Goal: Task Accomplishment & Management: Manage account settings

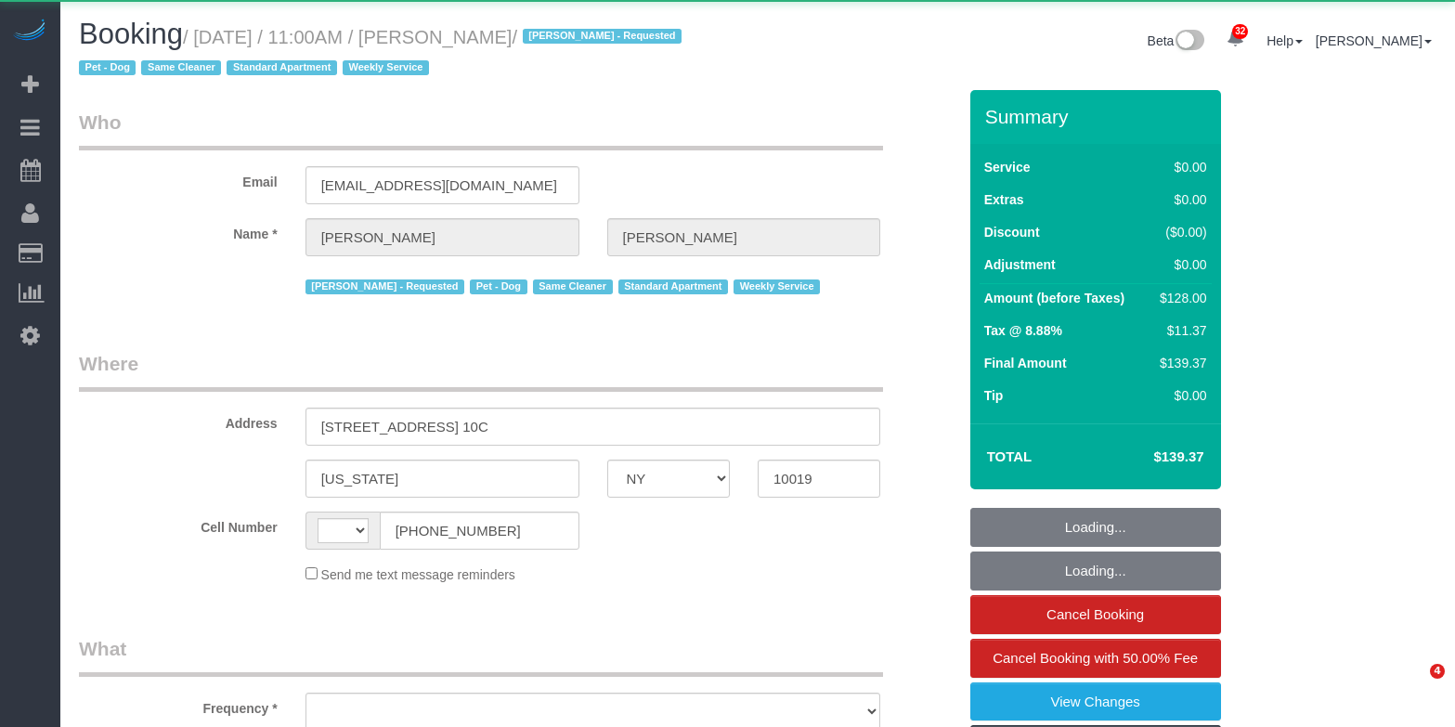
select select "NY"
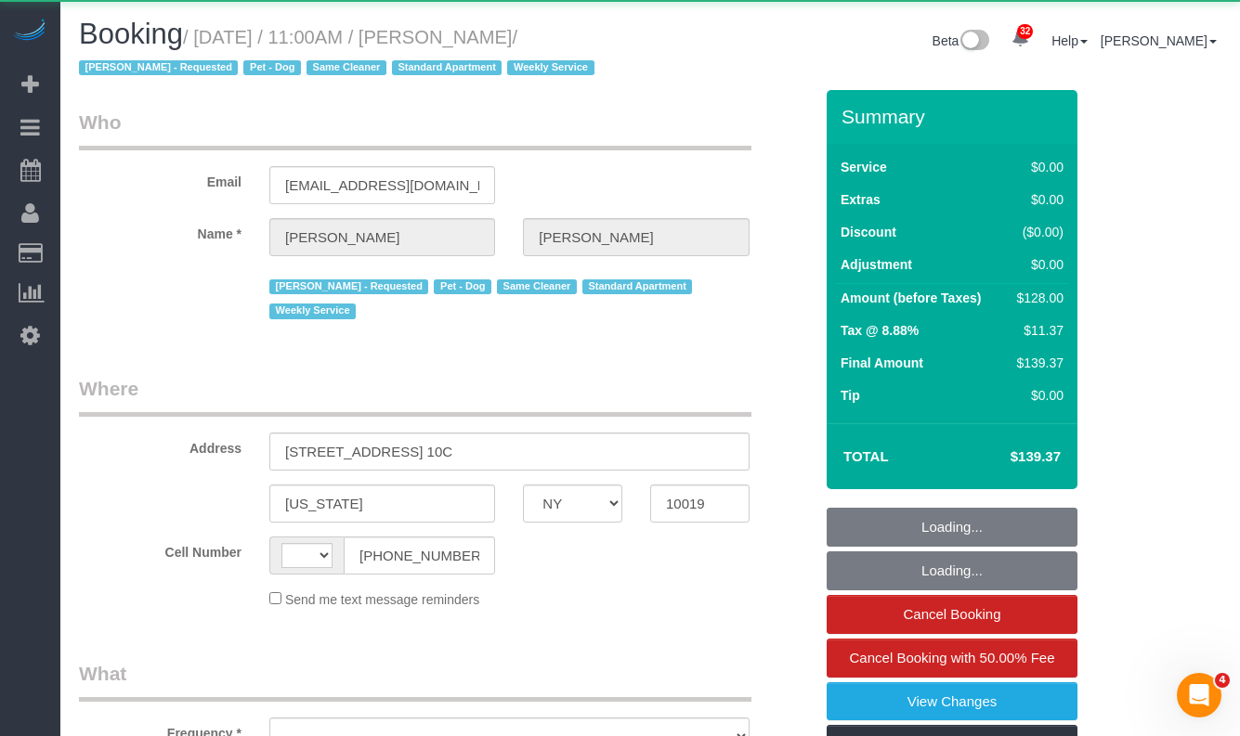
select select "string:[GEOGRAPHIC_DATA]"
select select "object:982"
select select "string:stripe-pm_1Qprwf4VGloSiKo7wcYFckr9"
select select "number:58"
select select "number:71"
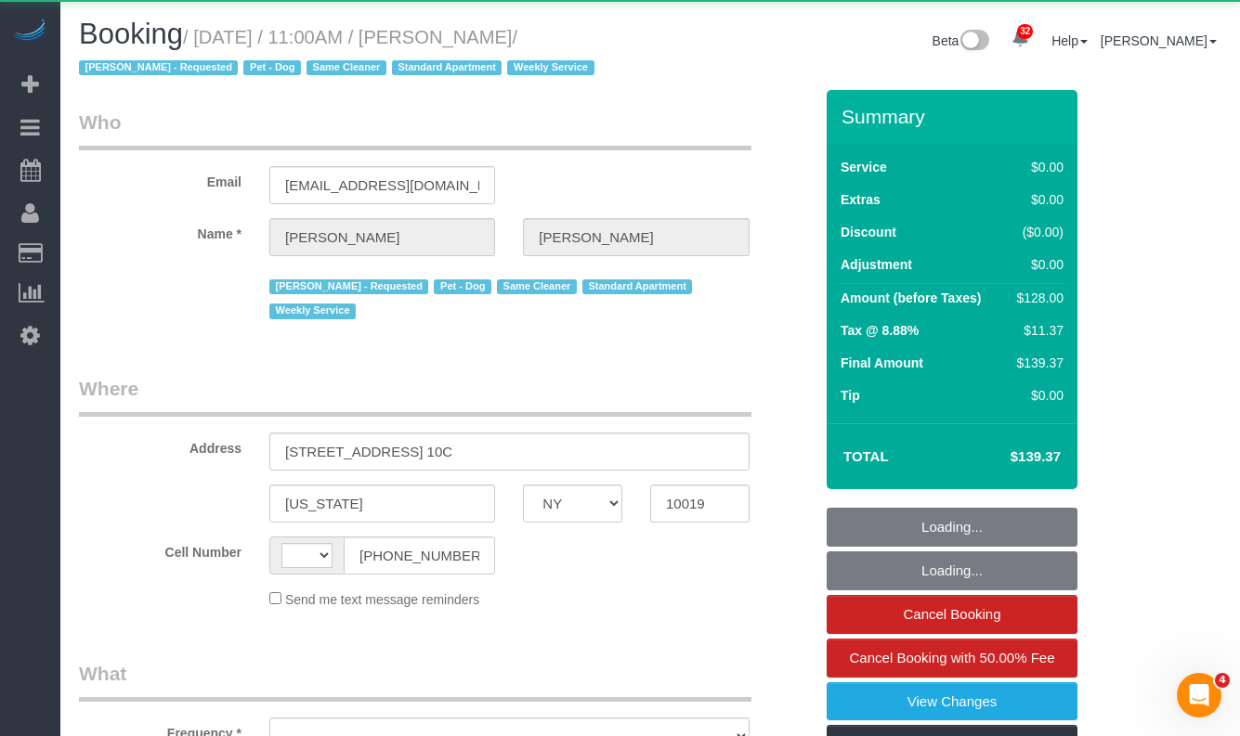
select select "number:13"
select select "number:5"
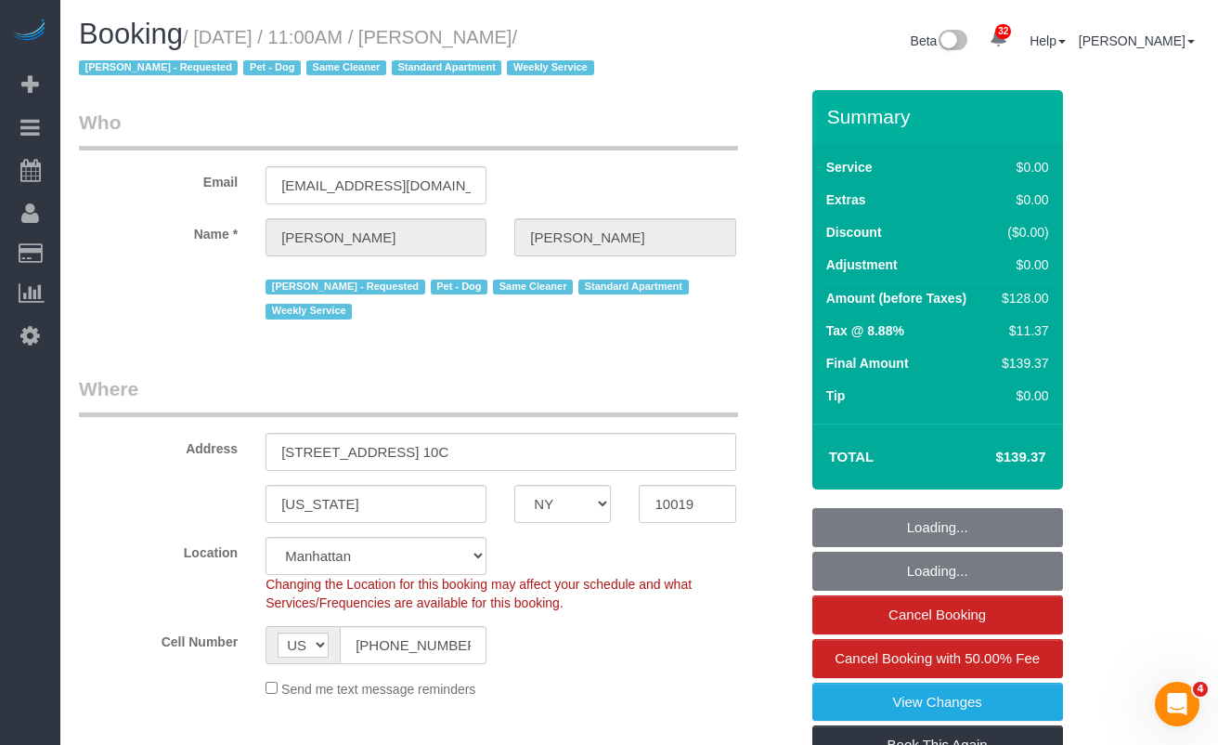
select select "object:1089"
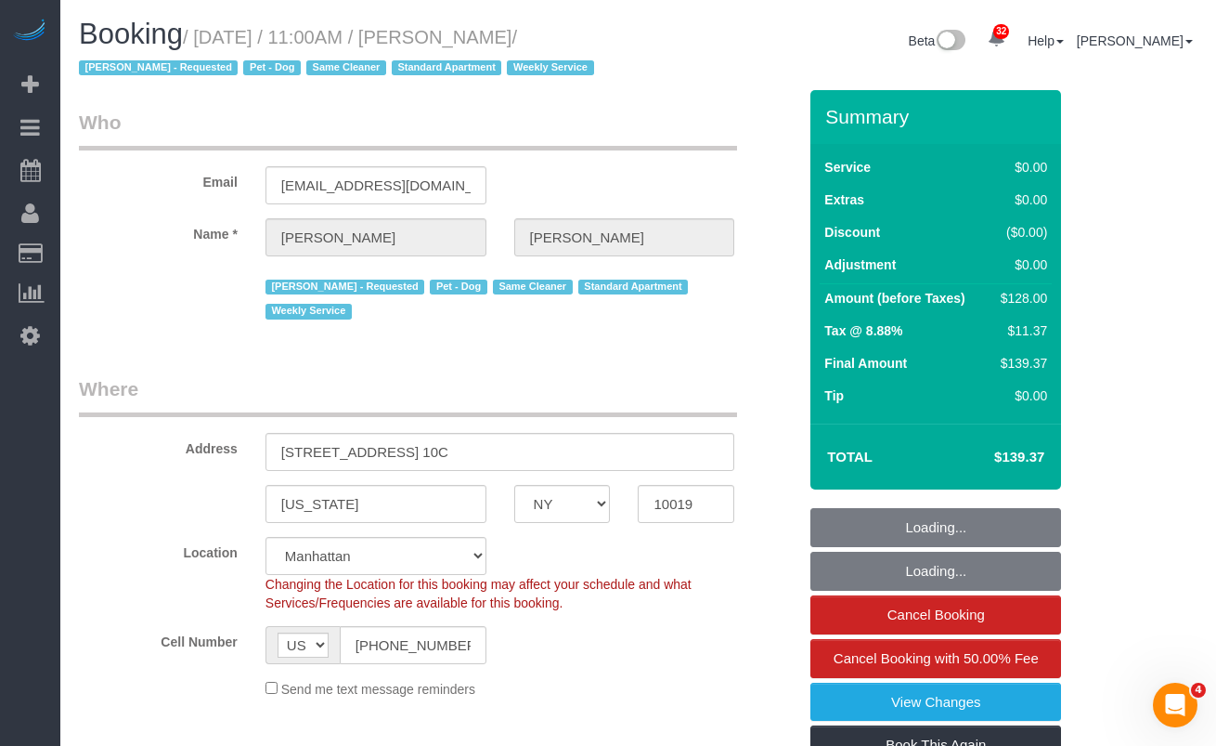
select select "1"
select select "spot1"
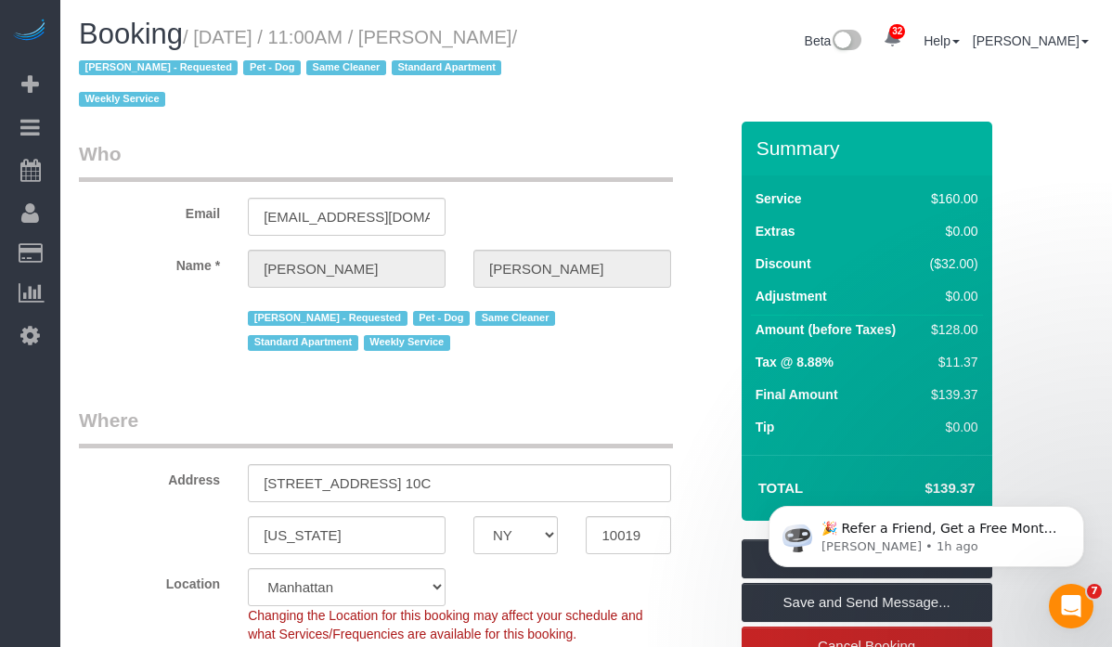
click at [582, 54] on div "Booking / October 02, 2025 / 11:00AM / Alex Fluker / Ana Lopez - Requested Pet …" at bounding box center [326, 70] width 522 height 103
drag, startPoint x: 560, startPoint y: 45, endPoint x: 467, endPoint y: 33, distance: 93.5
click at [467, 33] on small "/ October 02, 2025 / 11:00AM / Alex Fluker / Ana Lopez - Requested Pet - Dog Sa…" at bounding box center [298, 69] width 438 height 84
copy small "Alex Fluker"
drag, startPoint x: 388, startPoint y: 31, endPoint x: 453, endPoint y: 33, distance: 65.1
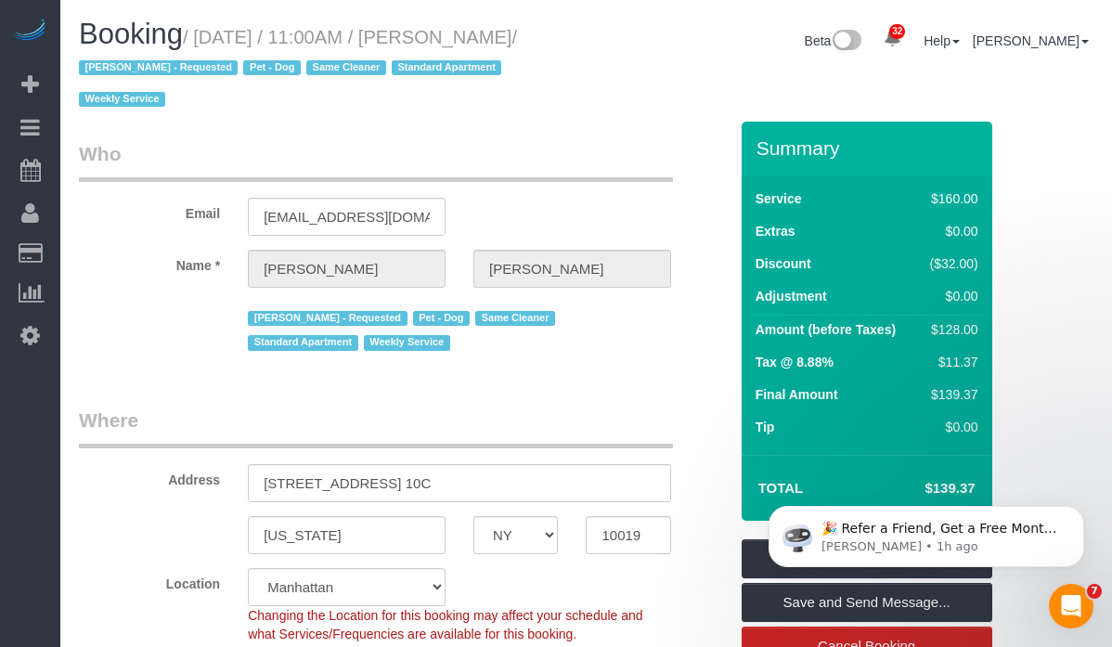
click at [388, 31] on small "/ October 02, 2025 / 11:00AM / Alex Fluker / Ana Lopez - Requested Pet - Dog Sa…" at bounding box center [298, 69] width 438 height 84
drag, startPoint x: 569, startPoint y: 30, endPoint x: 208, endPoint y: 41, distance: 361.4
click at [208, 41] on h1 "Booking / October 02, 2025 / 11:00AM / Alex Fluker / Ana Lopez - Requested Pet …" at bounding box center [326, 66] width 494 height 95
click at [382, 82] on div "Booking / October 02, 2025 / 11:00AM / Alex Fluker / Ana Lopez - Requested Pet …" at bounding box center [326, 70] width 522 height 103
click at [580, 35] on div "Booking / October 02, 2025 / 11:00AM / Alex Fluker / Ana Lopez - Requested Pet …" at bounding box center [326, 70] width 522 height 103
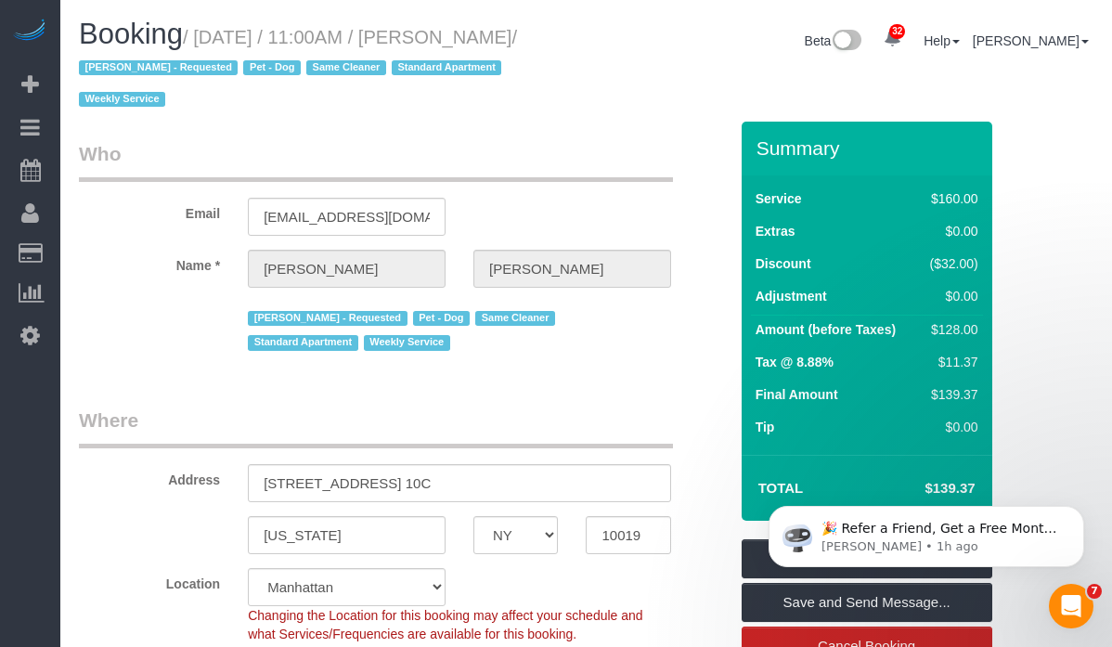
drag, startPoint x: 558, startPoint y: 38, endPoint x: 213, endPoint y: 38, distance: 345.4
click at [213, 38] on small "/ October 02, 2025 / 11:00AM / Alex Fluker / Ana Lopez - Requested Pet - Dog Sa…" at bounding box center [298, 69] width 438 height 84
copy small "October 02, 2025 / 11:00AM / Alex Fluker"
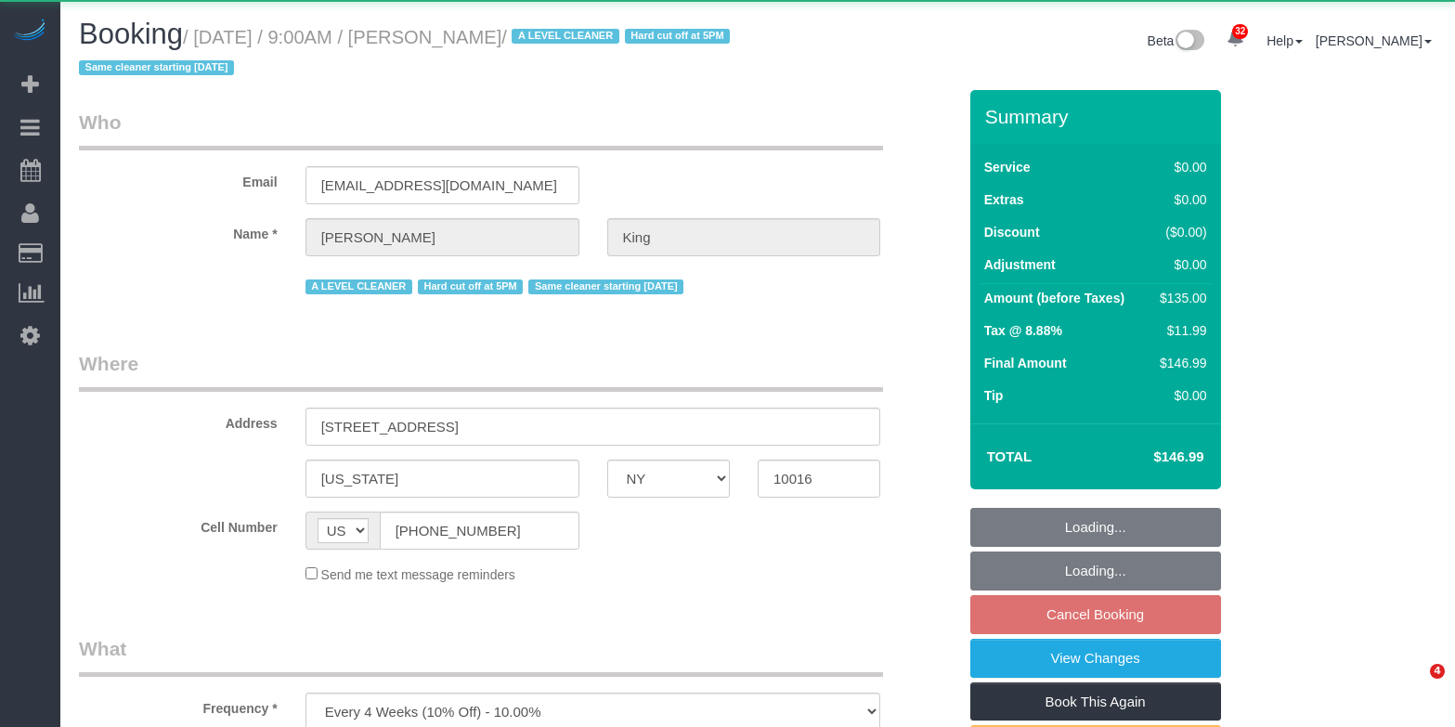
select select "NY"
select select "number:57"
select select "number:72"
select select "number:15"
select select "number:5"
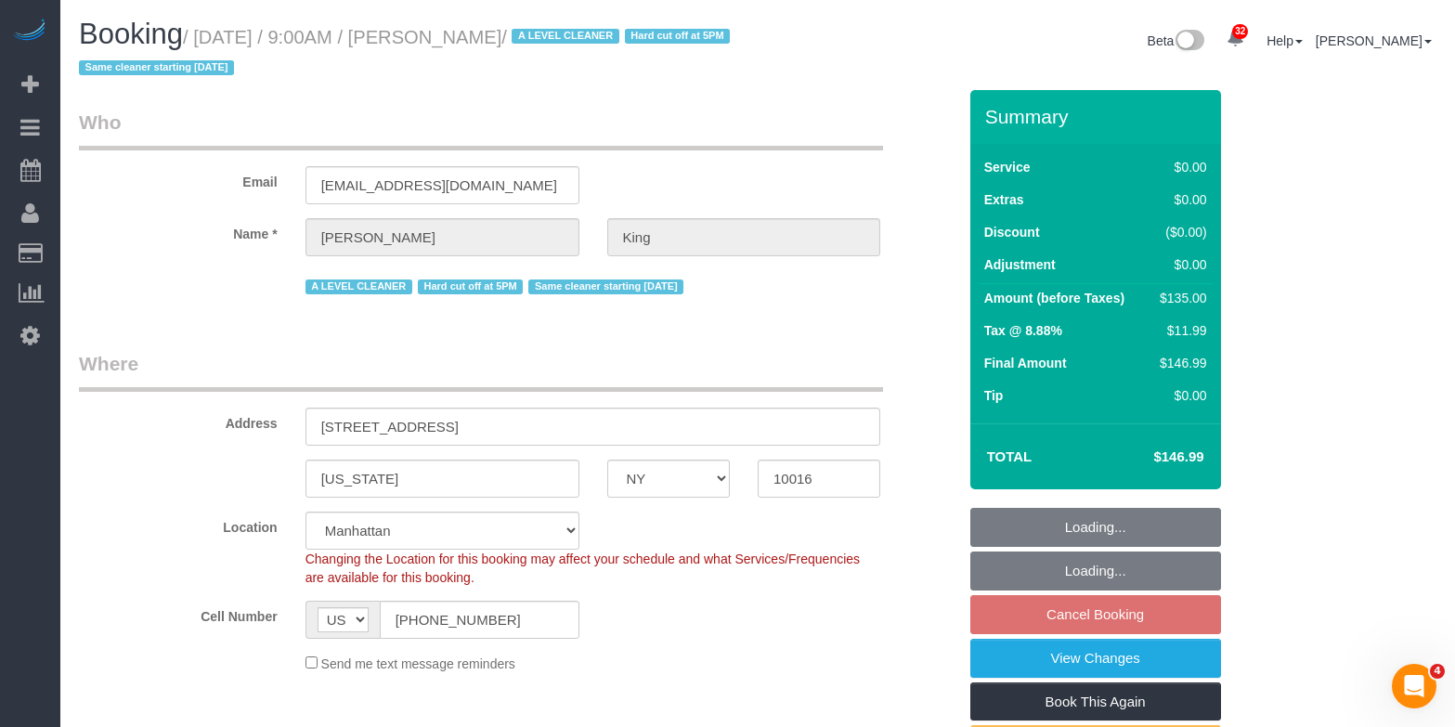
select select "object:1076"
select select "spot2"
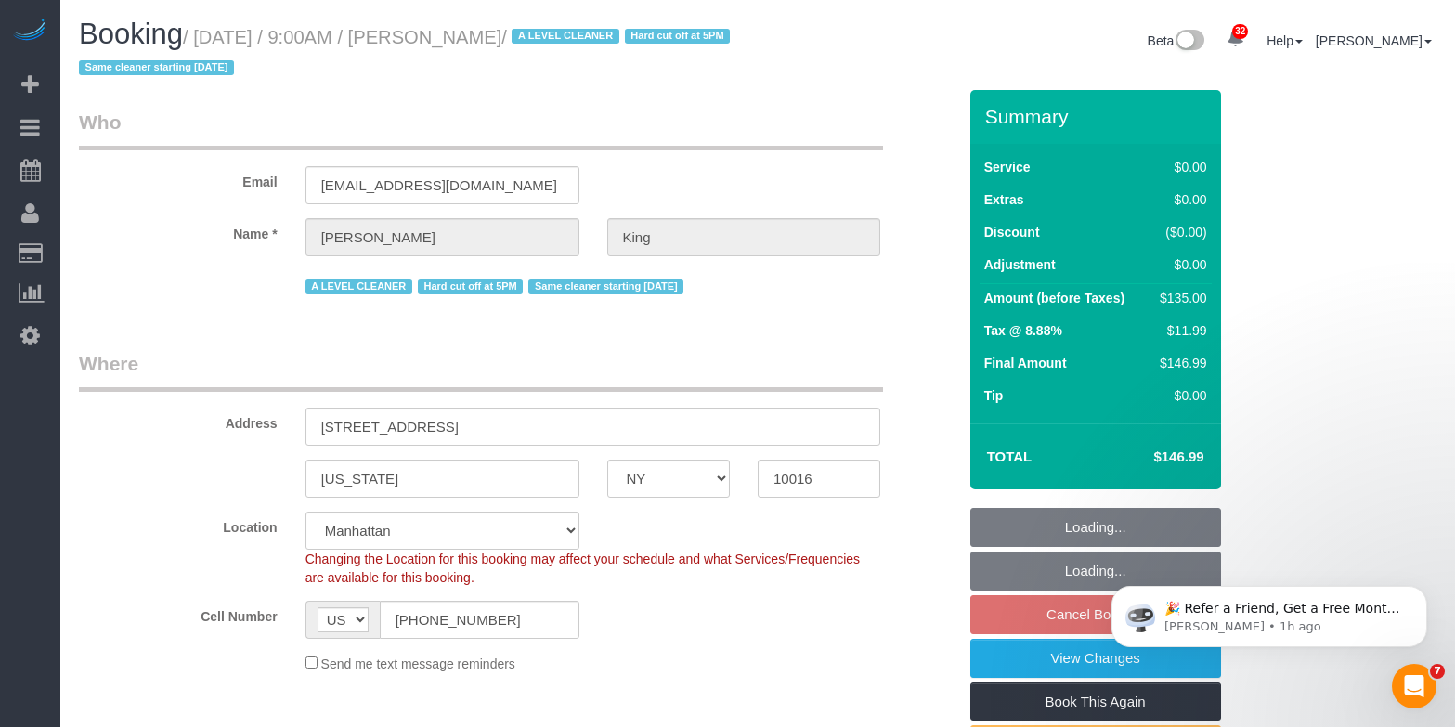
select select "string:stripe-pm_1POWcJ4VGloSiKo7C7J8JKyy"
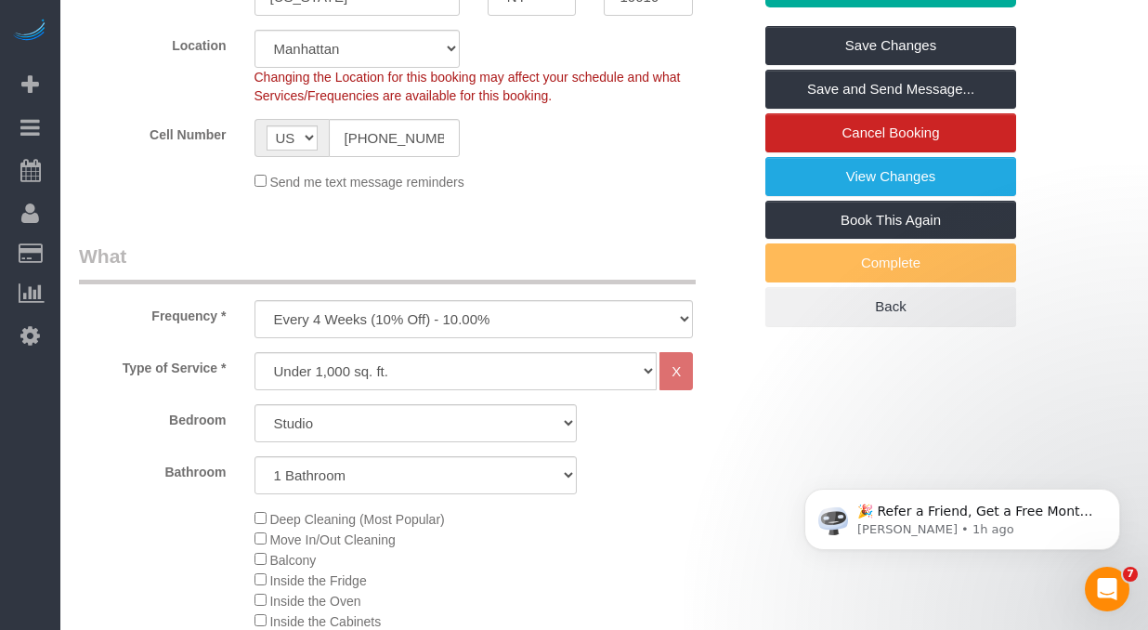
scroll to position [463, 0]
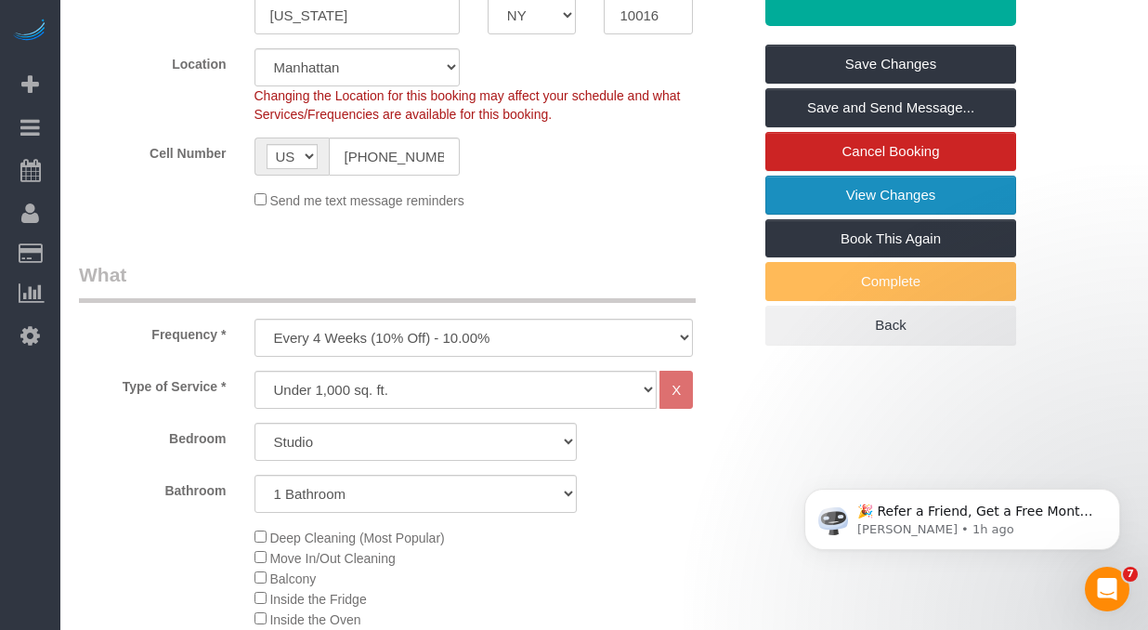
click at [798, 188] on link "View Changes" at bounding box center [890, 194] width 251 height 39
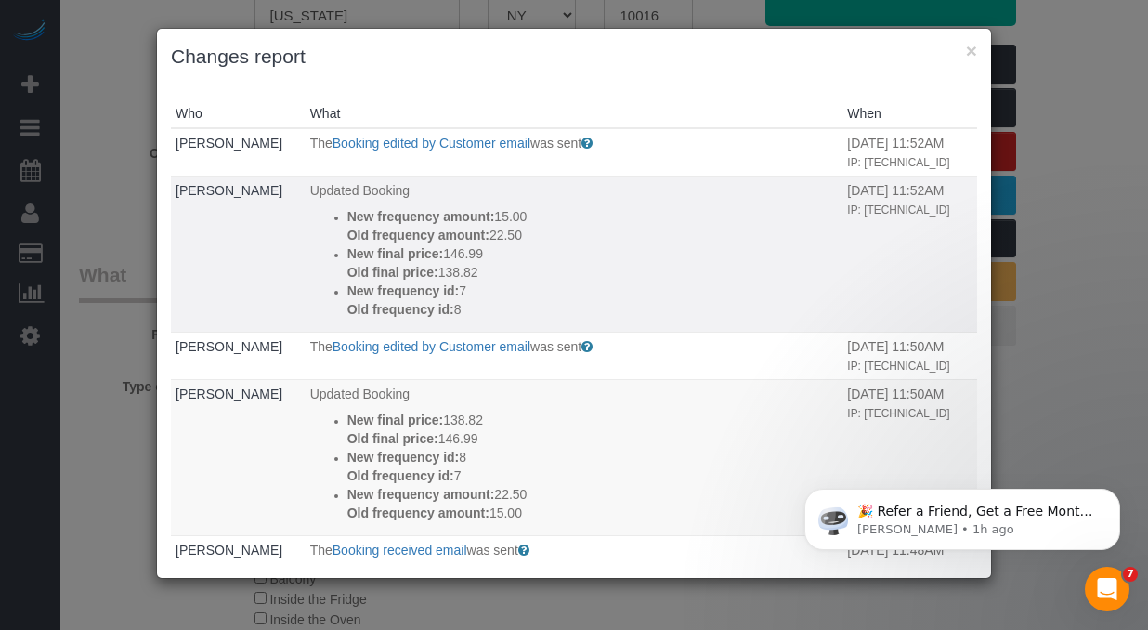
scroll to position [11, 0]
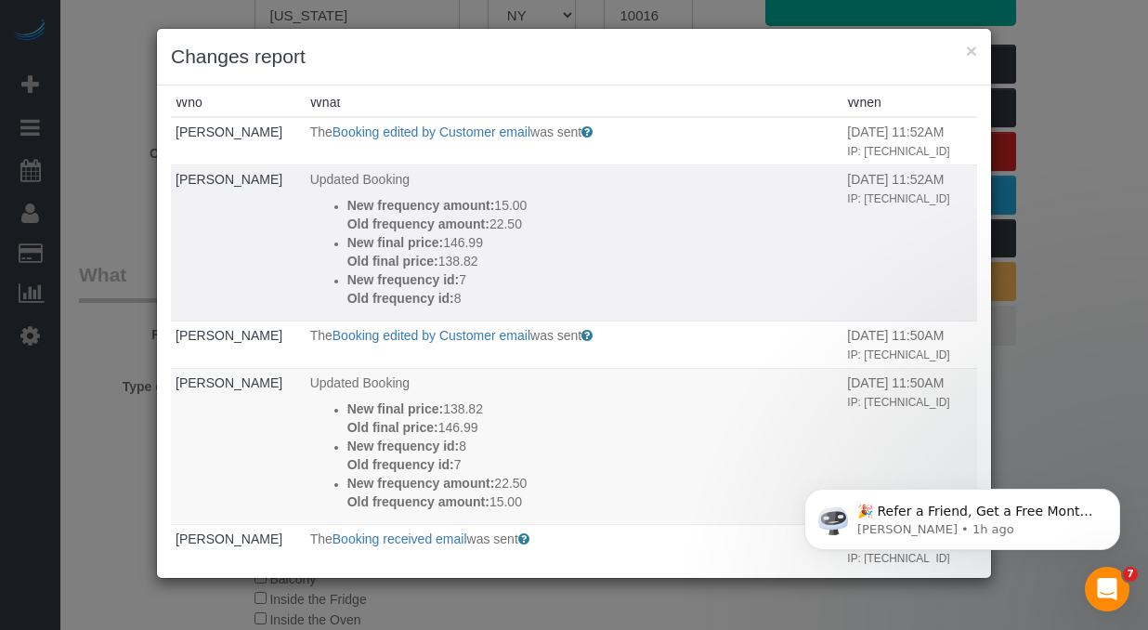
drag, startPoint x: 477, startPoint y: 279, endPoint x: 331, endPoint y: 226, distance: 155.1
click at [331, 226] on ul "New frequency amount: 15.00 Old frequency amount: 22.50 New final price: 146.99…" at bounding box center [574, 251] width 528 height 111
click at [114, 189] on div "× Changes report Who What When Stephanie King The Booking edited by Customer em…" at bounding box center [574, 315] width 1148 height 630
click at [1069, 143] on div "× Changes report Who What When Stephanie King The Booking edited by Customer em…" at bounding box center [574, 315] width 1148 height 630
click at [973, 50] on button "×" at bounding box center [971, 50] width 11 height 19
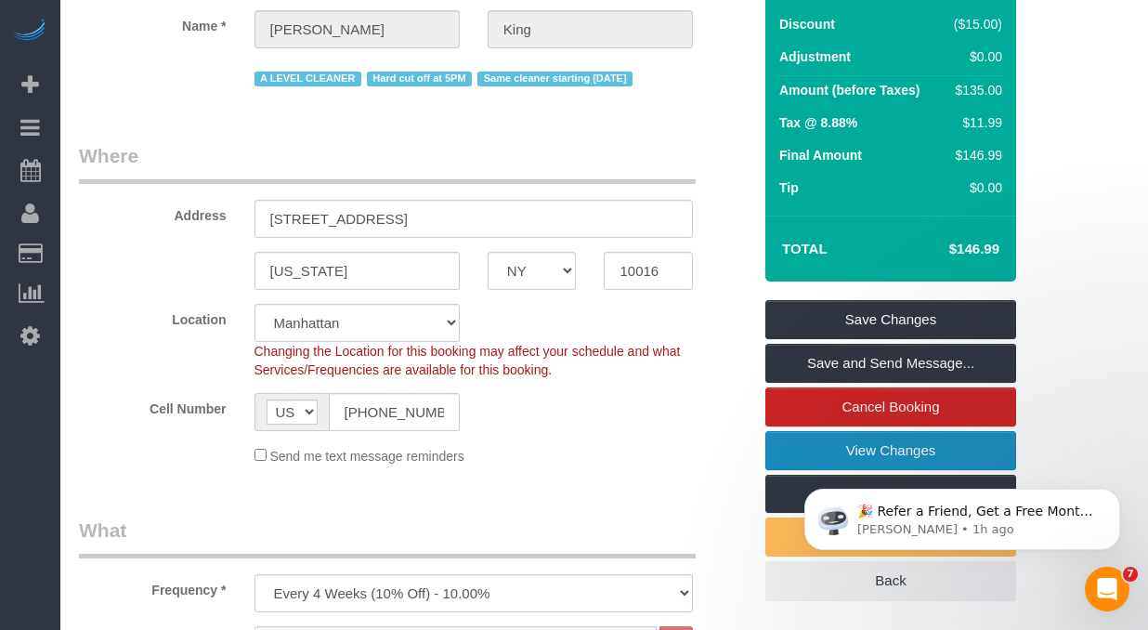
scroll to position [291, 0]
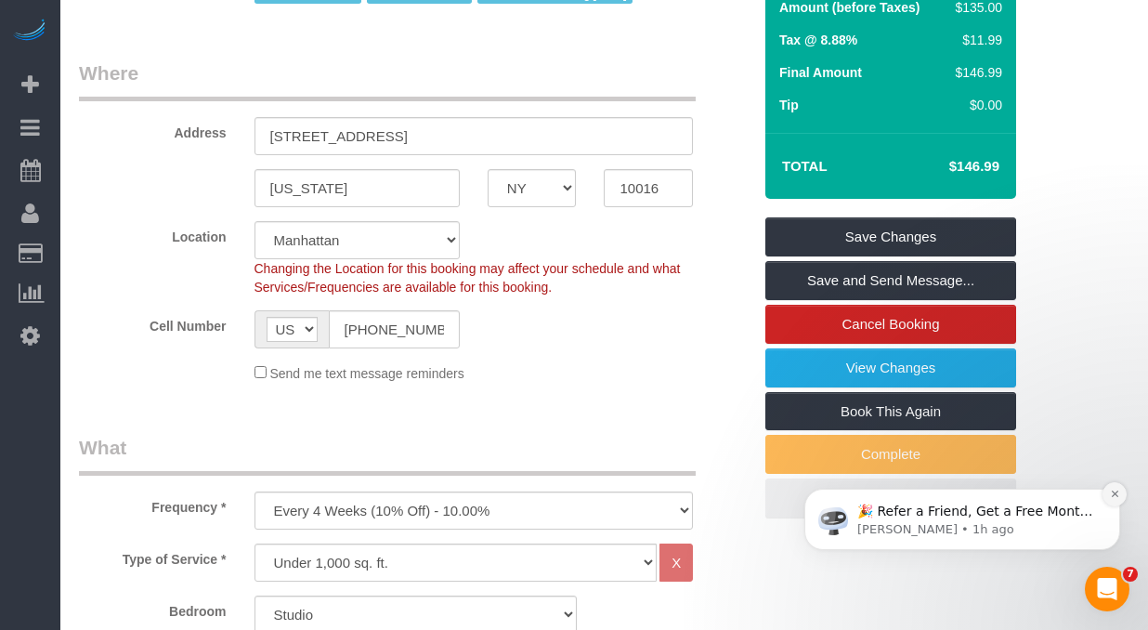
click at [1112, 496] on icon "Dismiss notification" at bounding box center [1115, 493] width 10 height 10
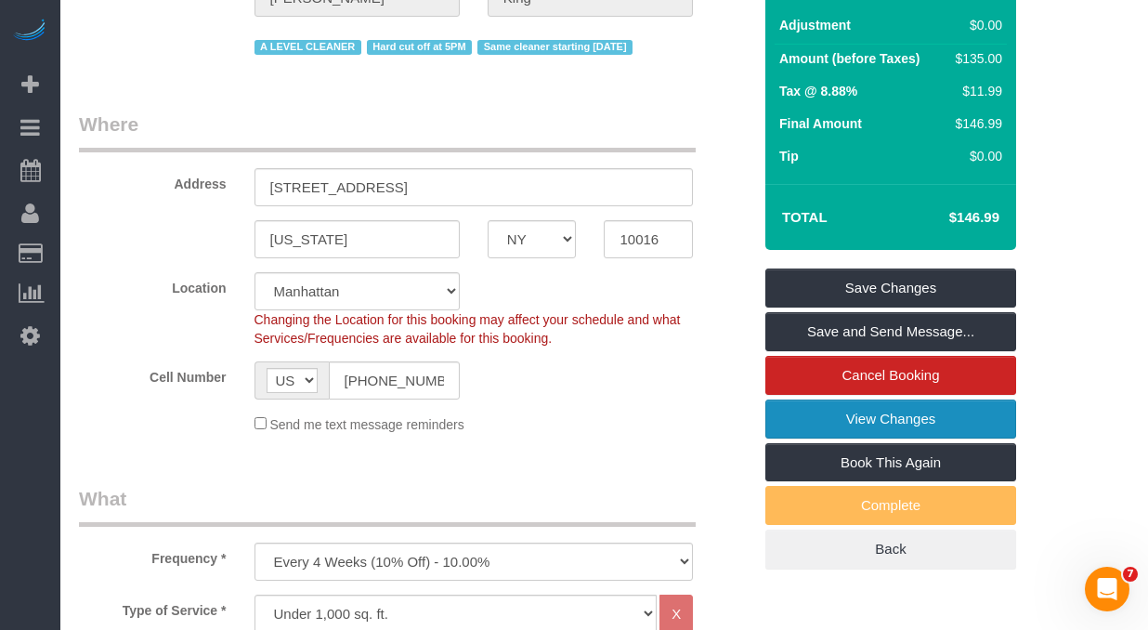
scroll to position [221, 0]
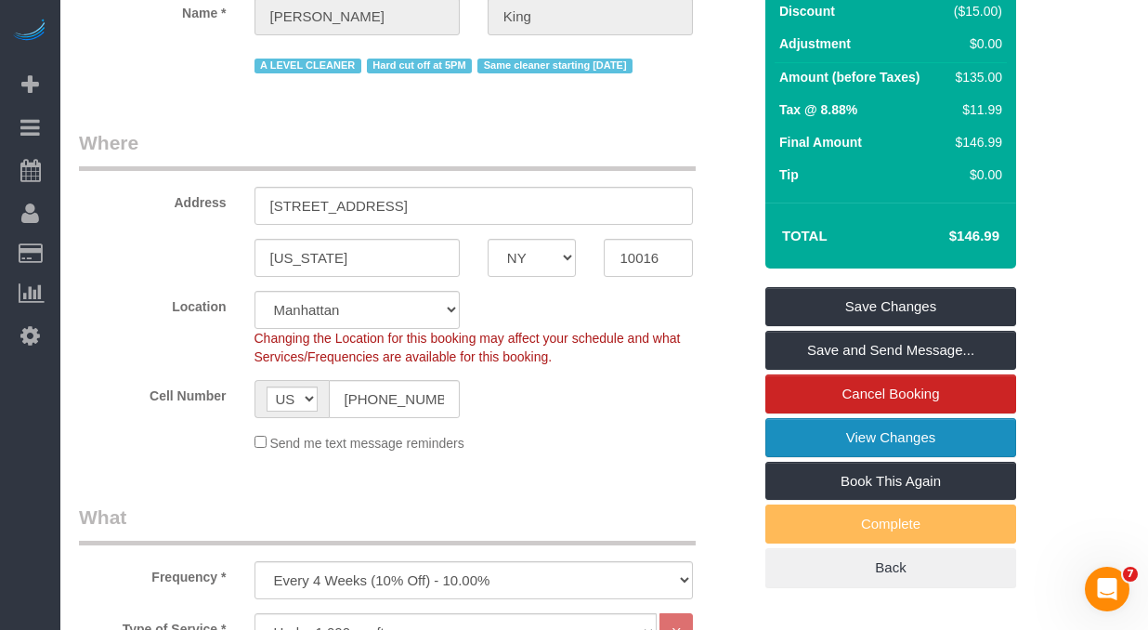
click at [816, 425] on link "View Changes" at bounding box center [890, 437] width 251 height 39
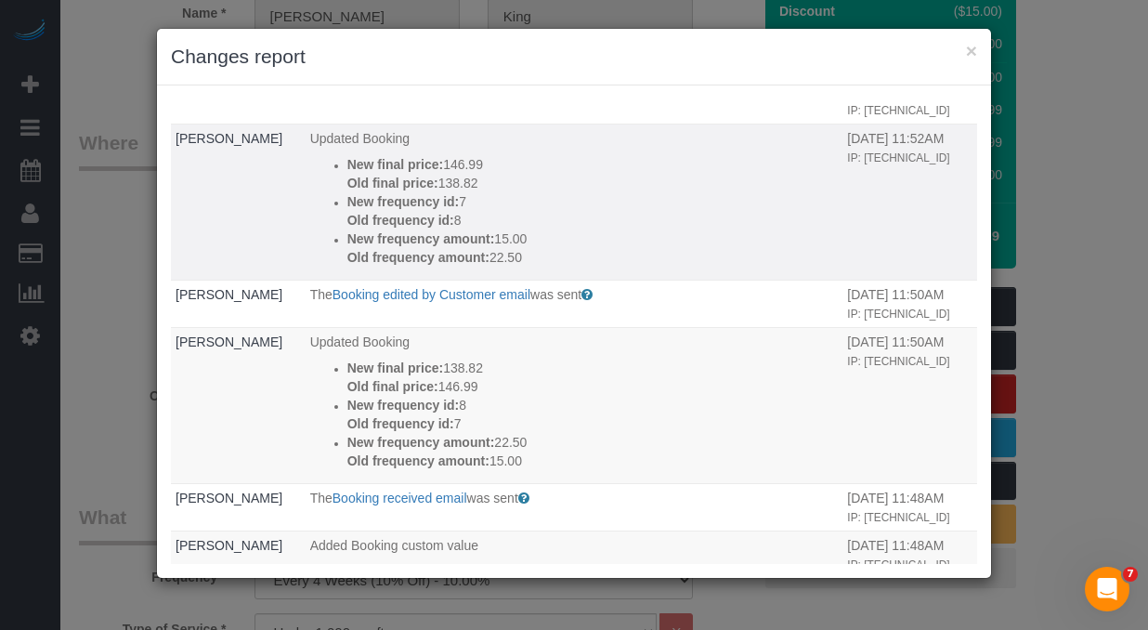
scroll to position [0, 0]
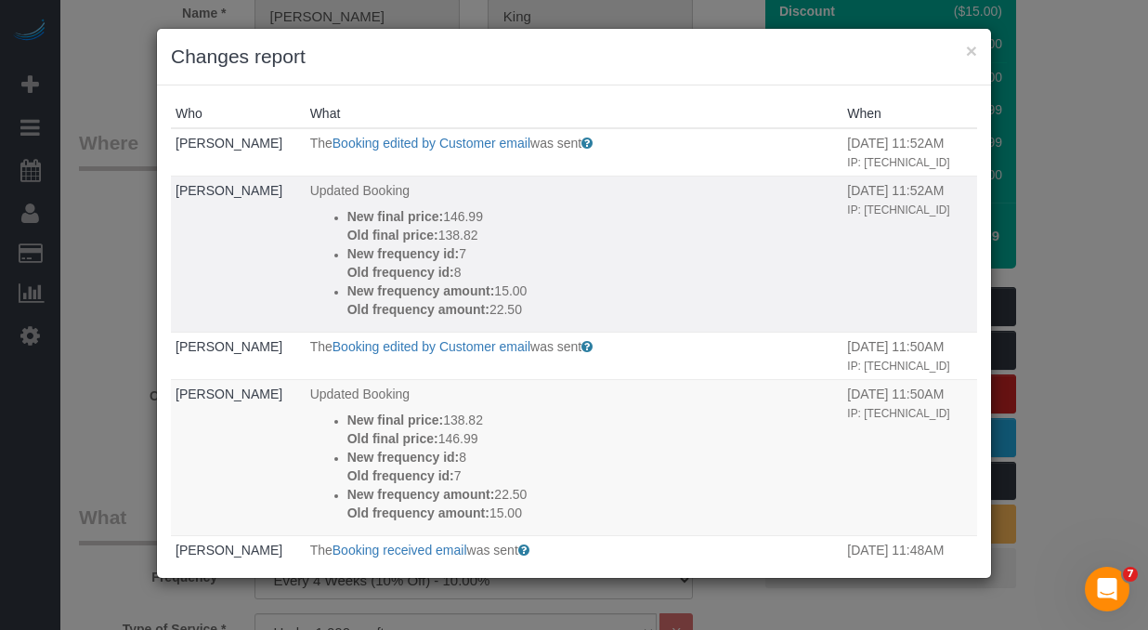
drag, startPoint x: 470, startPoint y: 251, endPoint x: 301, endPoint y: 235, distance: 169.7
click at [310, 235] on ul "New final price: 146.99 Old final price: 138.82 New frequency id: 7 Old frequen…" at bounding box center [574, 262] width 528 height 111
copy div "New final price: 146.99 Old final price: 138.82"
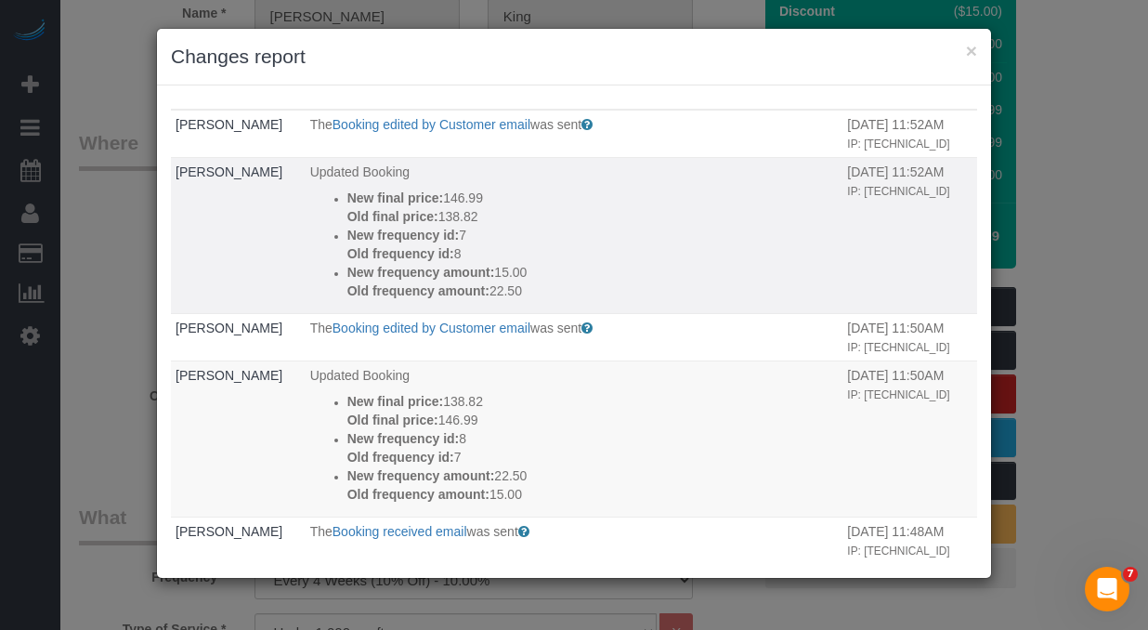
scroll to position [2, 0]
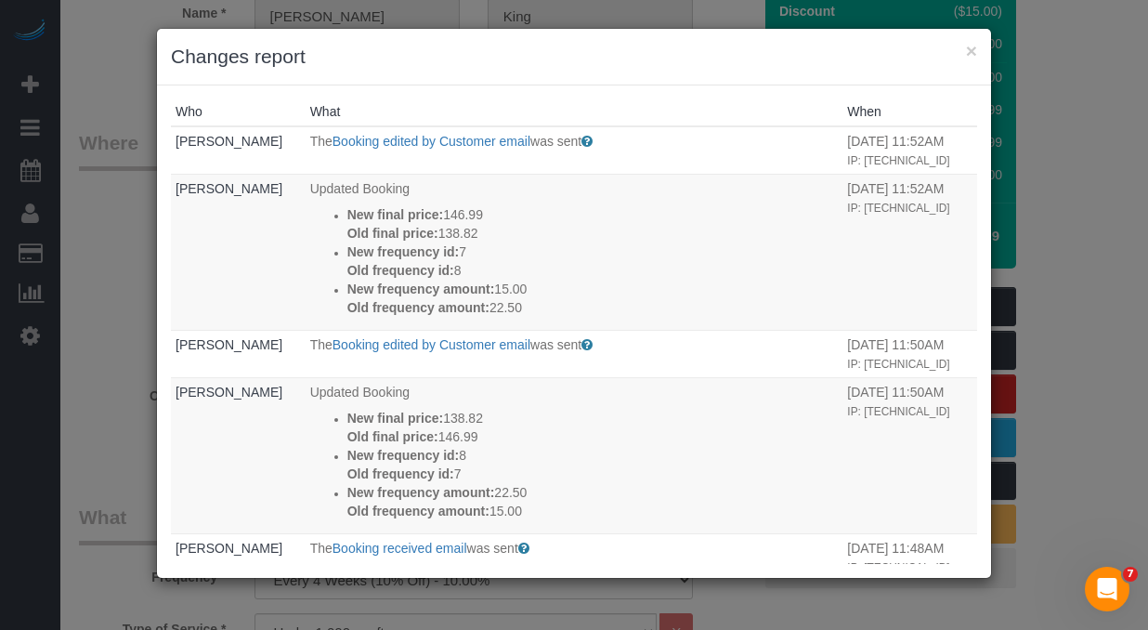
click at [106, 269] on div "× Changes report Who What When Stephanie King The Booking edited by Customer em…" at bounding box center [574, 315] width 1148 height 630
click at [972, 51] on button "×" at bounding box center [971, 50] width 11 height 19
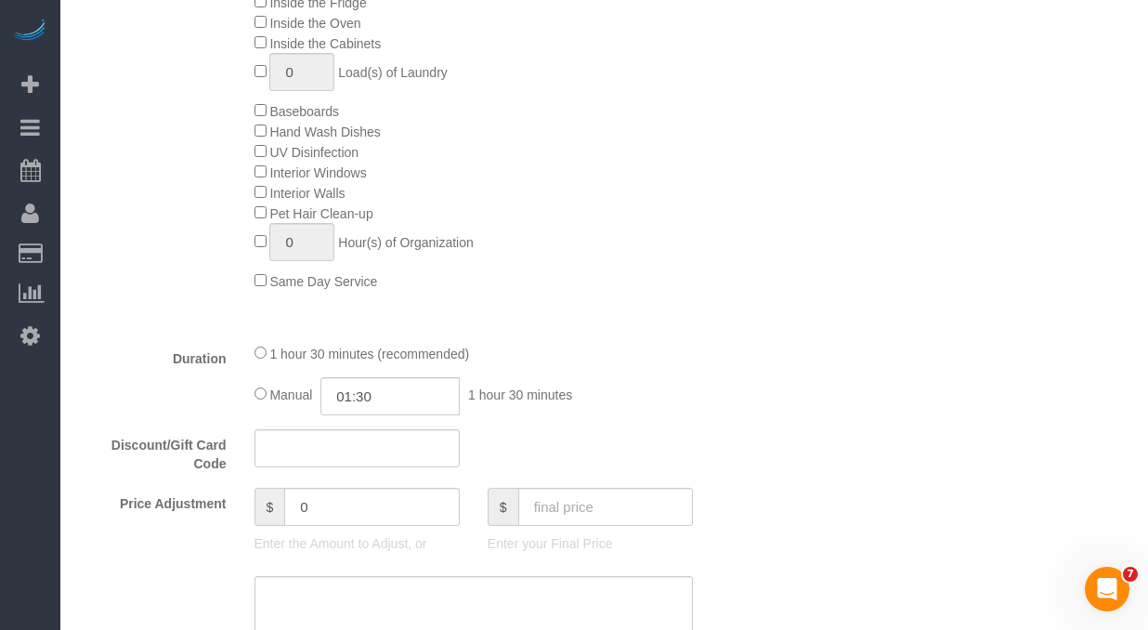
scroll to position [1084, 0]
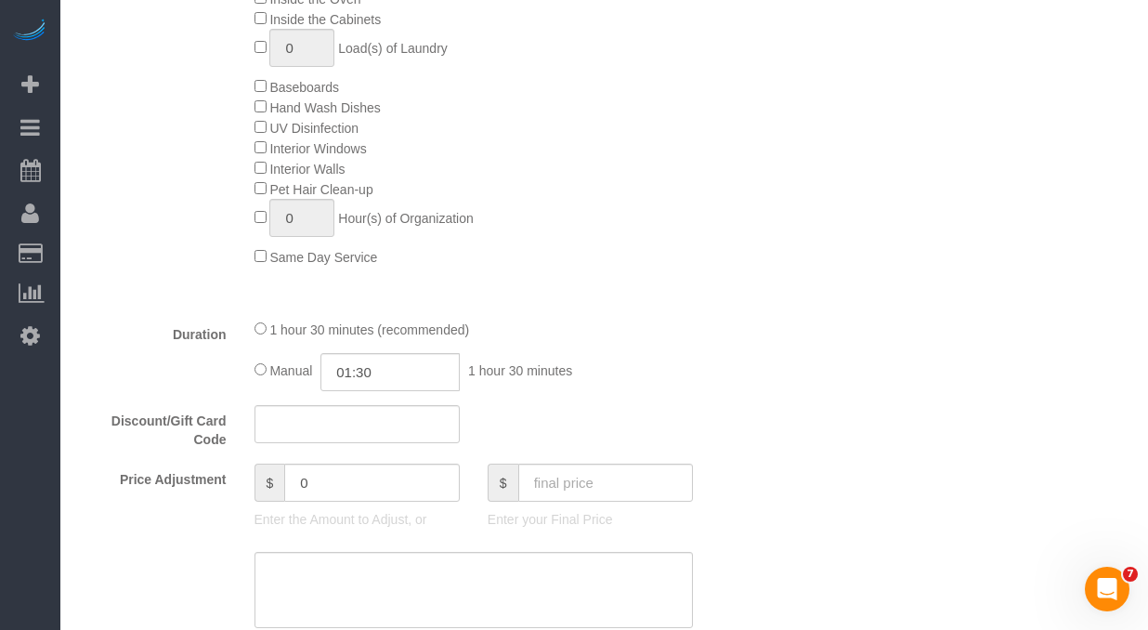
click at [266, 326] on div "1 hour 30 minutes (recommended)" at bounding box center [473, 328] width 439 height 20
click at [269, 330] on span "1 hour 30 minutes (recommended)" at bounding box center [369, 329] width 200 height 15
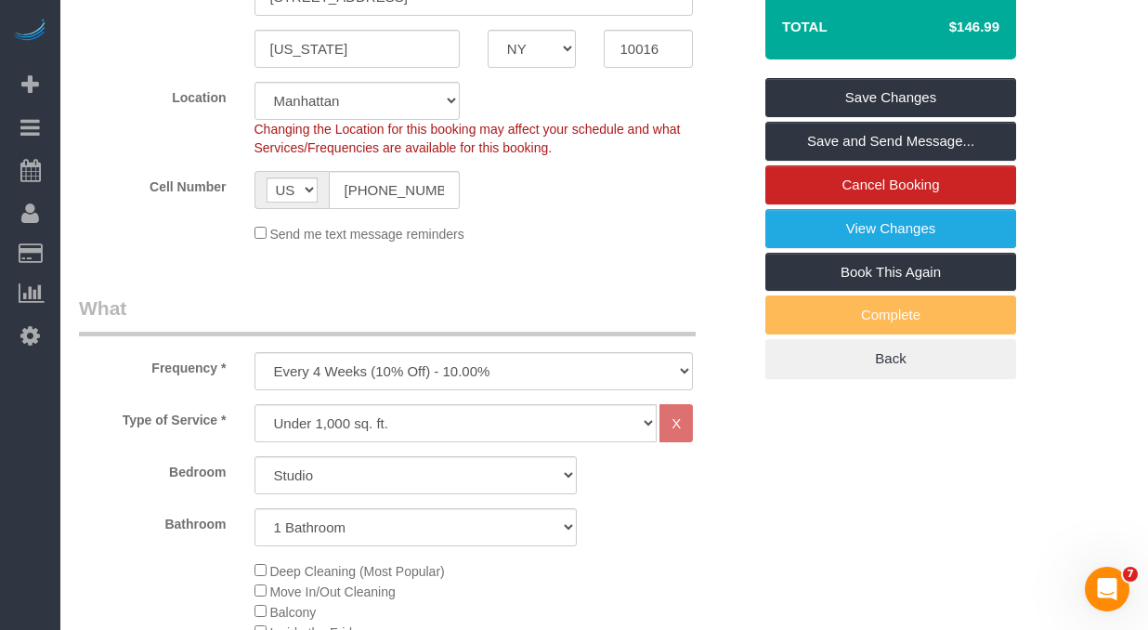
scroll to position [0, 0]
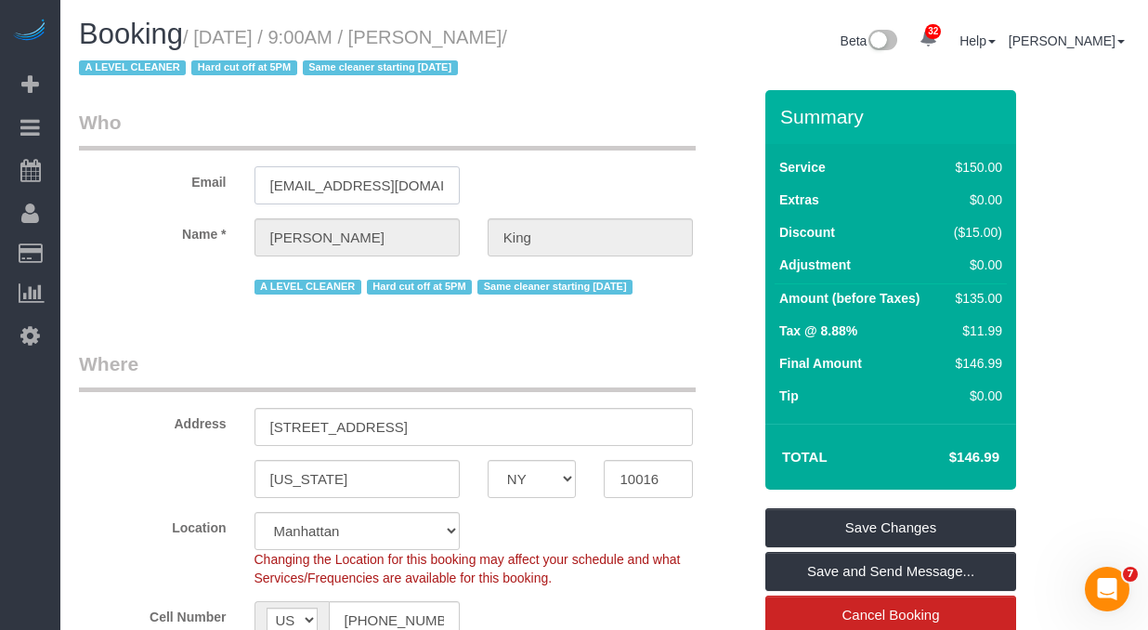
click at [325, 193] on input "stephani3.k@gmail.com" at bounding box center [356, 185] width 205 height 38
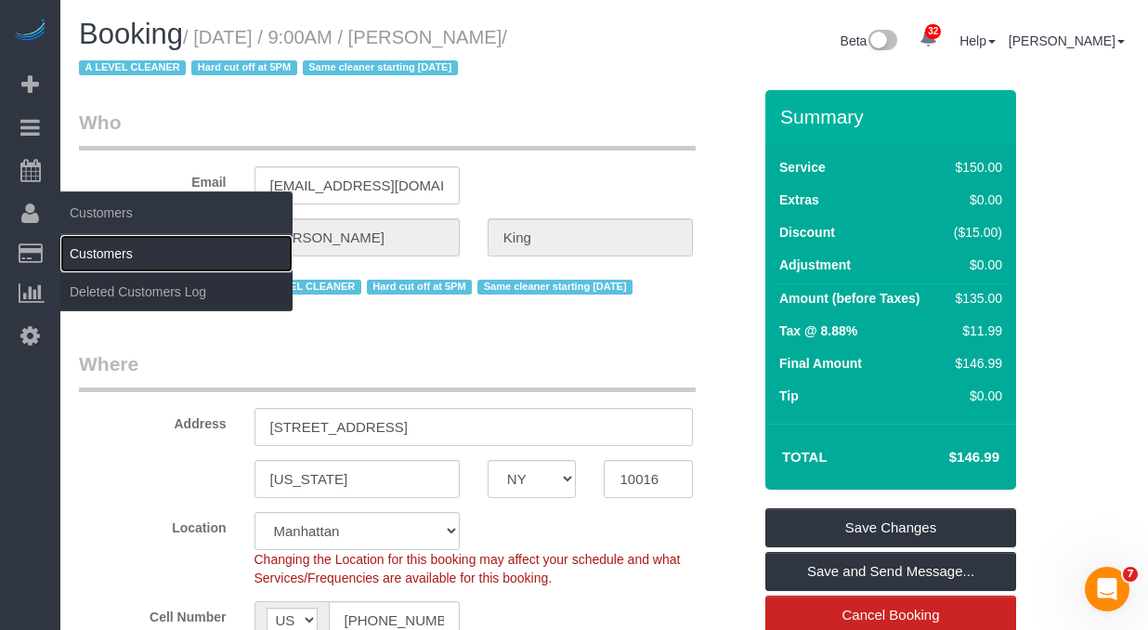
click at [127, 254] on link "Customers" at bounding box center [176, 253] width 232 height 37
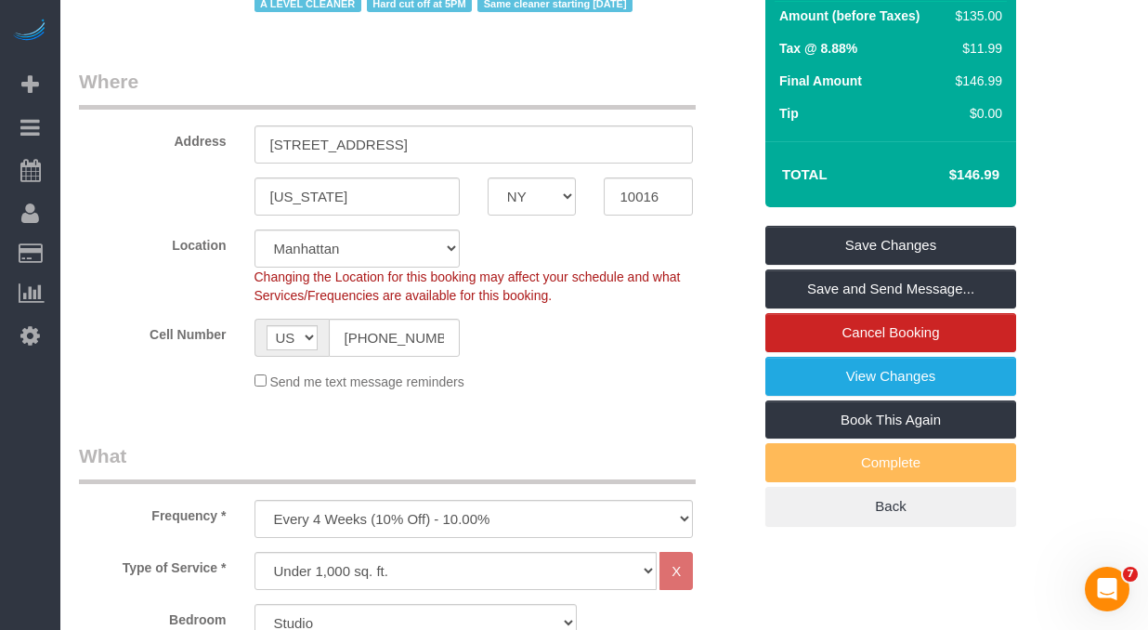
scroll to position [204, 0]
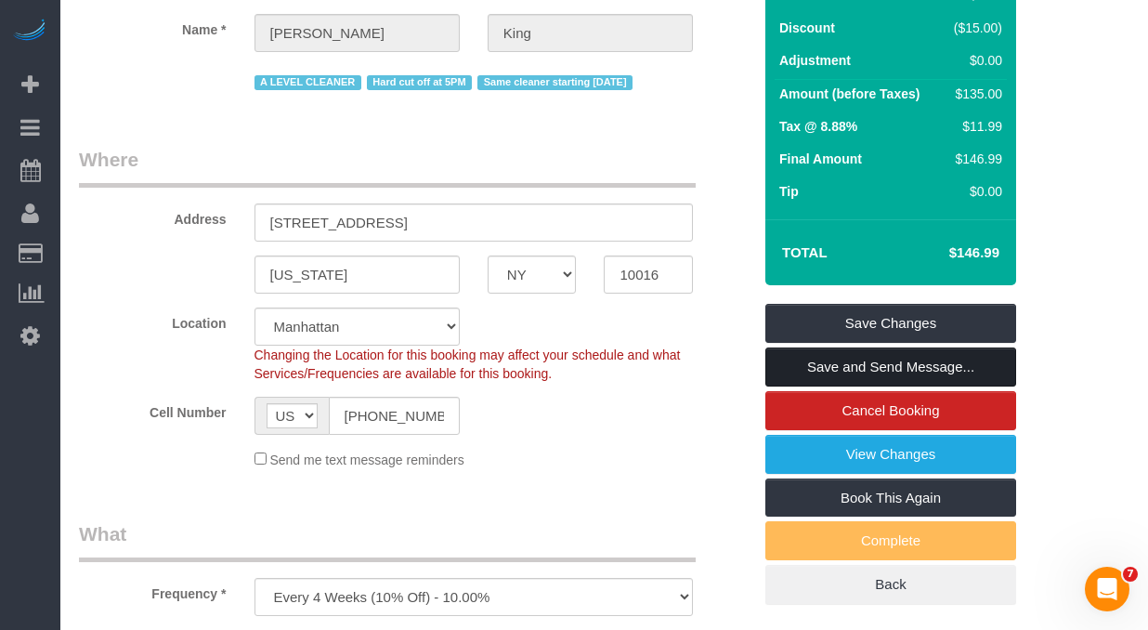
click at [825, 364] on link "Save and Send Message..." at bounding box center [890, 366] width 251 height 39
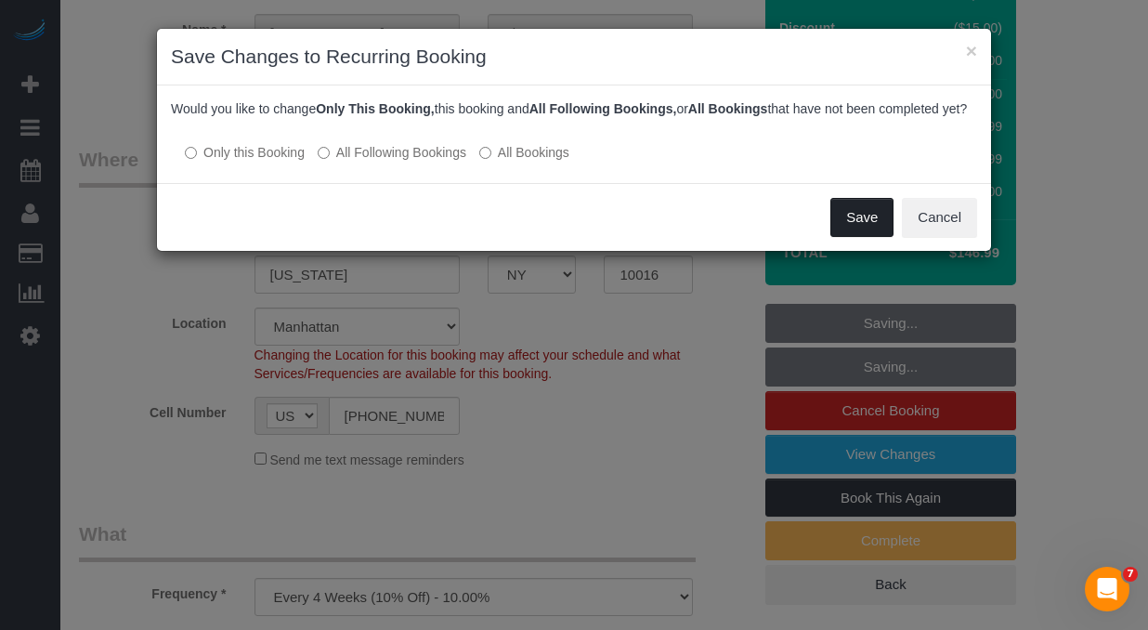
click at [846, 237] on button "Save" at bounding box center [861, 217] width 63 height 39
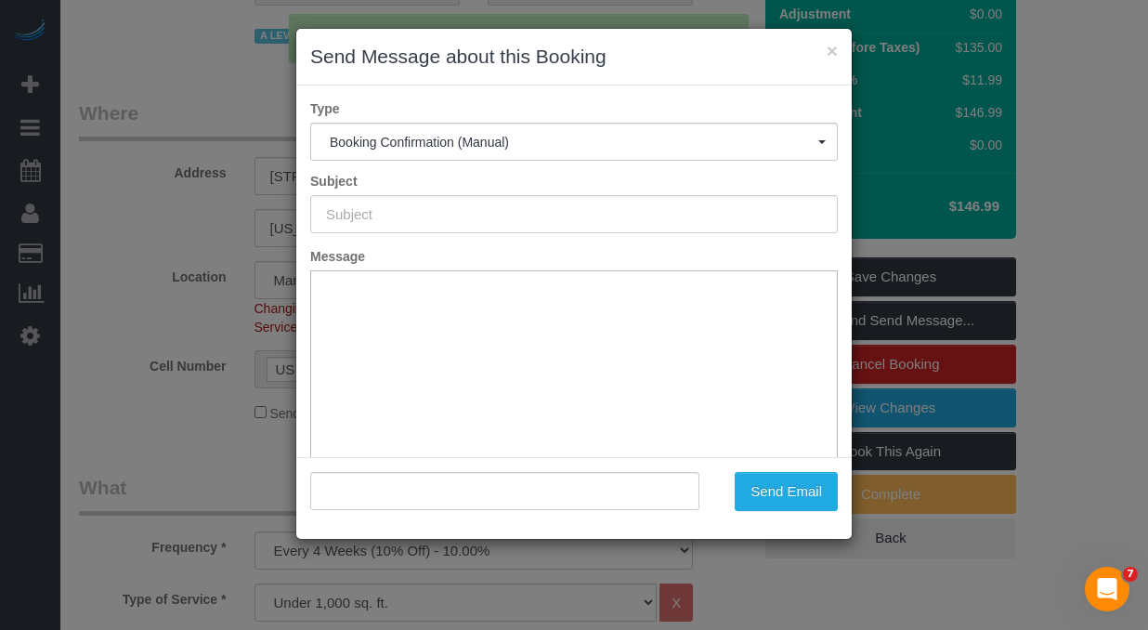
scroll to position [0, 0]
type input "Cleaning Confirmed for 10/10/2025 at 9:00am"
type input ""Stephanie King" <stephani3.k@gmail.com>"
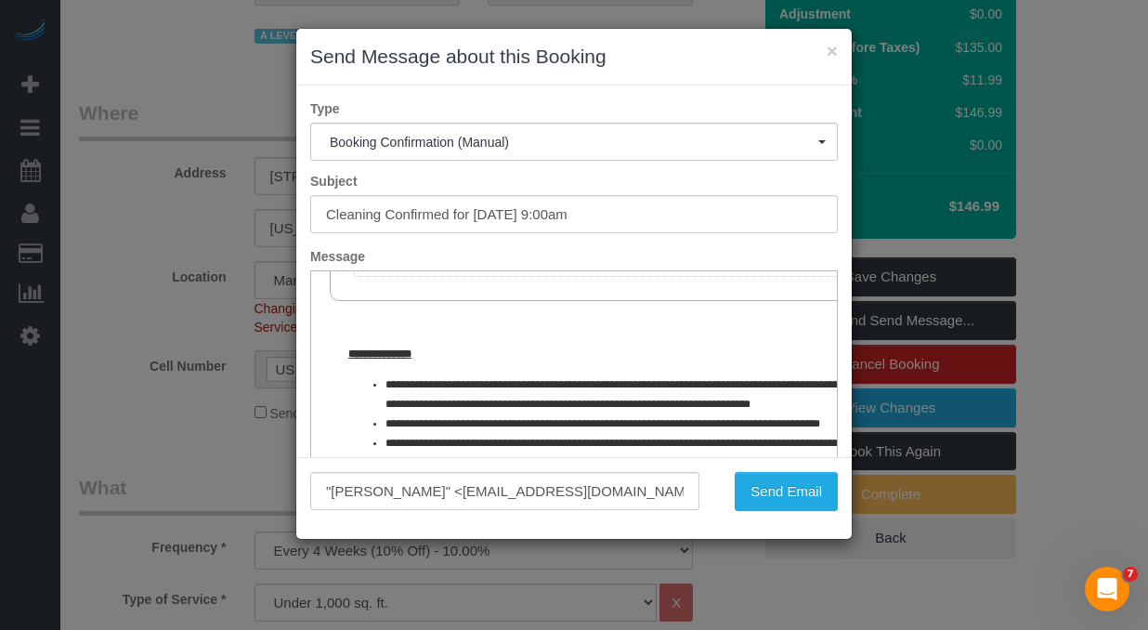
scroll to position [747, 0]
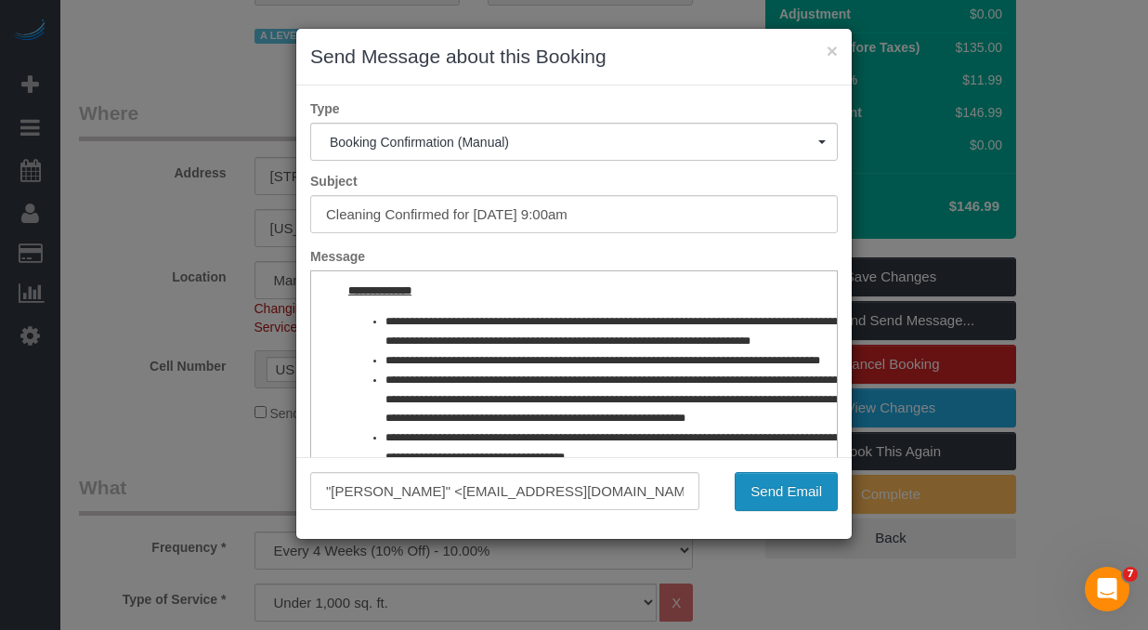
click at [766, 494] on button "Send Email" at bounding box center [785, 491] width 103 height 39
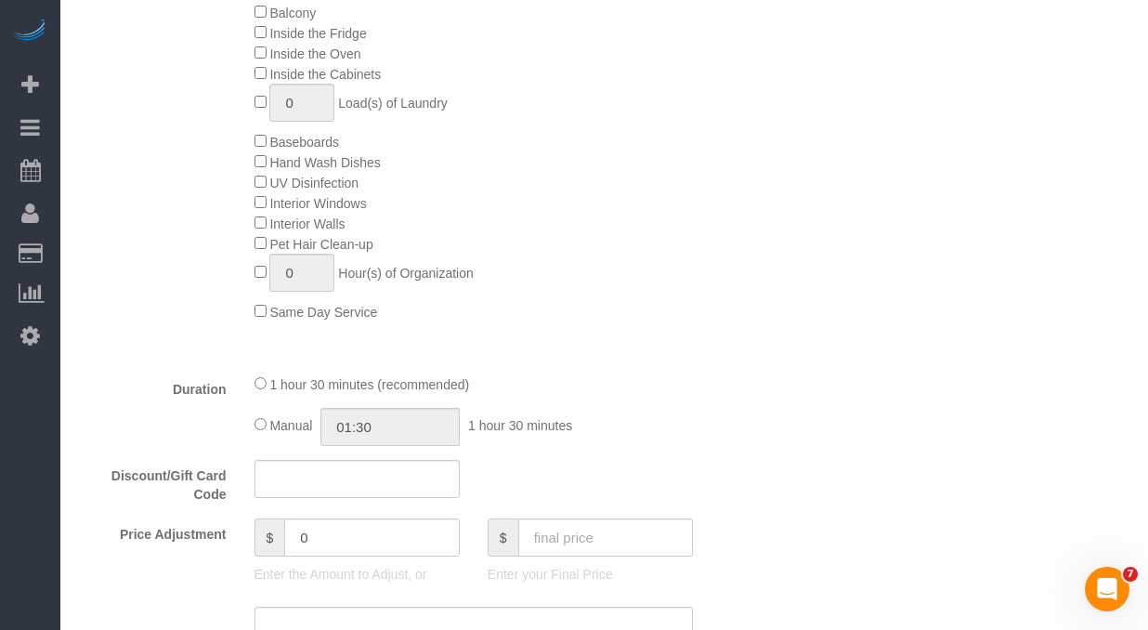
scroll to position [1307, 0]
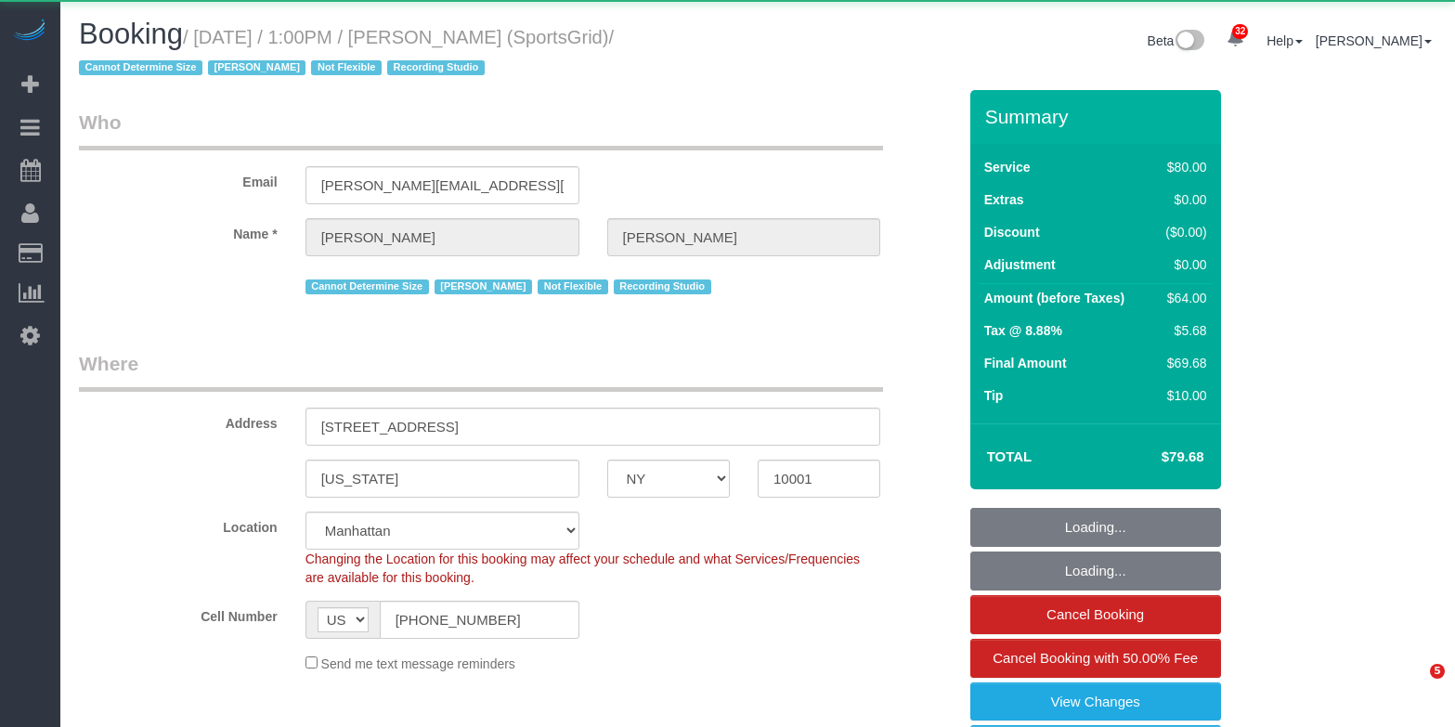
select select "NY"
select select "object:1149"
select select "string:stripe-pm_1QoRfo4VGloSiKo7CpkoBSCp"
select select "number:89"
select select "number:90"
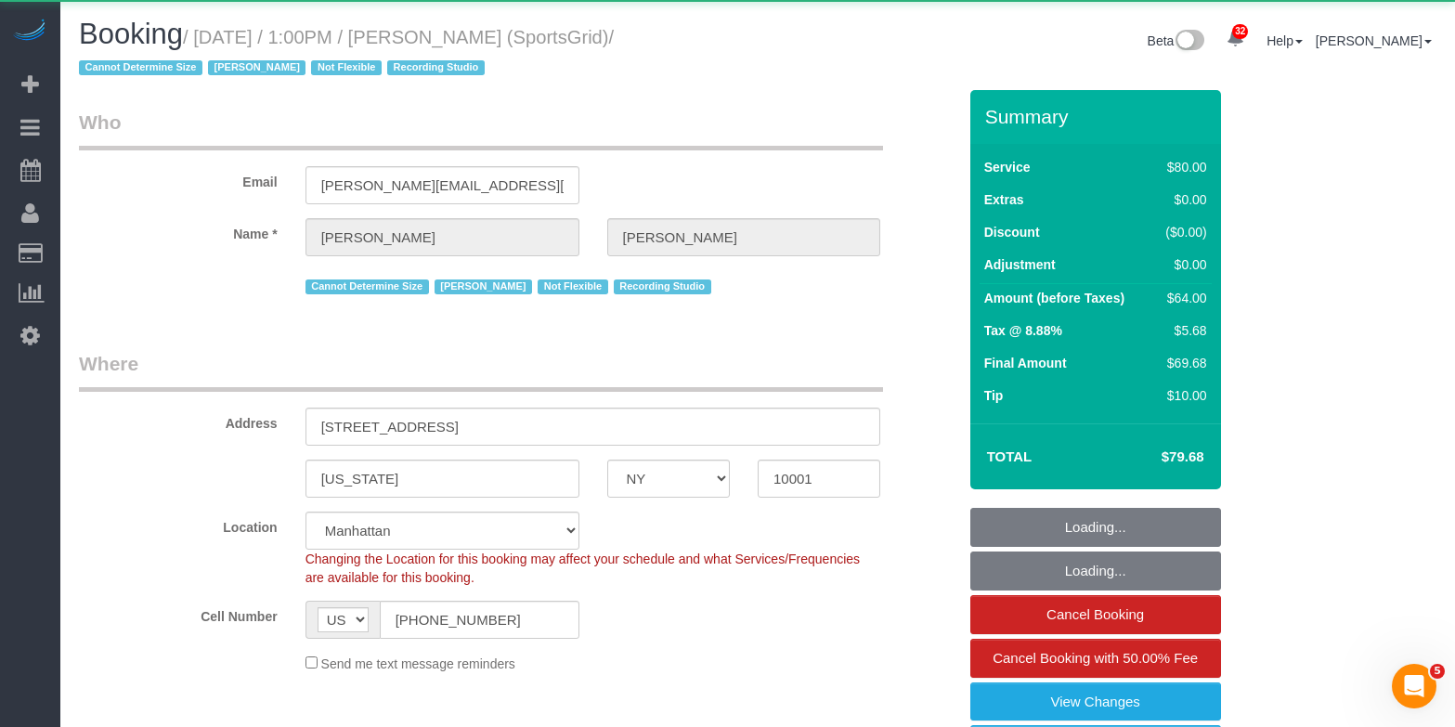
select select "number:15"
select select "number:7"
select select "number:21"
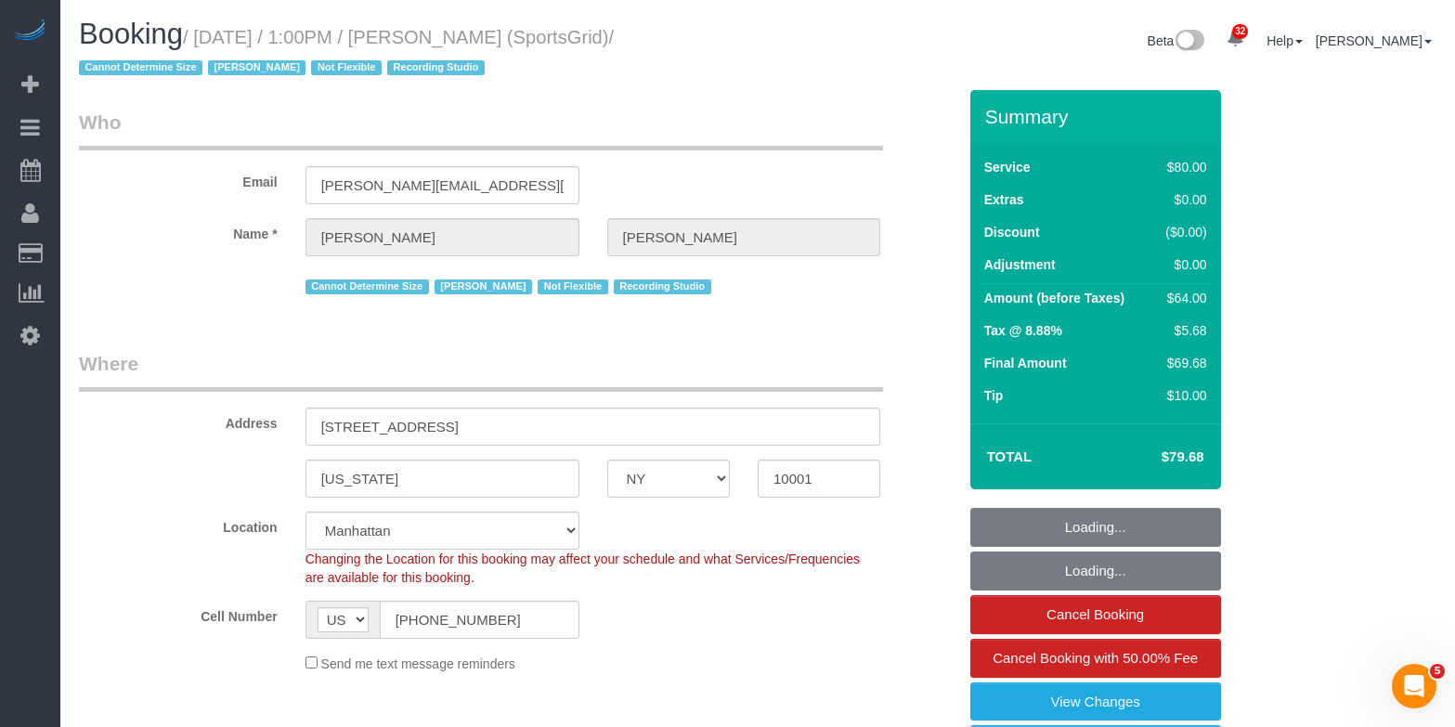
select select "spot1"
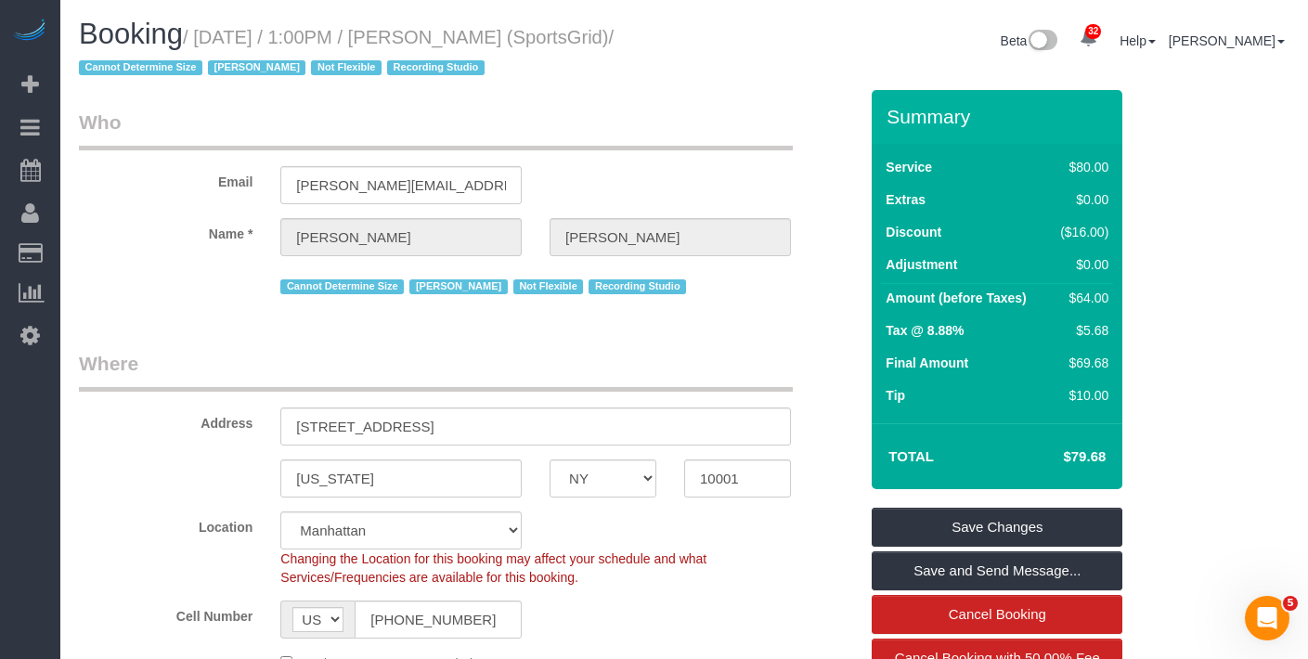
click at [531, 44] on small "/ October 02, 2025 / 1:00PM / Gregg Sussman (SportsGrid) / Cannot Determine Siz…" at bounding box center [346, 53] width 535 height 52
drag, startPoint x: 589, startPoint y: 39, endPoint x: 455, endPoint y: 42, distance: 133.7
click at [455, 42] on h1 "Booking / October 02, 2025 / 1:00PM / Gregg Sussman (SportsGrid) / Cannot Deter…" at bounding box center [374, 50] width 591 height 63
click at [512, 40] on small "/ October 02, 2025 / 1:00PM / Gregg Sussman (SportsGrid) / Cannot Determine Siz…" at bounding box center [346, 53] width 535 height 52
click at [456, 193] on input "gregg@sportsgrid.com" at bounding box center [400, 185] width 241 height 38
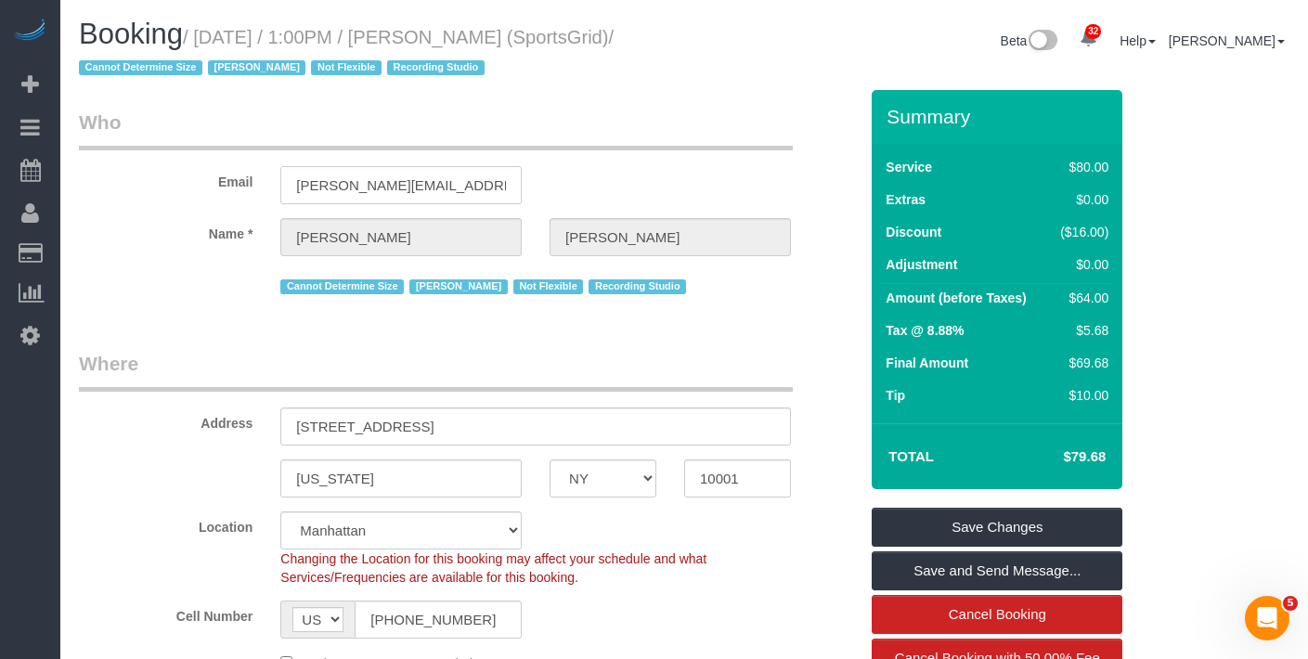
click at [456, 193] on input "gregg@sportsgrid.com" at bounding box center [400, 185] width 241 height 38
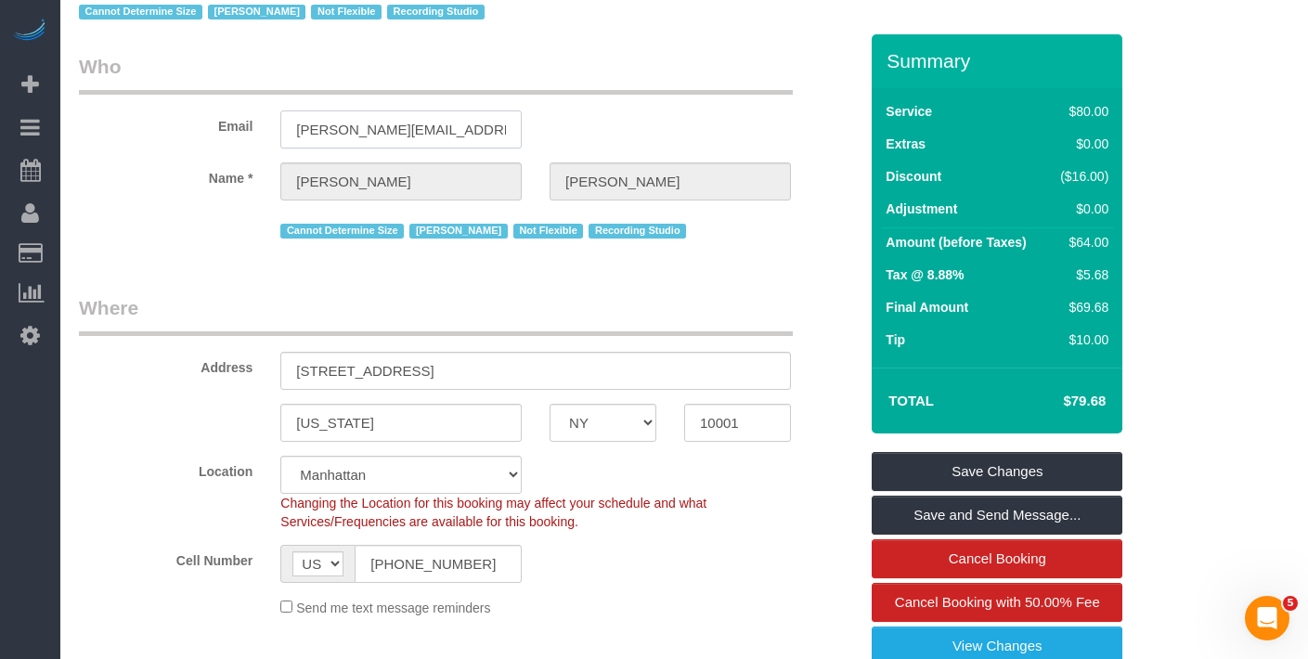
scroll to position [54, 0]
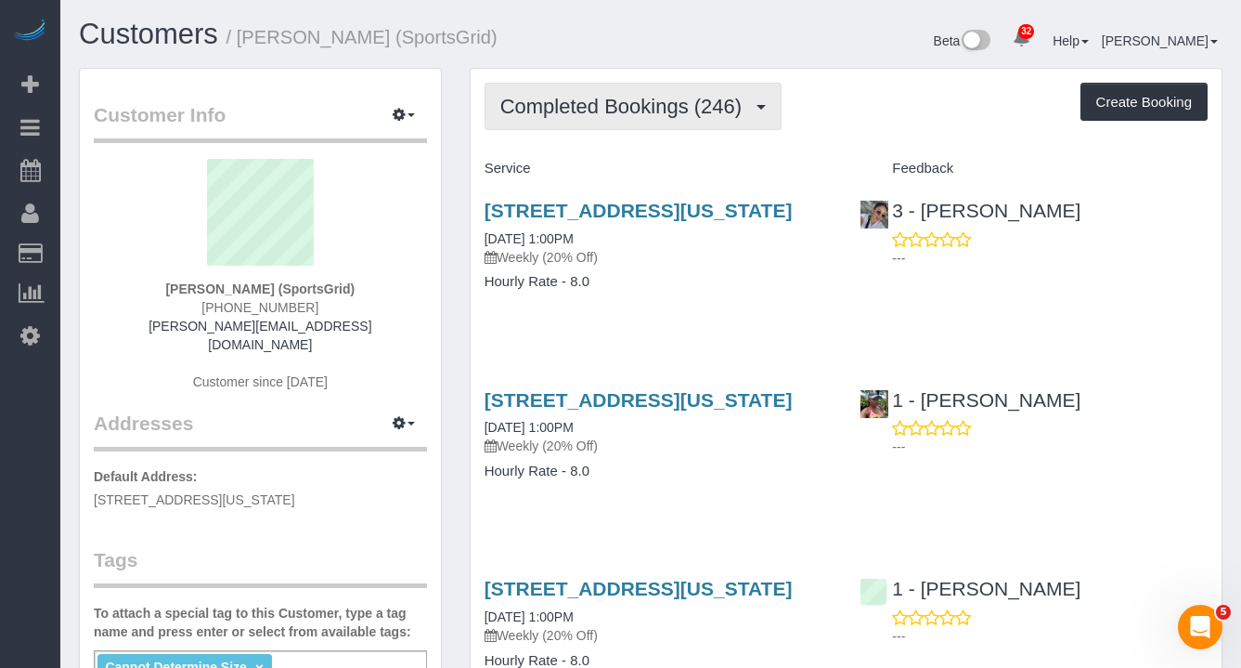
click at [643, 84] on button "Completed Bookings (246)" at bounding box center [634, 106] width 298 height 47
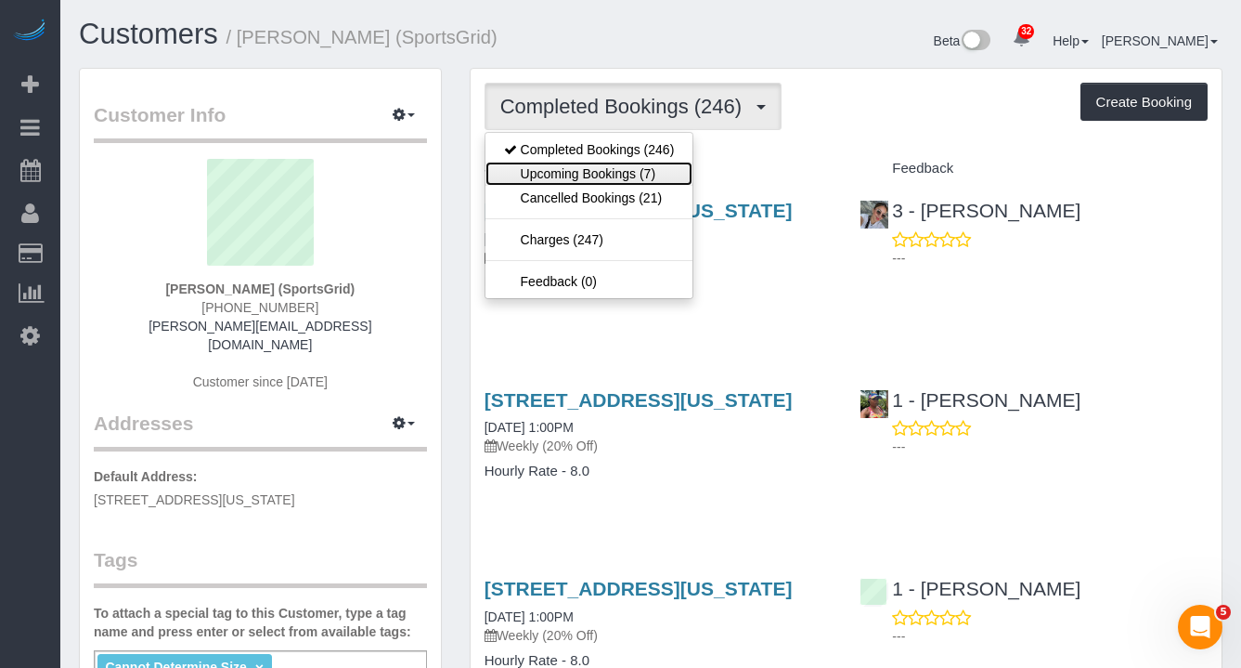
click at [578, 168] on link "Upcoming Bookings (7)" at bounding box center [590, 174] width 208 height 24
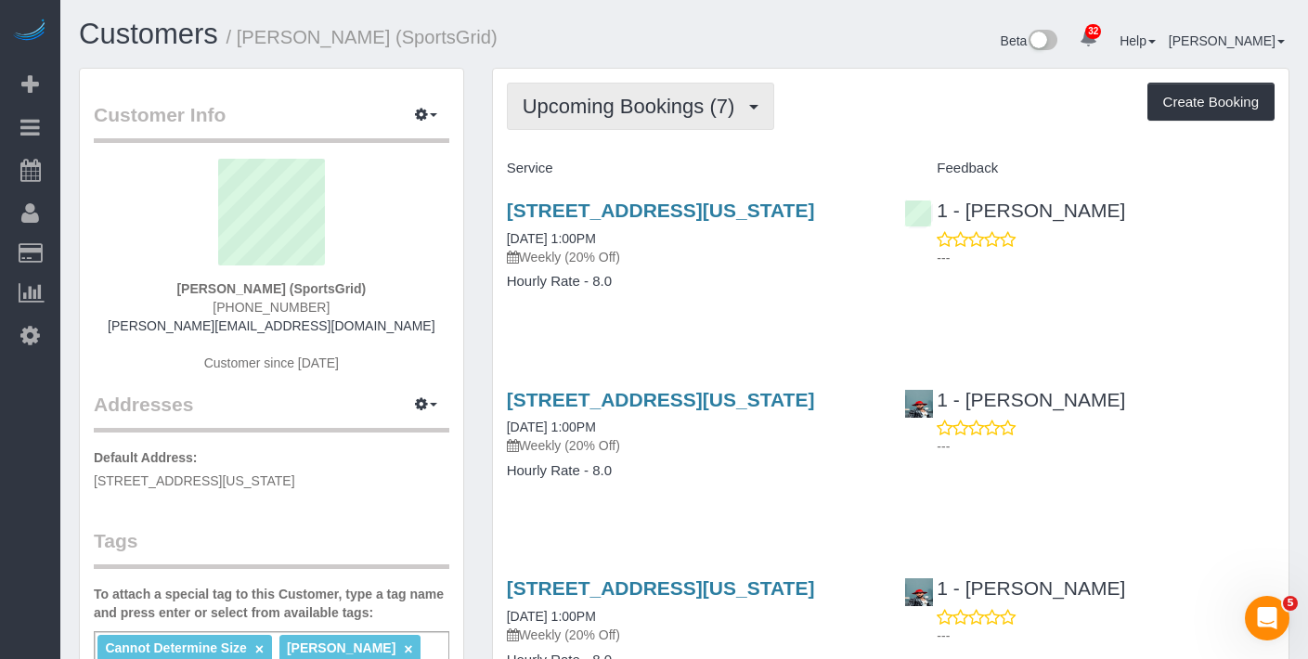
click at [690, 115] on span "Upcoming Bookings (7)" at bounding box center [634, 106] width 222 height 23
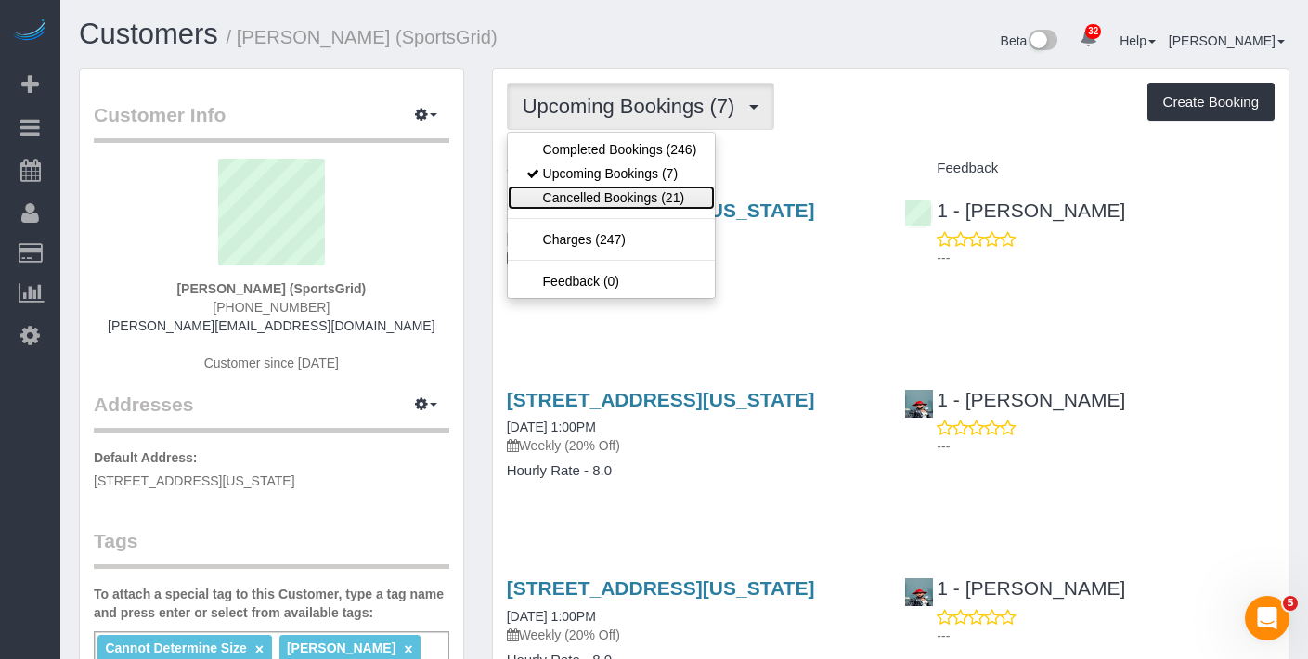
click at [657, 196] on link "Cancelled Bookings (21)" at bounding box center [612, 198] width 208 height 24
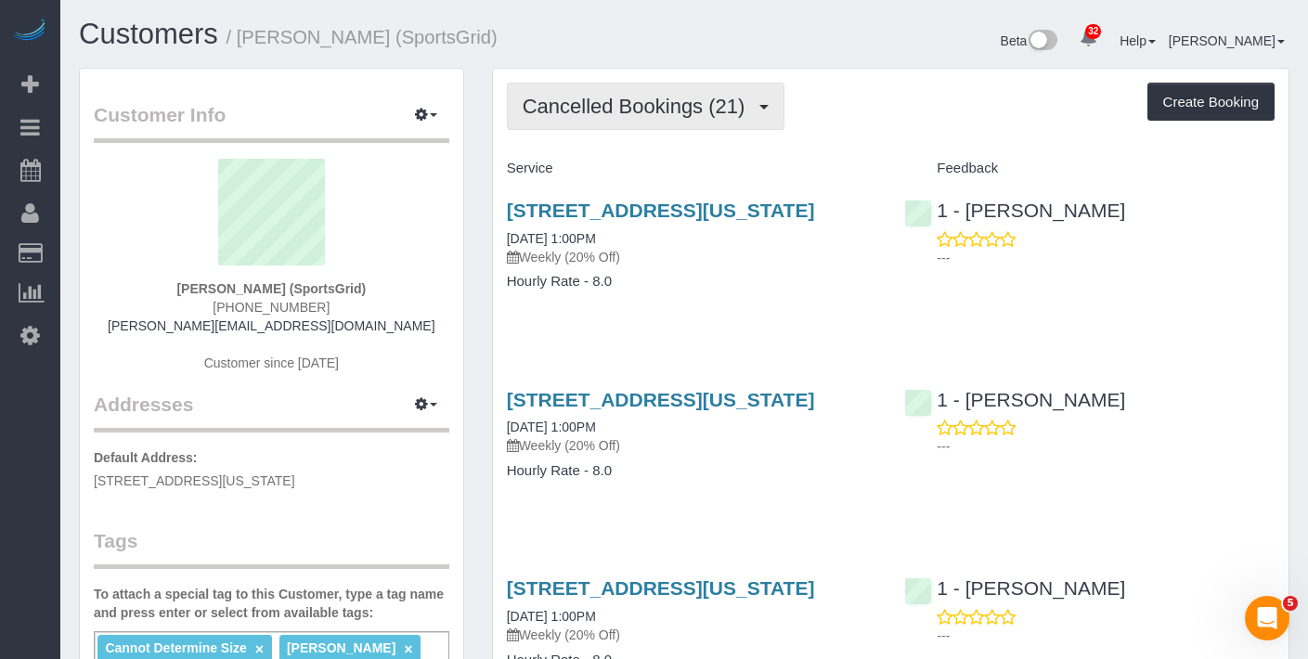
click at [644, 111] on span "Cancelled Bookings (21)" at bounding box center [639, 106] width 232 height 23
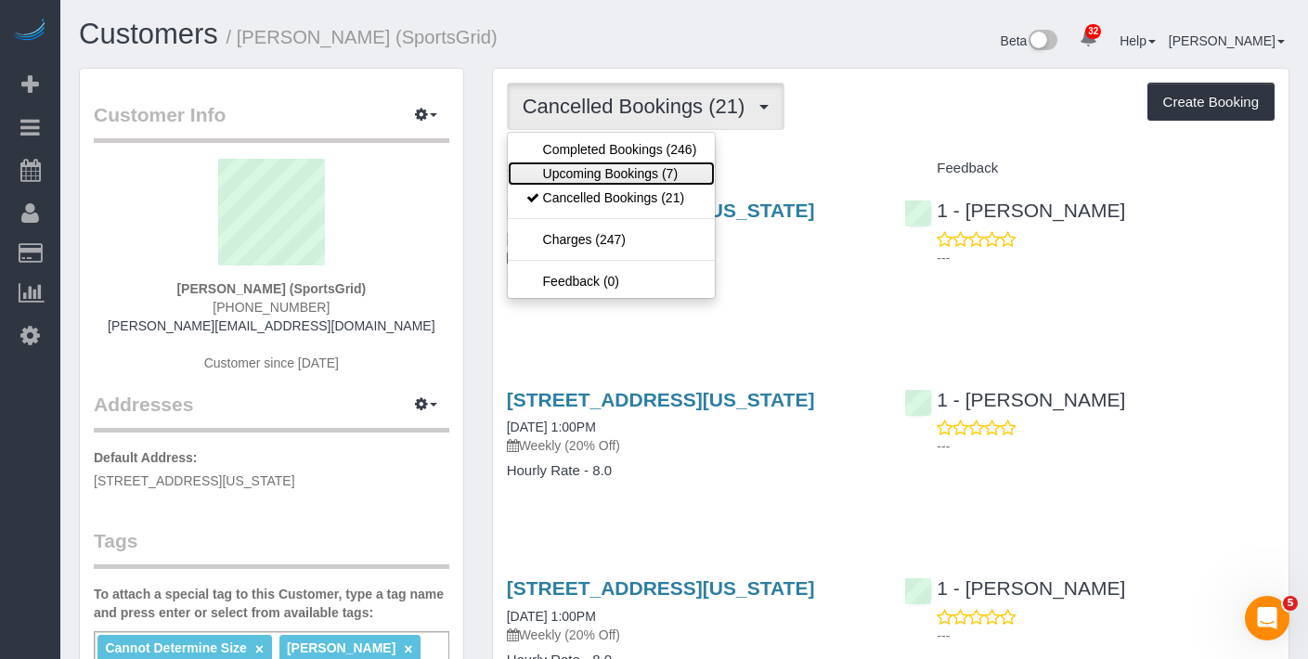
click at [650, 170] on link "Upcoming Bookings (7)" at bounding box center [612, 174] width 208 height 24
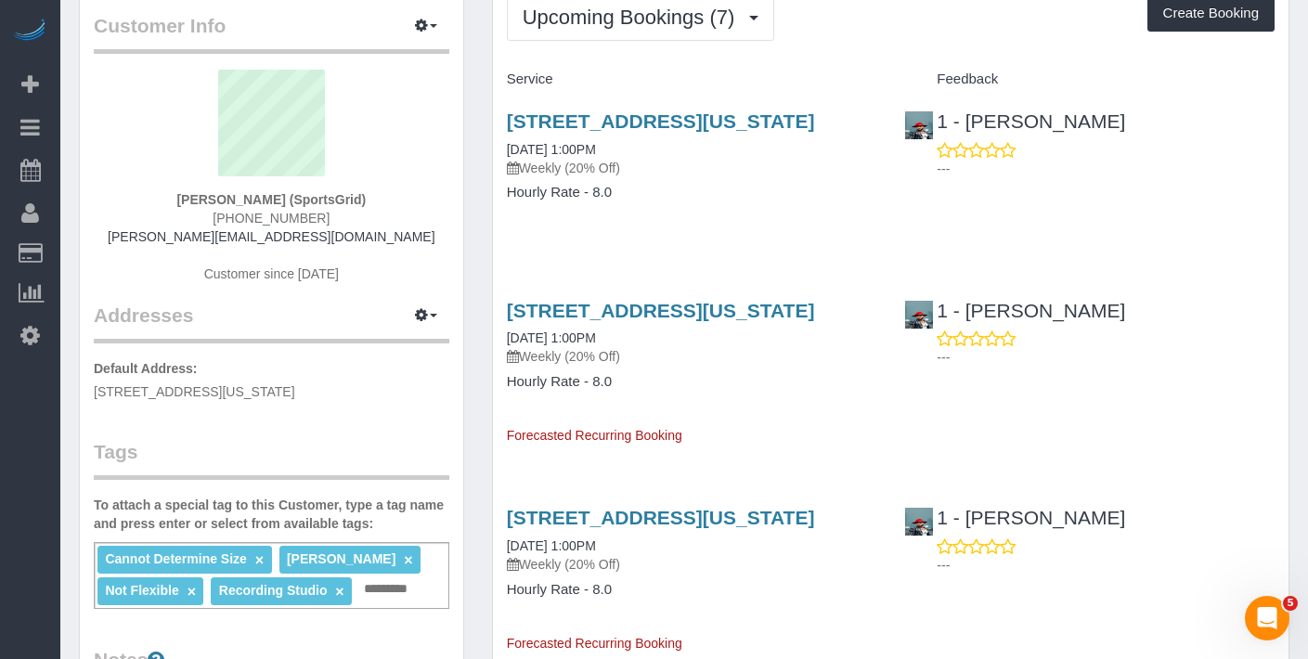
scroll to position [230, 0]
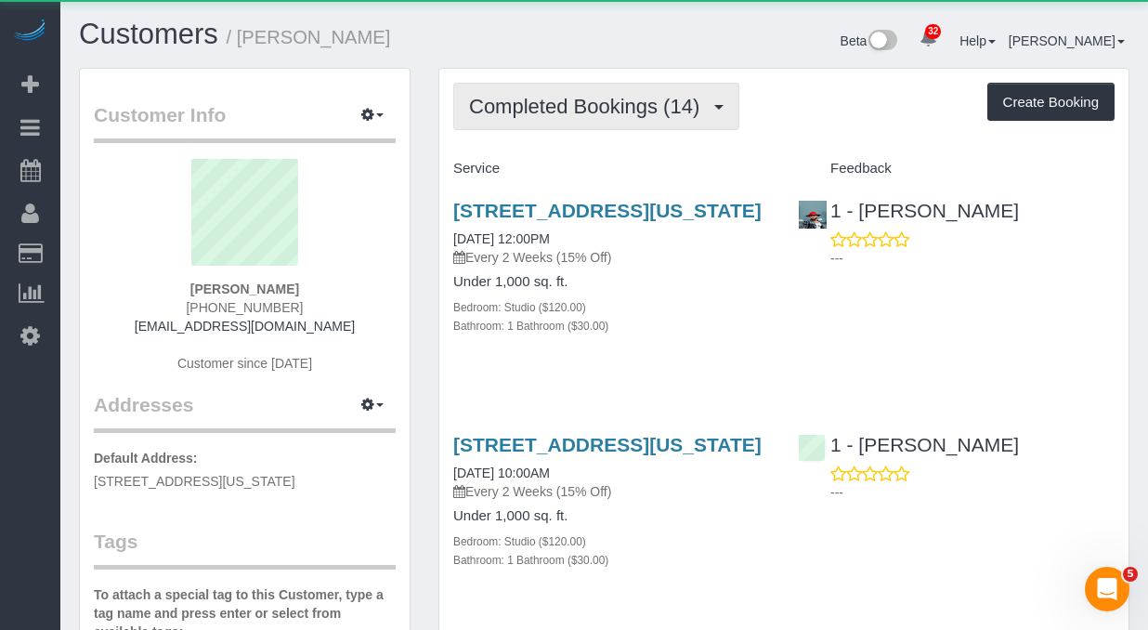
click at [586, 119] on button "Completed Bookings (14)" at bounding box center [596, 106] width 286 height 47
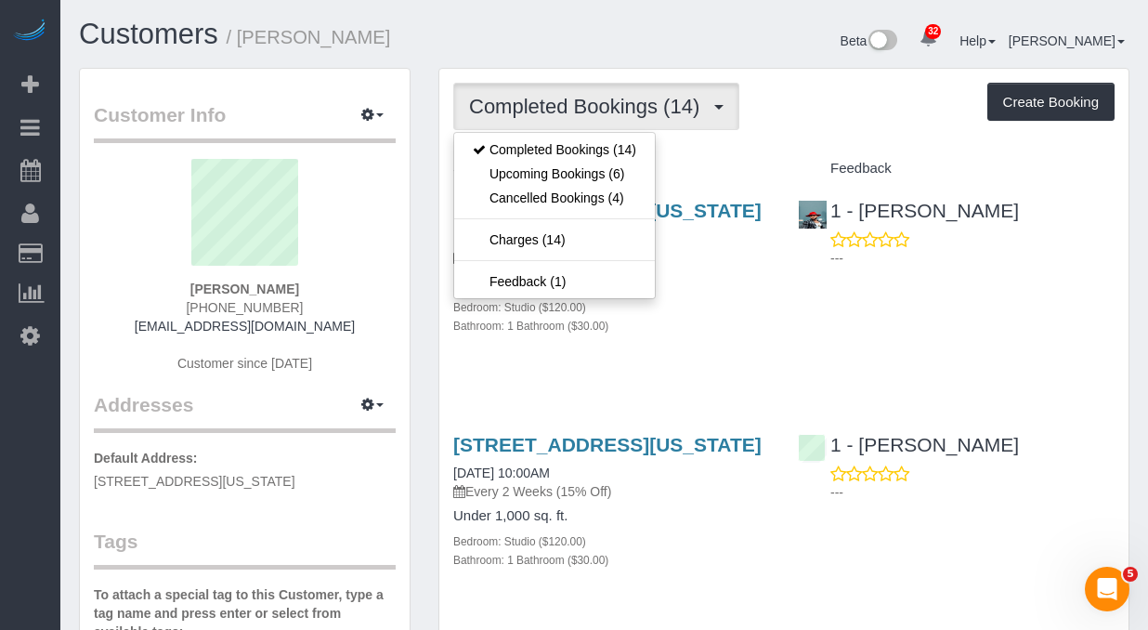
click at [741, 266] on p "Every 2 Weeks (15% Off)" at bounding box center [611, 257] width 317 height 19
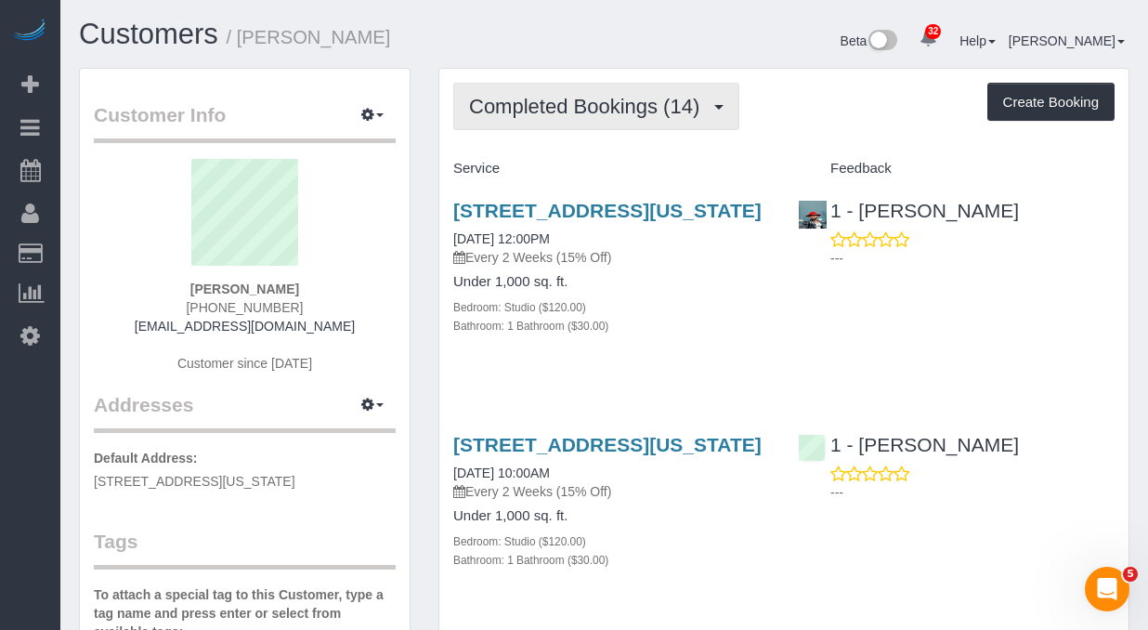
click at [572, 115] on span "Completed Bookings (14)" at bounding box center [589, 106] width 240 height 23
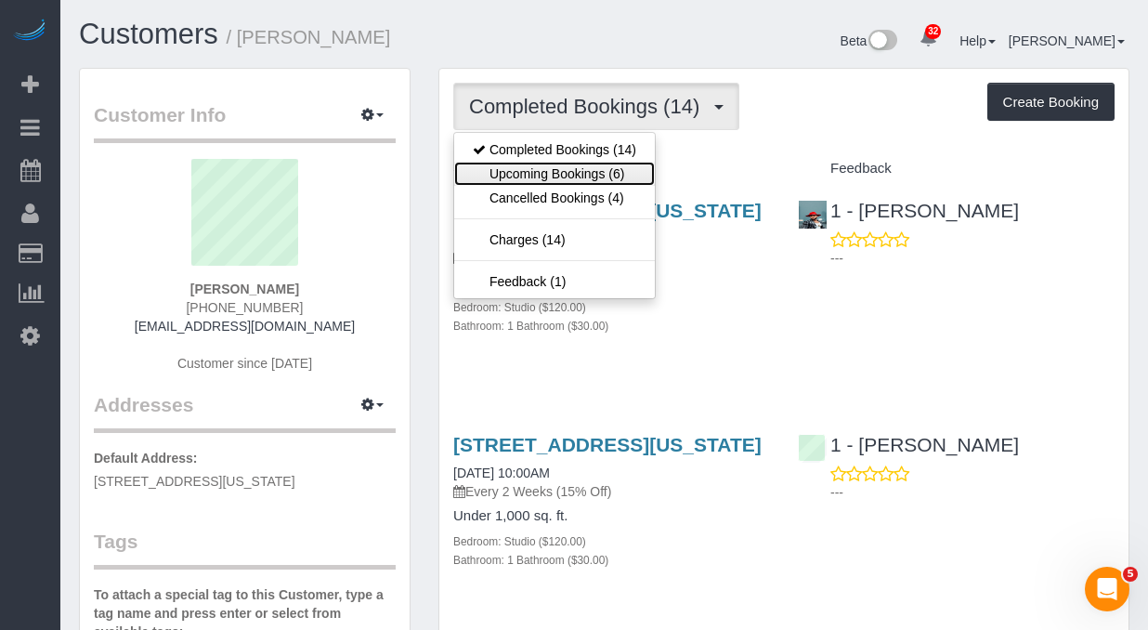
click at [562, 168] on link "Upcoming Bookings (6)" at bounding box center [554, 174] width 201 height 24
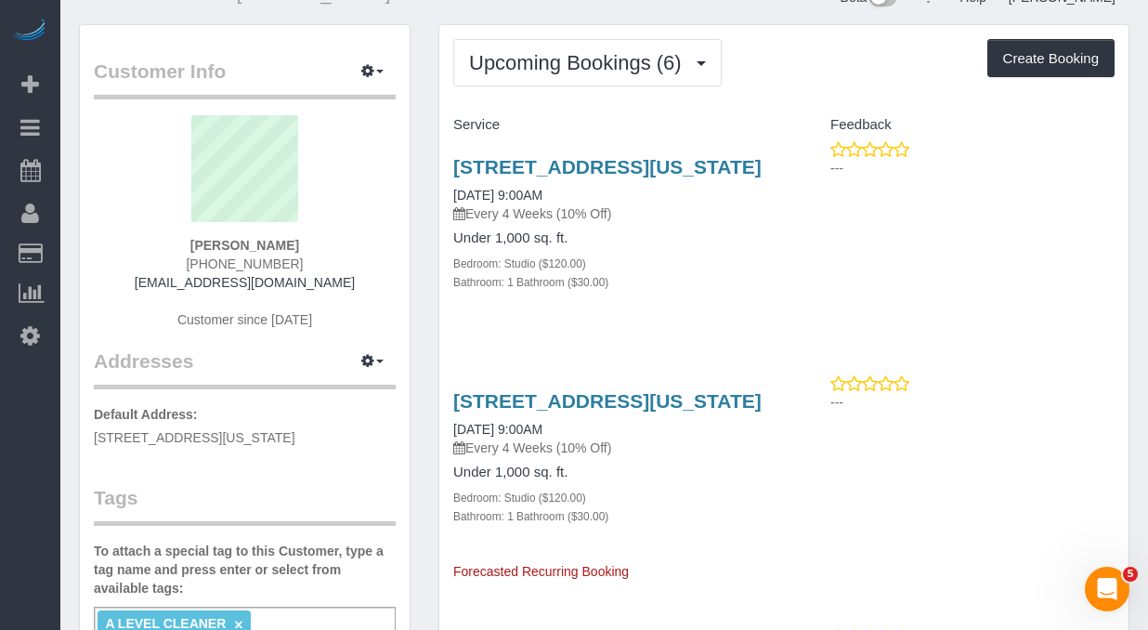
scroll to position [40, 0]
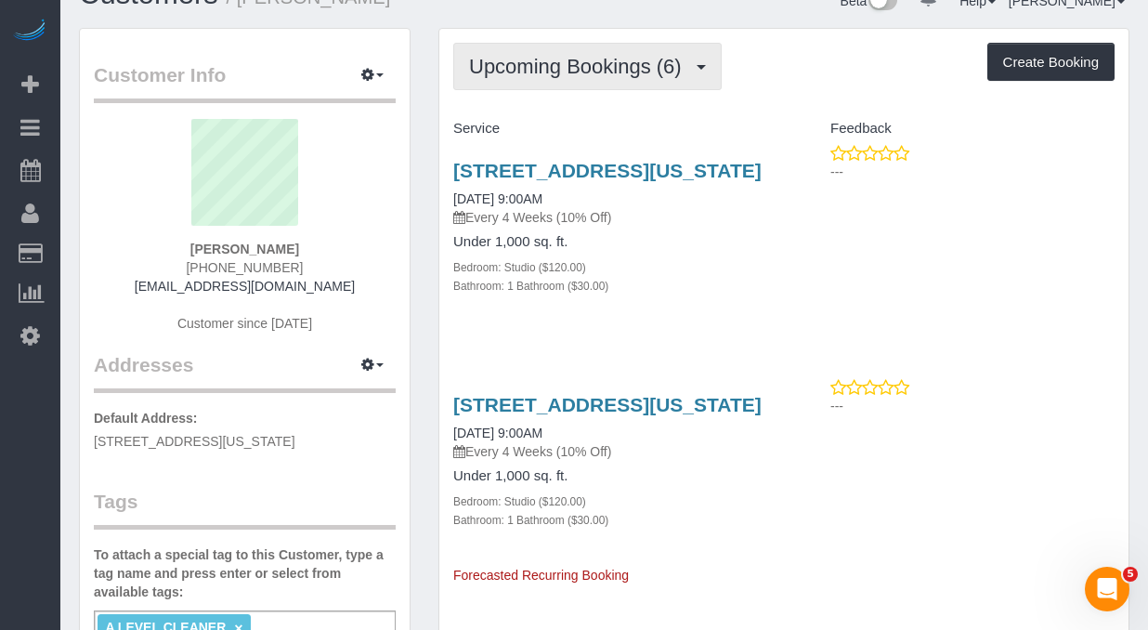
click at [568, 61] on span "Upcoming Bookings (6)" at bounding box center [580, 66] width 222 height 23
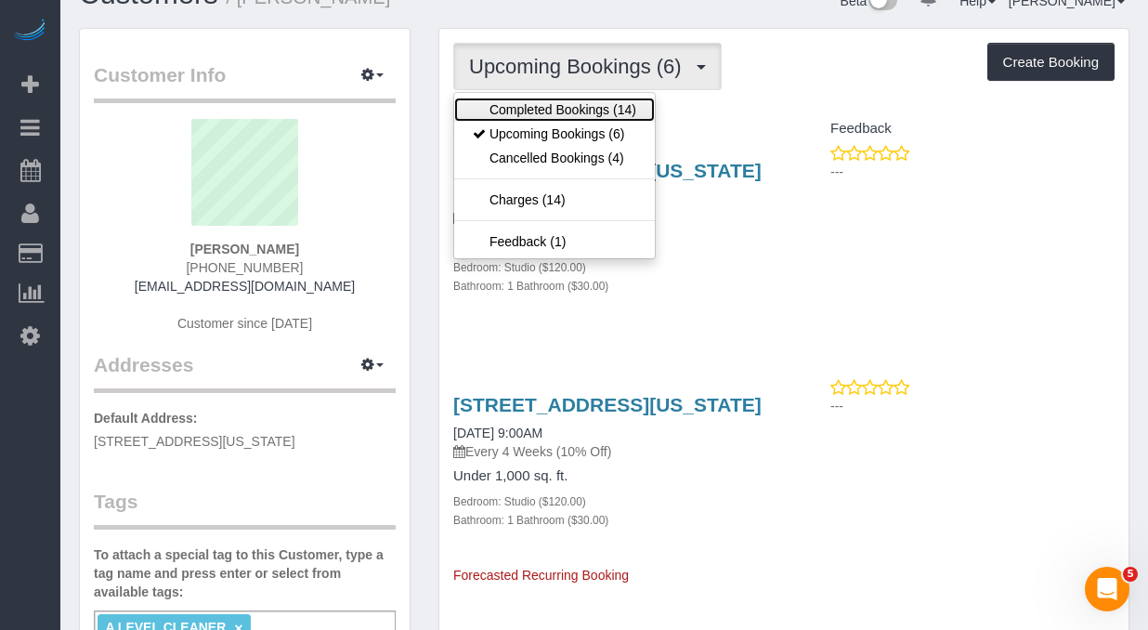
click at [571, 113] on link "Completed Bookings (14)" at bounding box center [554, 109] width 201 height 24
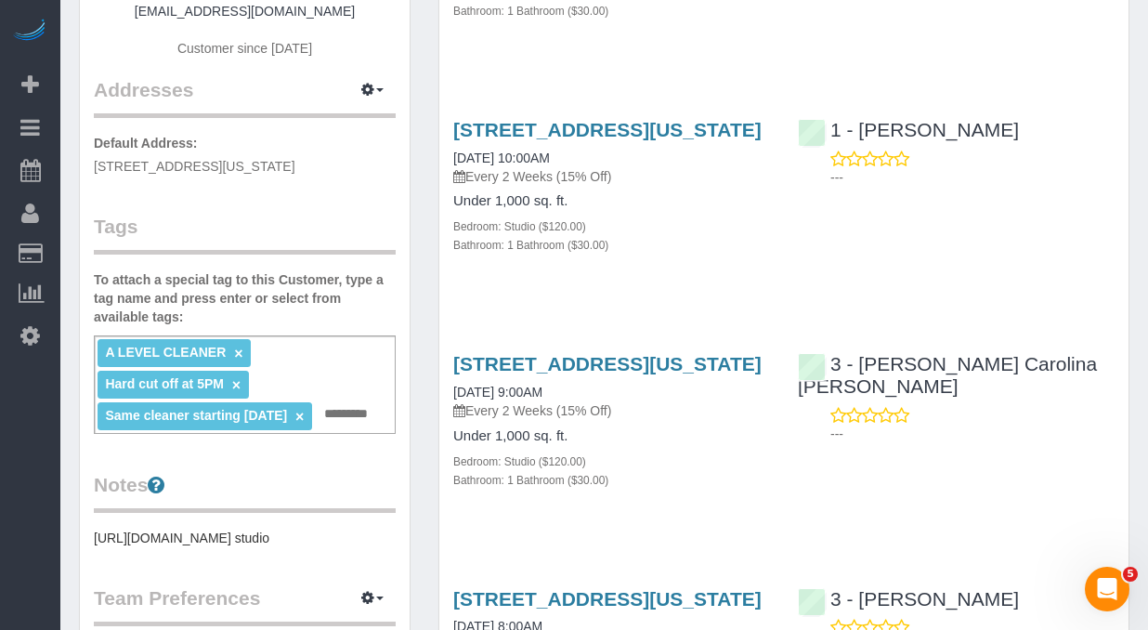
scroll to position [0, 0]
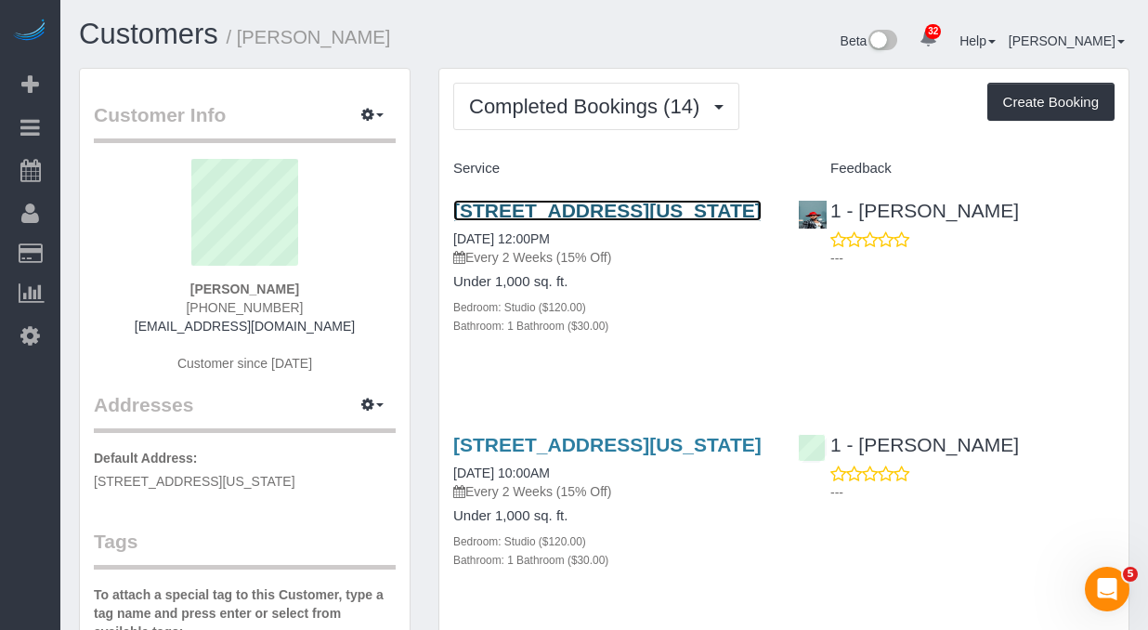
click at [563, 221] on link "303 East 37th Street, 2h, New York, NY 10016" at bounding box center [607, 210] width 308 height 21
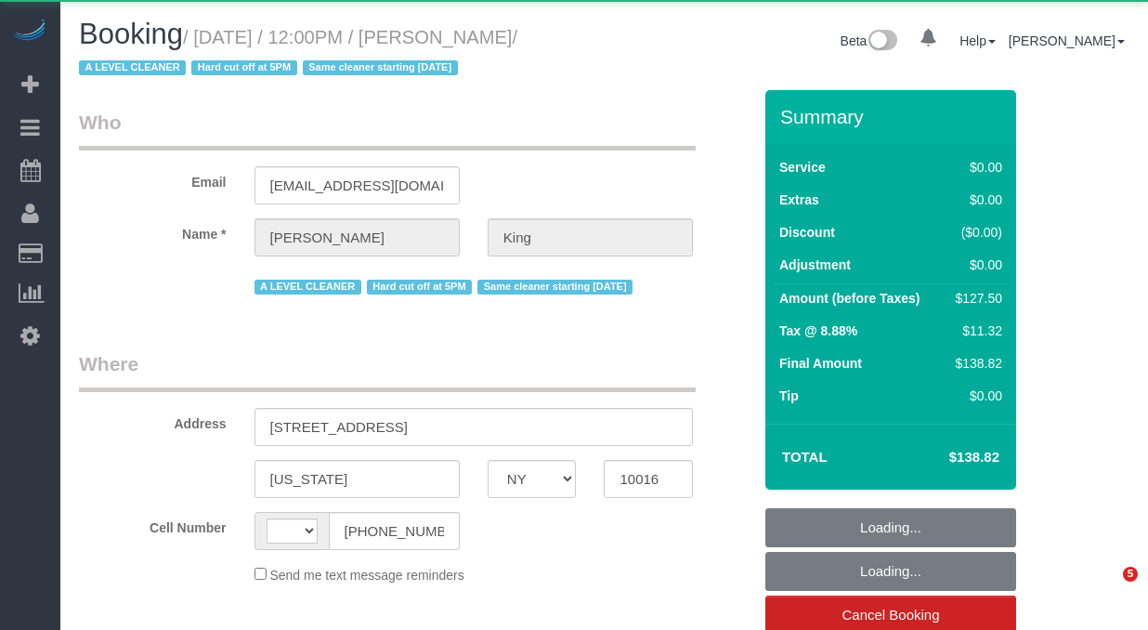
select select "NY"
select select "string:[GEOGRAPHIC_DATA]"
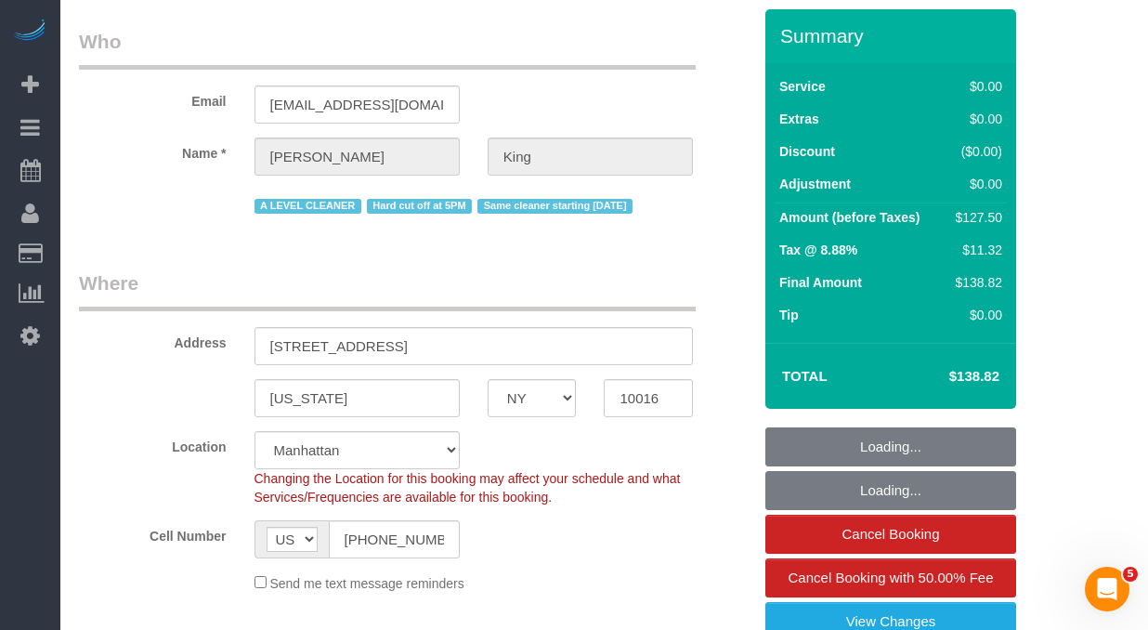
select select "object:941"
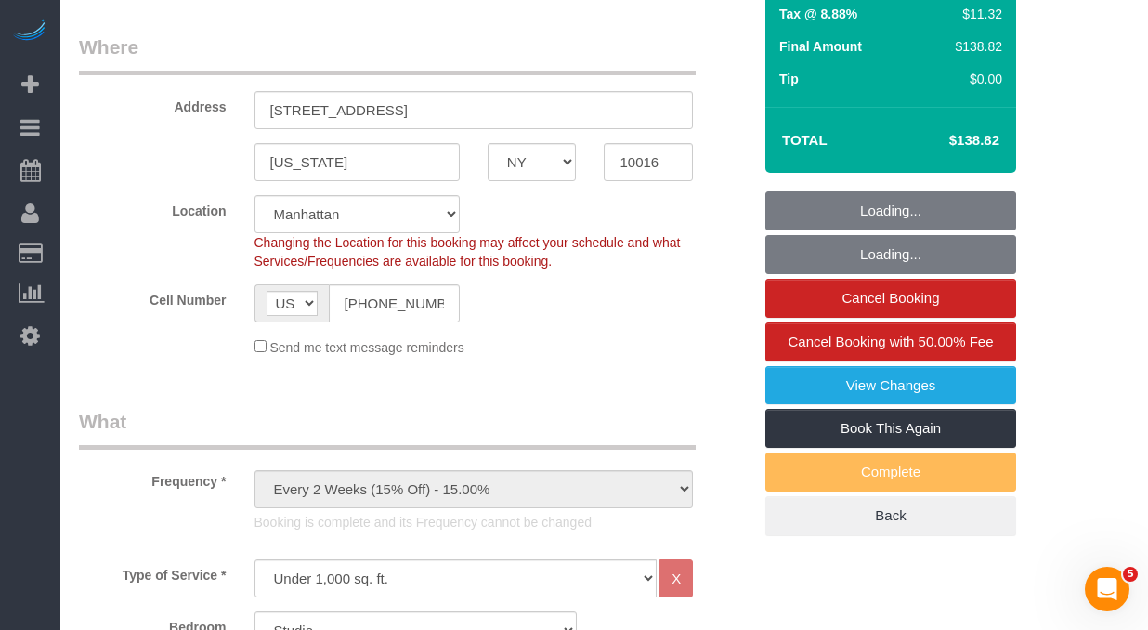
select select "string:stripe-pm_1POWcJ4VGloSiKo7C7J8JKyy"
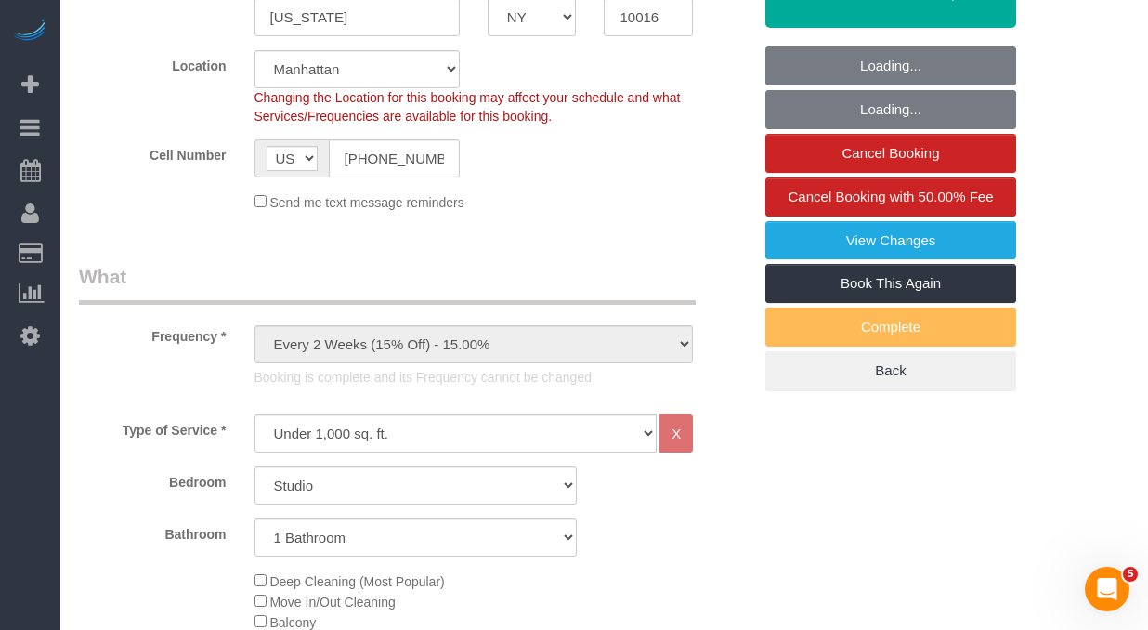
select select "spot1"
select select "number:56"
select select "number:72"
select select "number:15"
select select "number:5"
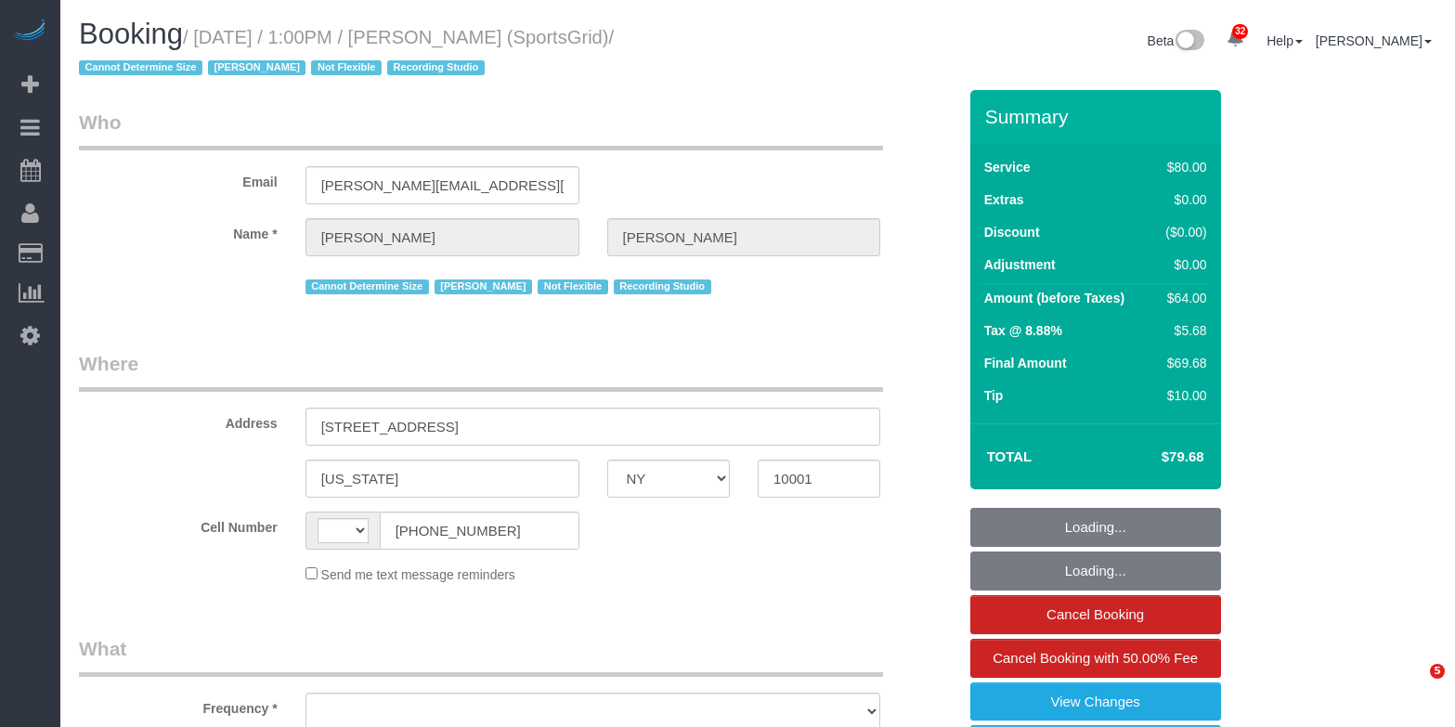
select select "NY"
select select "object:586"
select select "number:89"
select select "number:90"
select select "number:15"
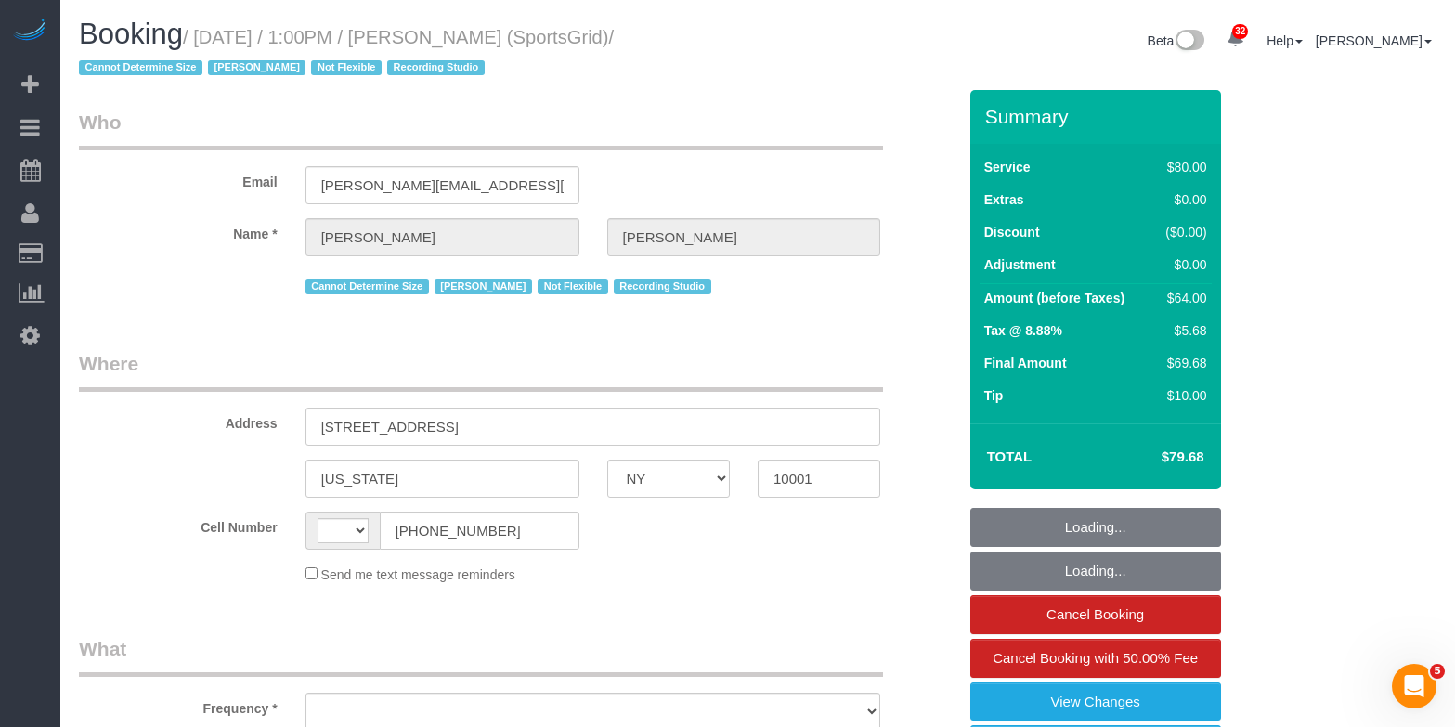
select select "number:7"
select select "number:21"
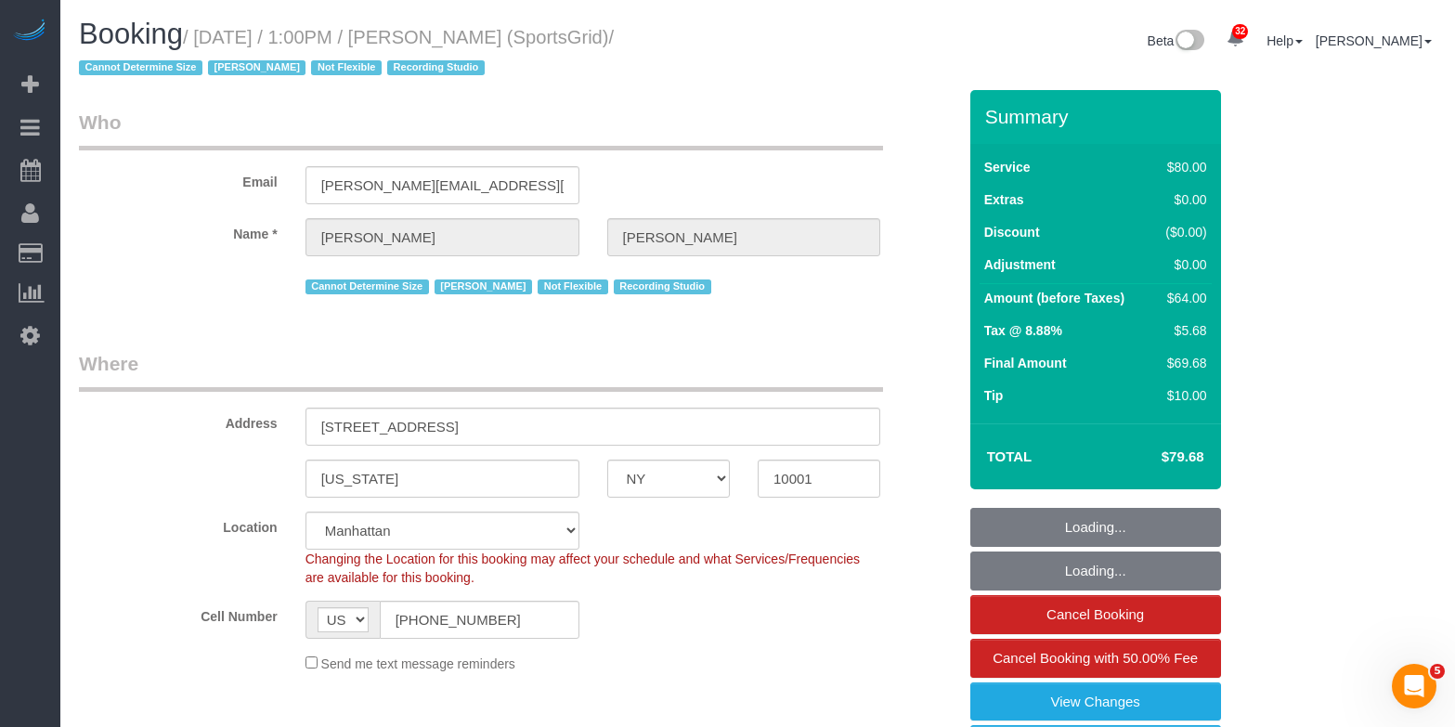
select select "string:[GEOGRAPHIC_DATA]"
select select "string:stripe-pm_1QoRfo4VGloSiKo7CpkoBSCp"
select select "object:1153"
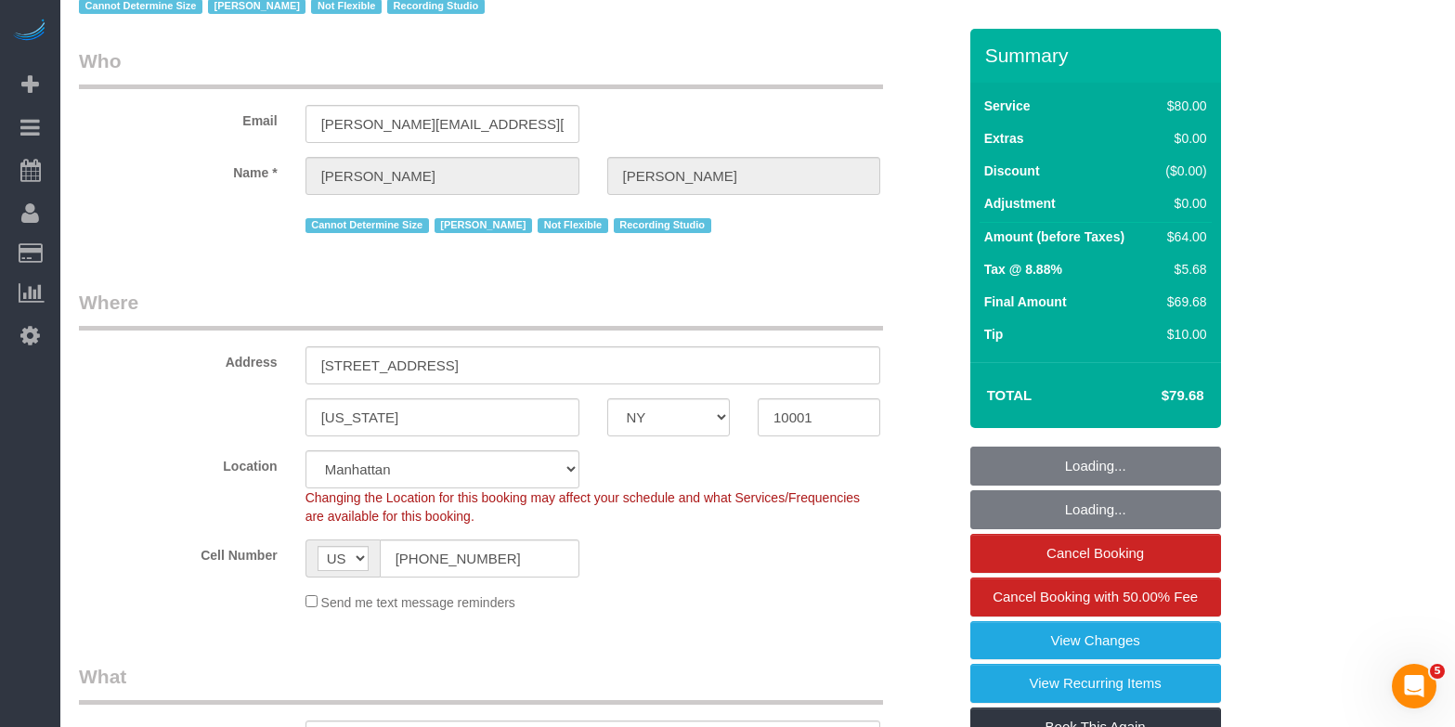
select select "spot1"
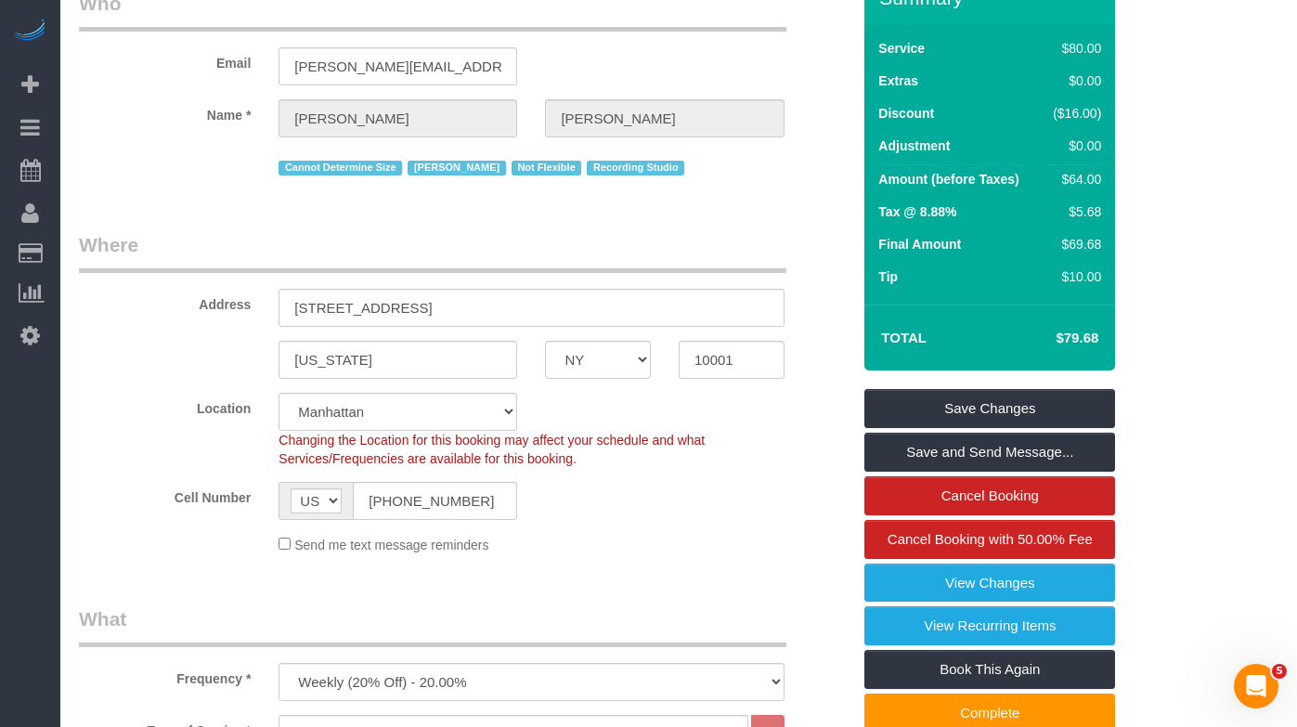
scroll to position [379, 0]
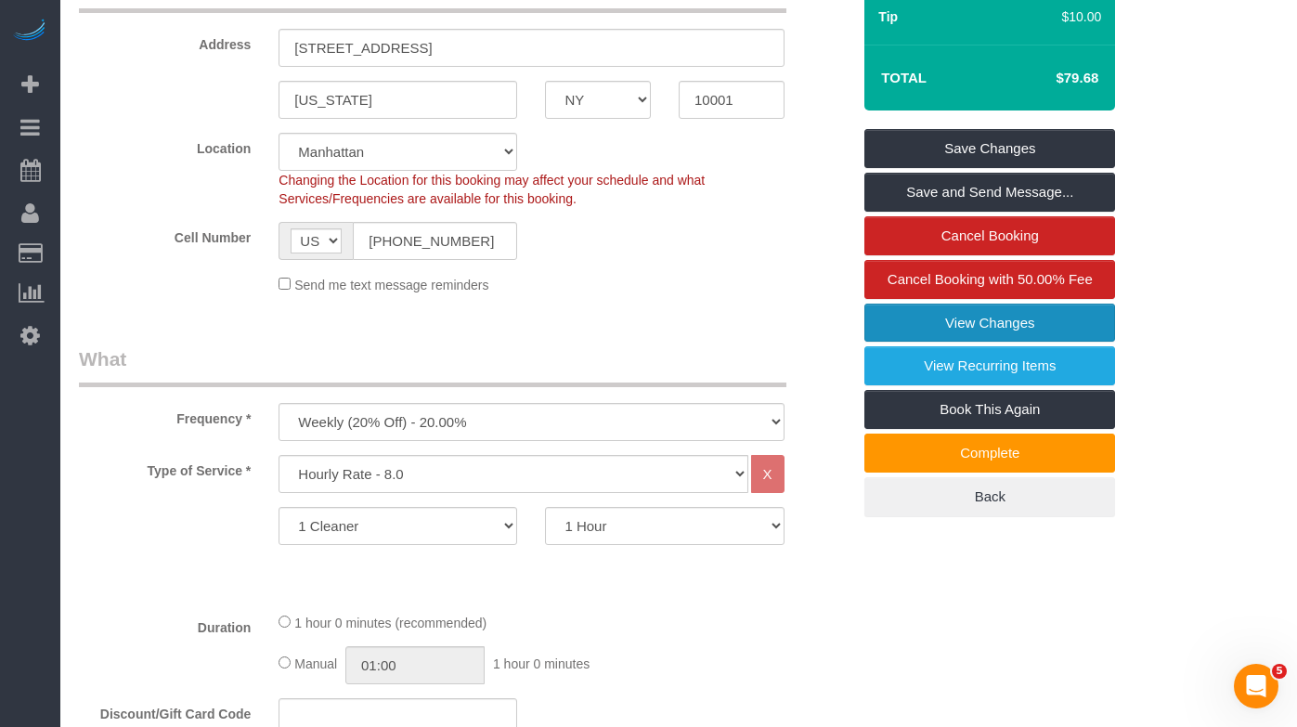
click at [928, 321] on link "View Changes" at bounding box center [989, 323] width 251 height 39
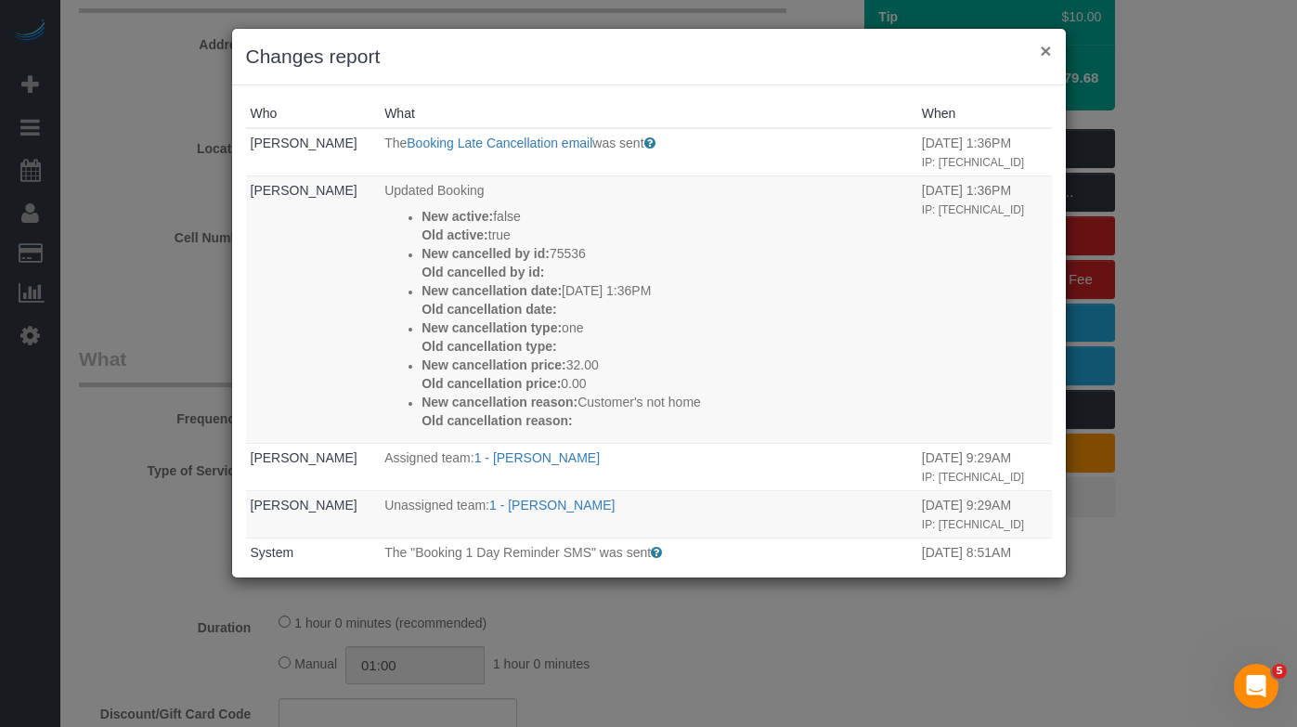
click at [1046, 53] on button "×" at bounding box center [1045, 50] width 11 height 19
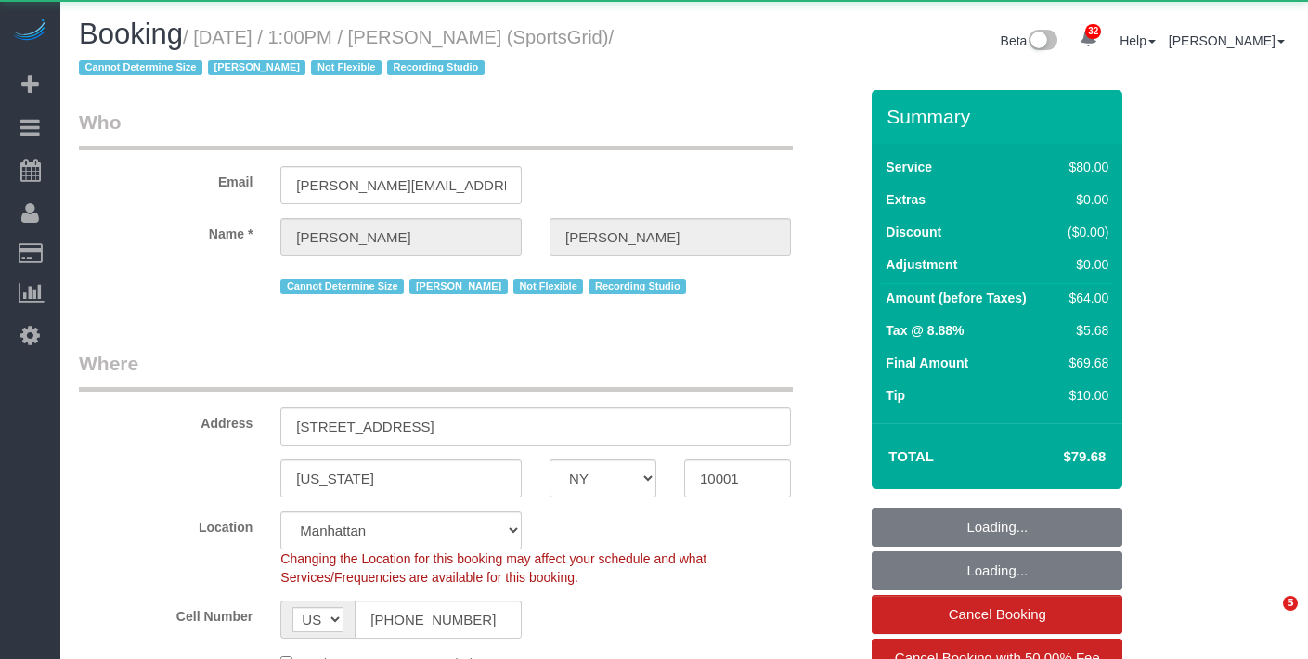
select select "NY"
select select "object:1002"
select select "number:89"
select select "number:90"
select select "number:15"
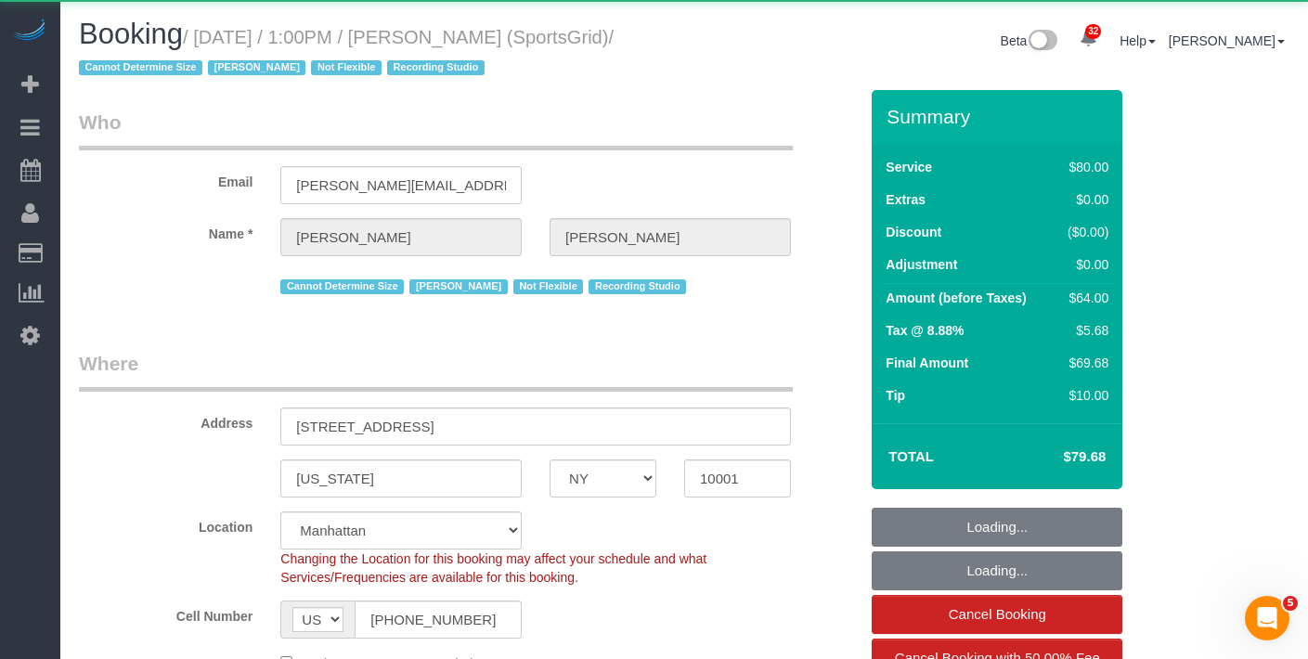
select select "number:7"
select select "number:21"
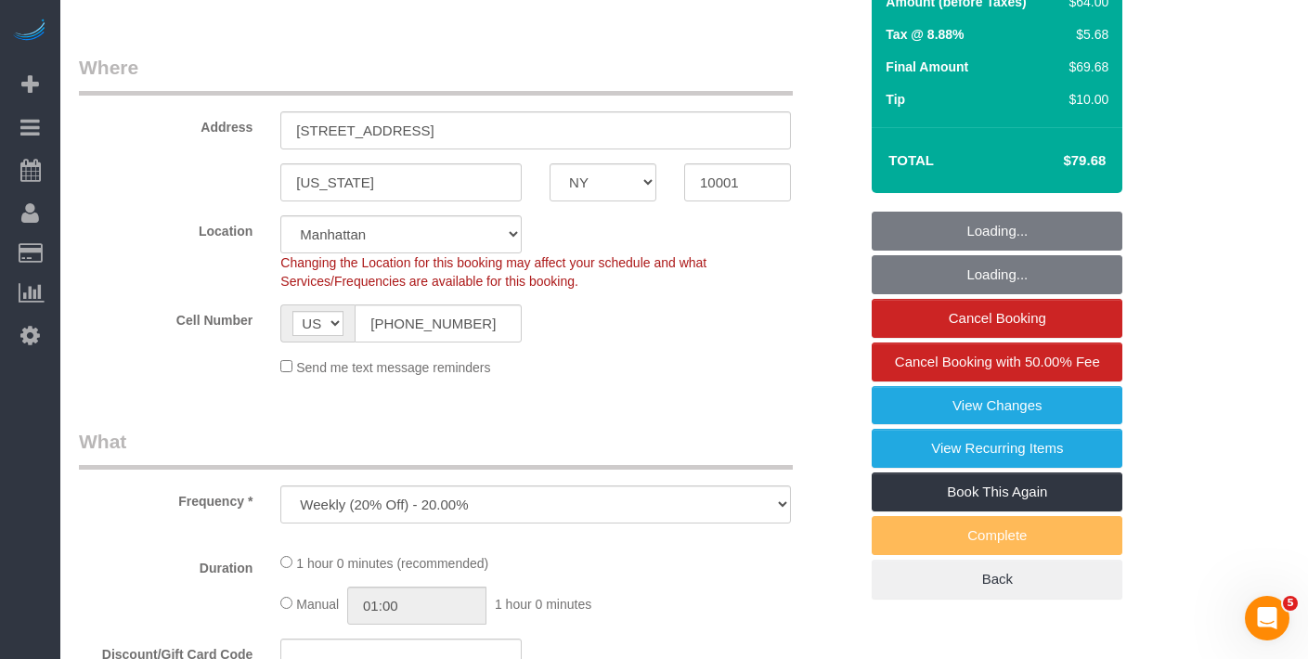
select select "string:stripe-pm_1QoRfo4VGloSiKo7CpkoBSCp"
select select "spot1"
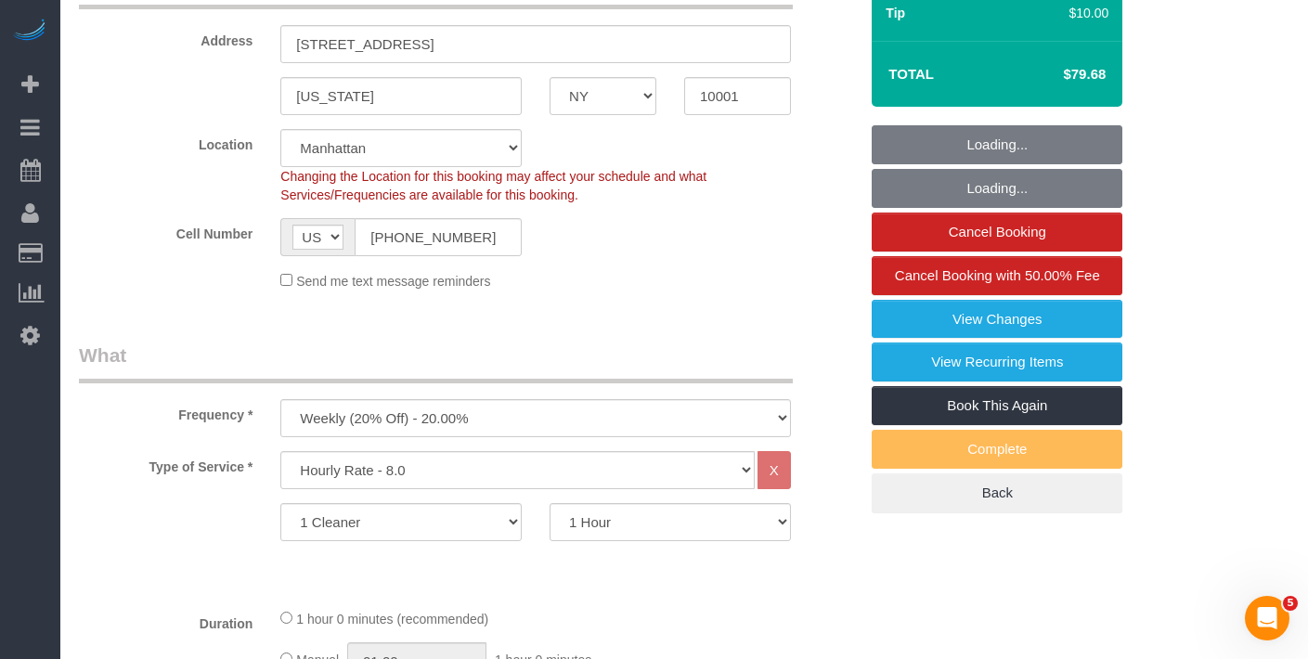
scroll to position [384, 0]
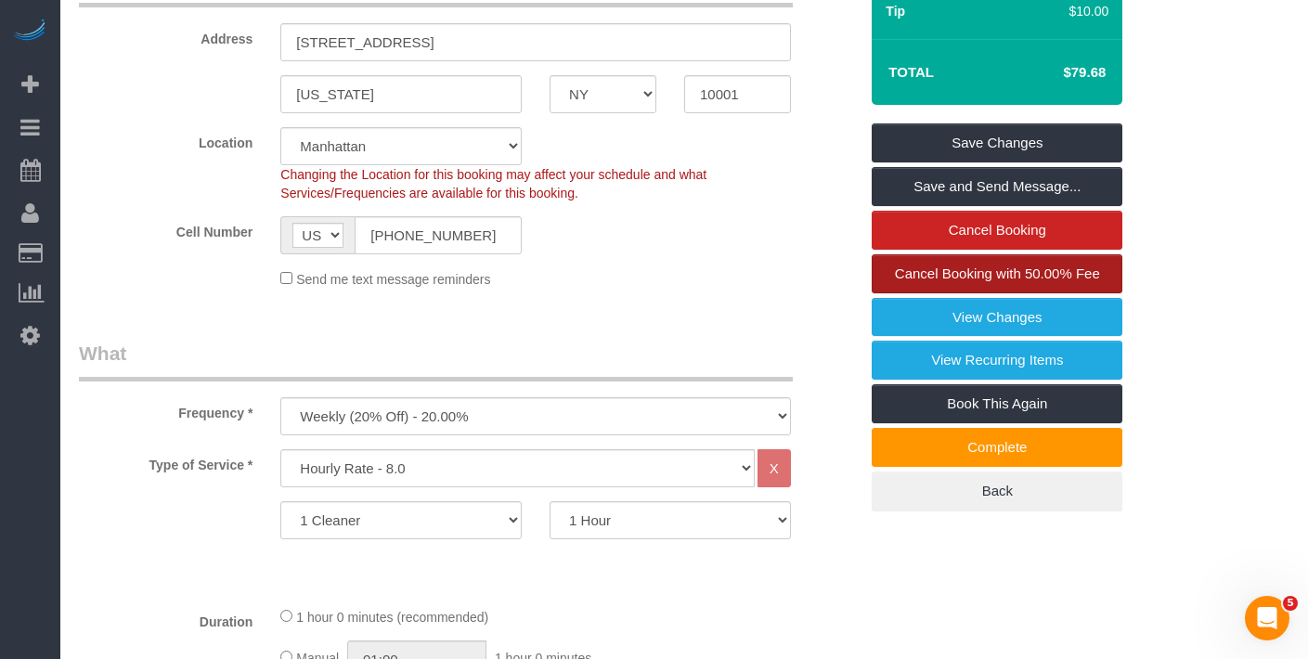
click at [900, 276] on span "Cancel Booking with 50.00% Fee" at bounding box center [997, 274] width 205 height 16
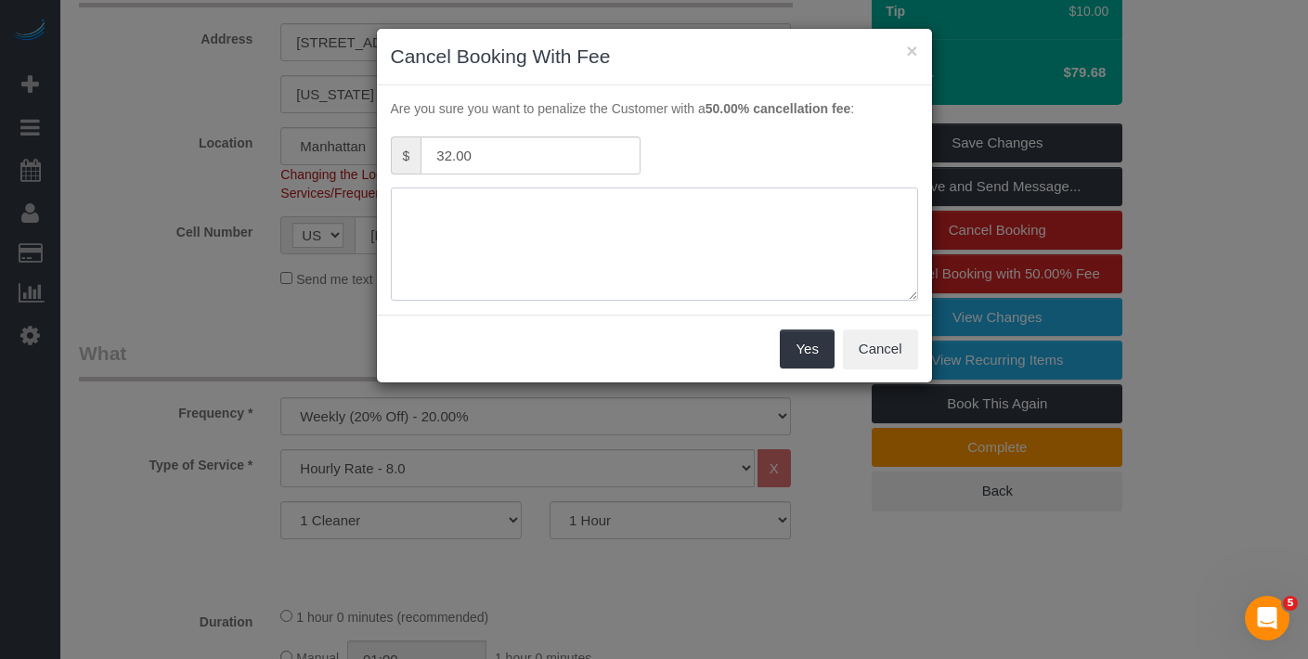
click at [533, 229] on textarea at bounding box center [654, 244] width 527 height 113
type textarea "Customer's not home"
click at [810, 345] on button "Yes" at bounding box center [807, 349] width 54 height 39
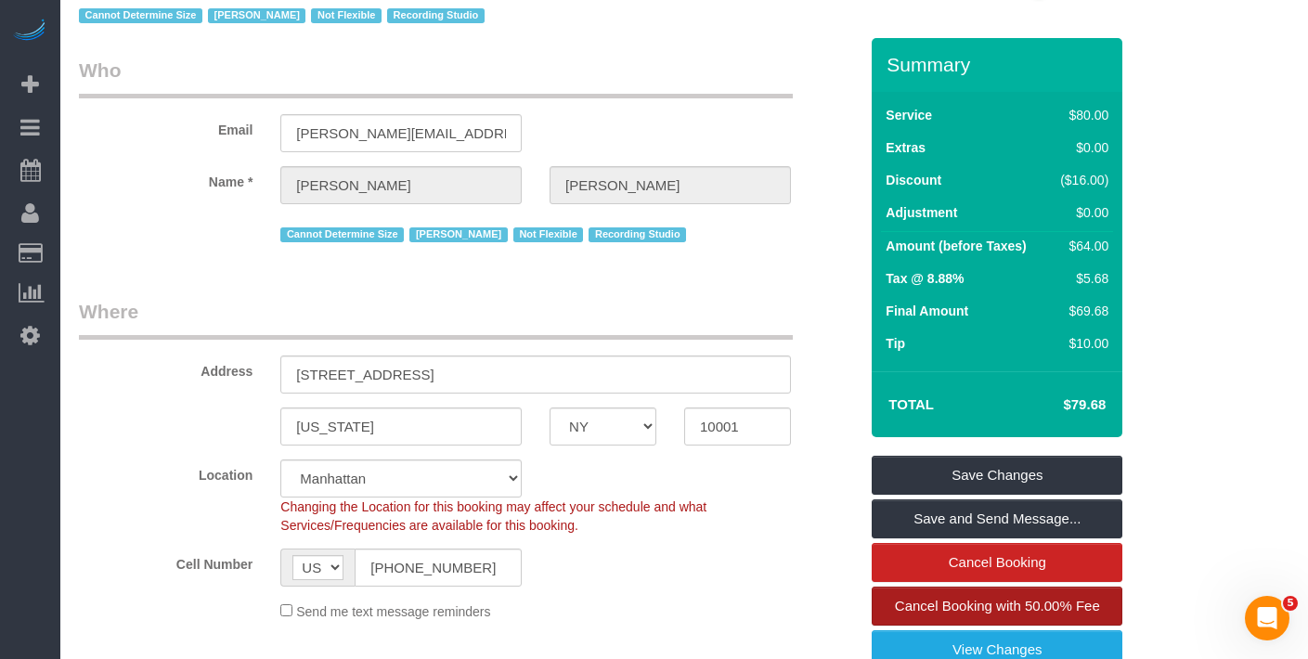
scroll to position [0, 0]
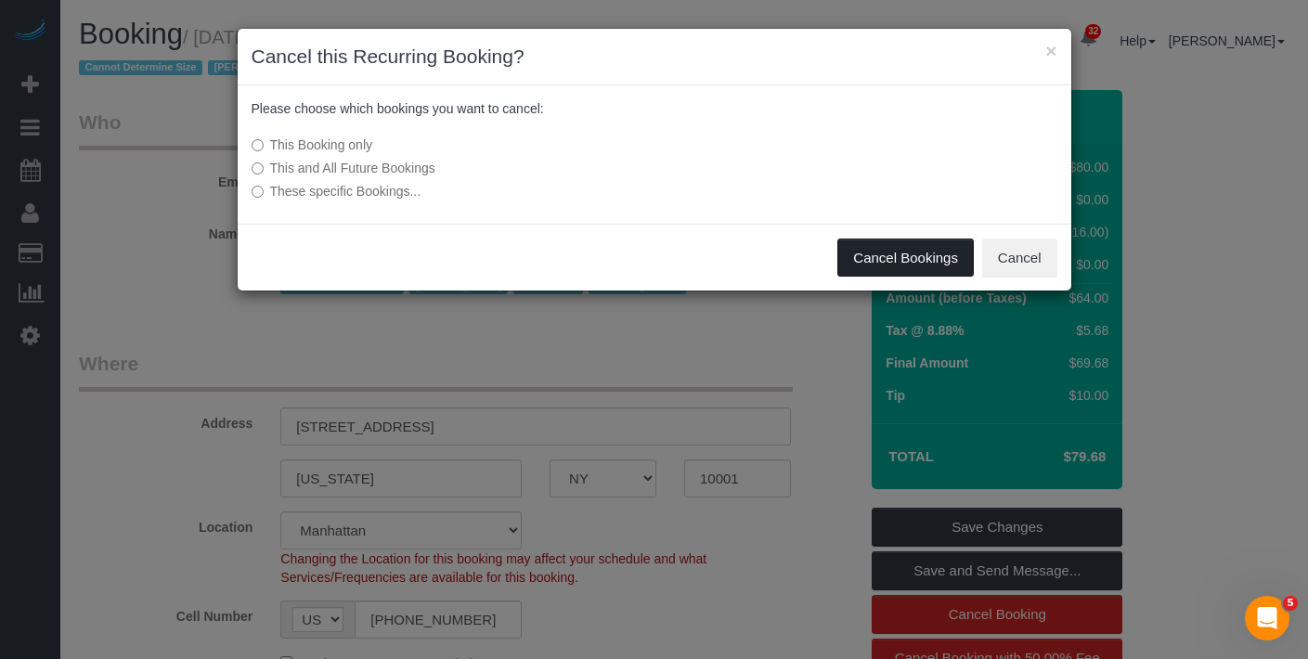
click at [878, 261] on button "Cancel Bookings" at bounding box center [906, 258] width 136 height 39
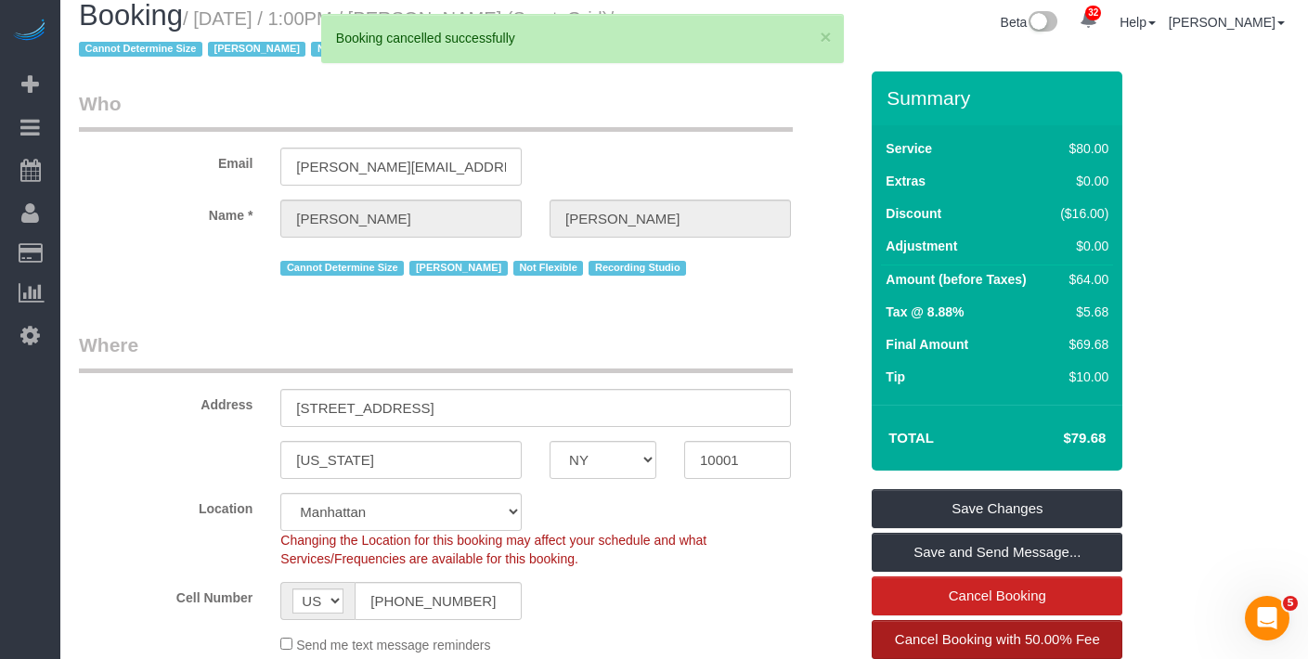
scroll to position [29, 0]
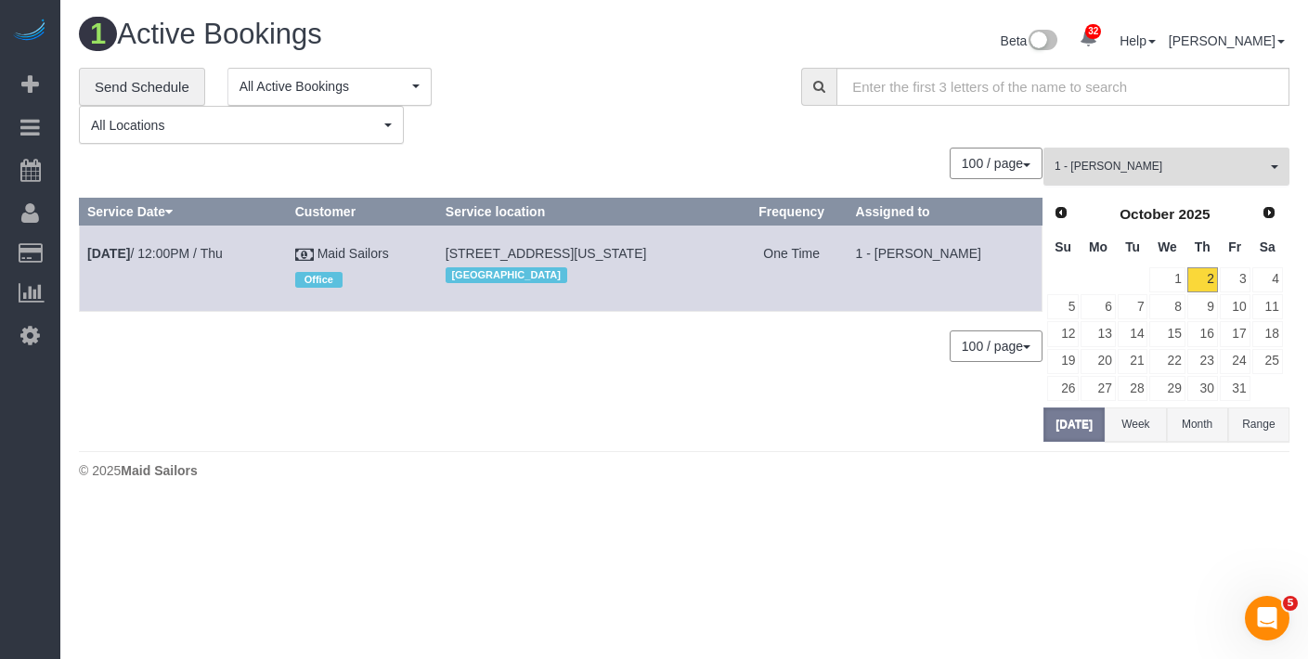
click at [1172, 162] on span "1 - [PERSON_NAME]" at bounding box center [1161, 167] width 212 height 16
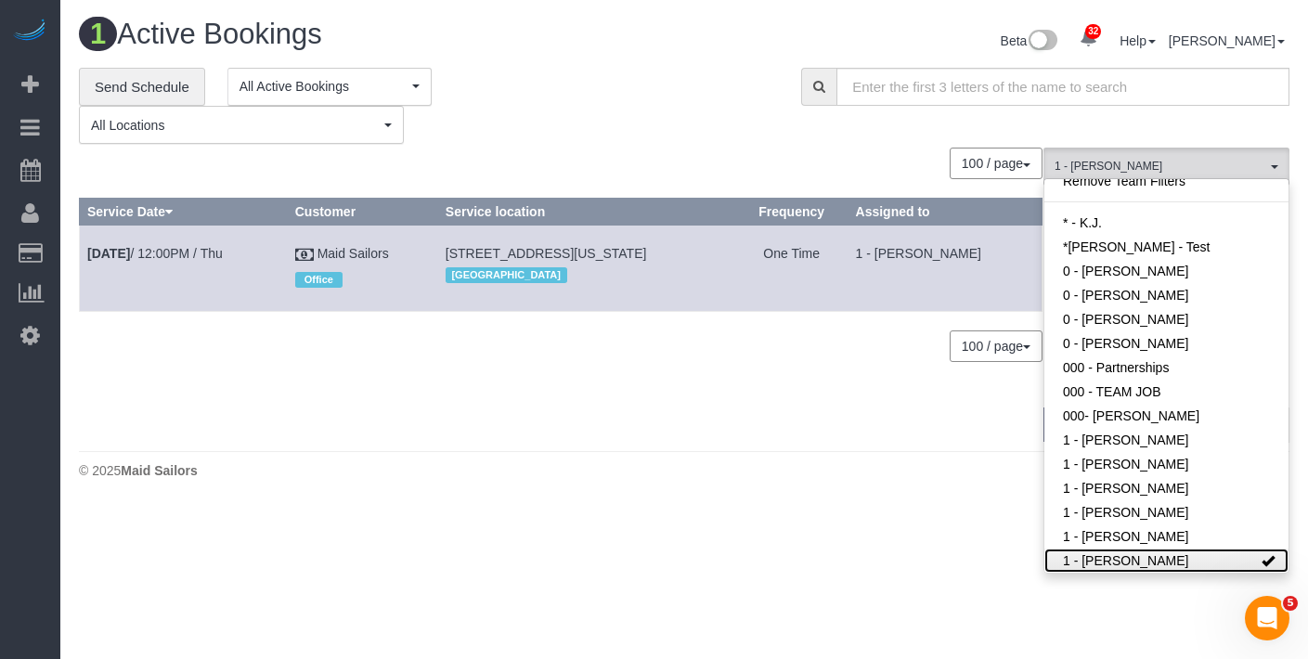
click at [1204, 568] on link "1 - [PERSON_NAME]" at bounding box center [1167, 561] width 244 height 24
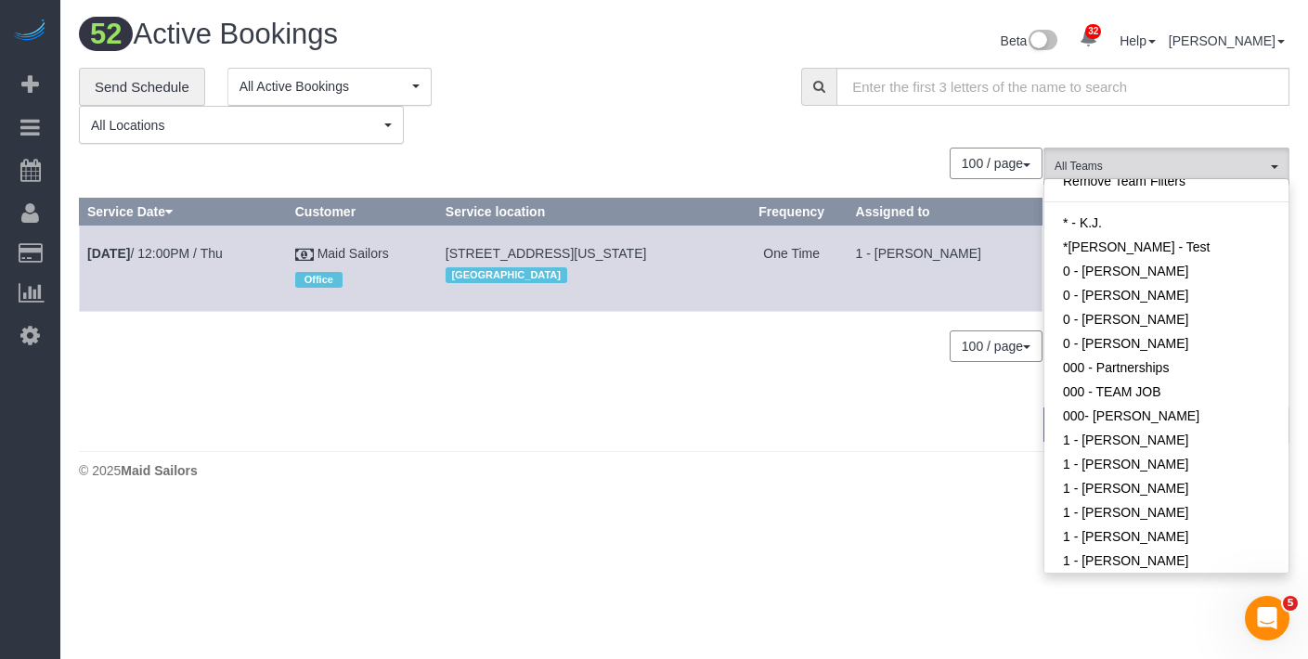
click at [598, 156] on div "100 / page 10 / page 20 / page 30 / page 40 / page 50 / page 100 / page" at bounding box center [561, 164] width 964 height 32
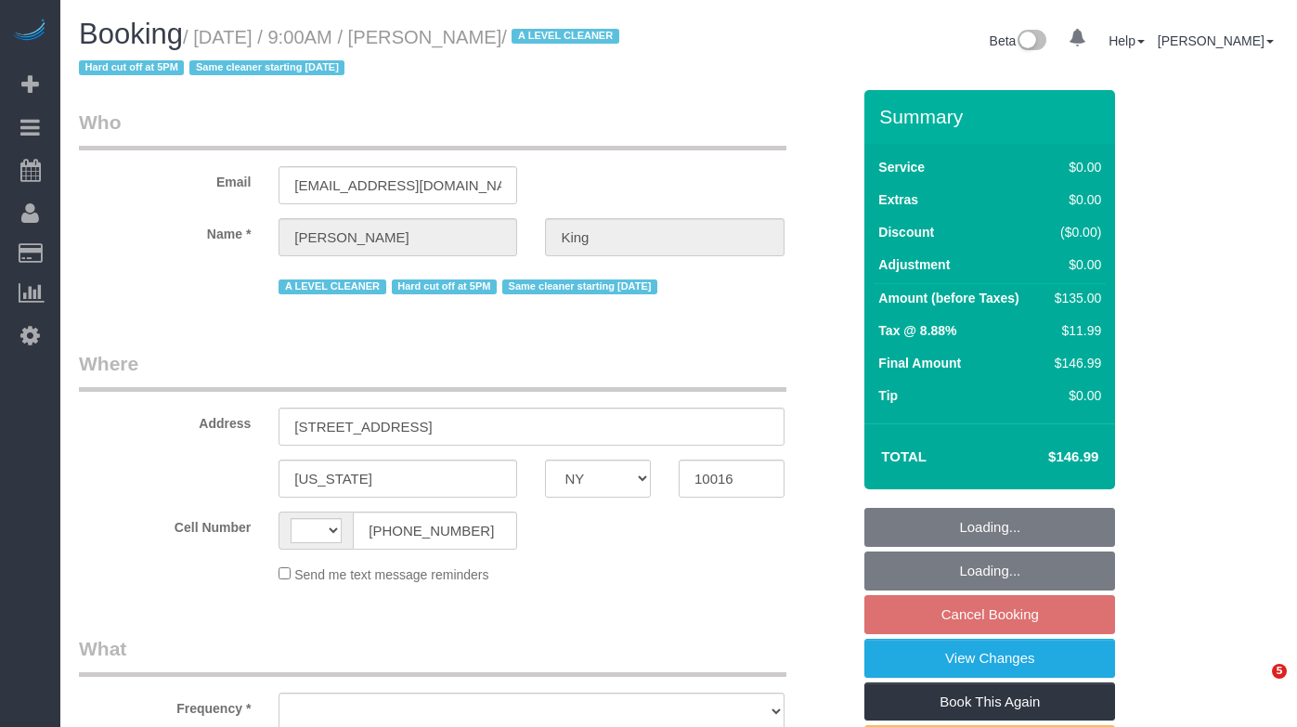
select select "NY"
select select "string:[GEOGRAPHIC_DATA]"
select select "number:57"
select select "number:72"
select select "number:15"
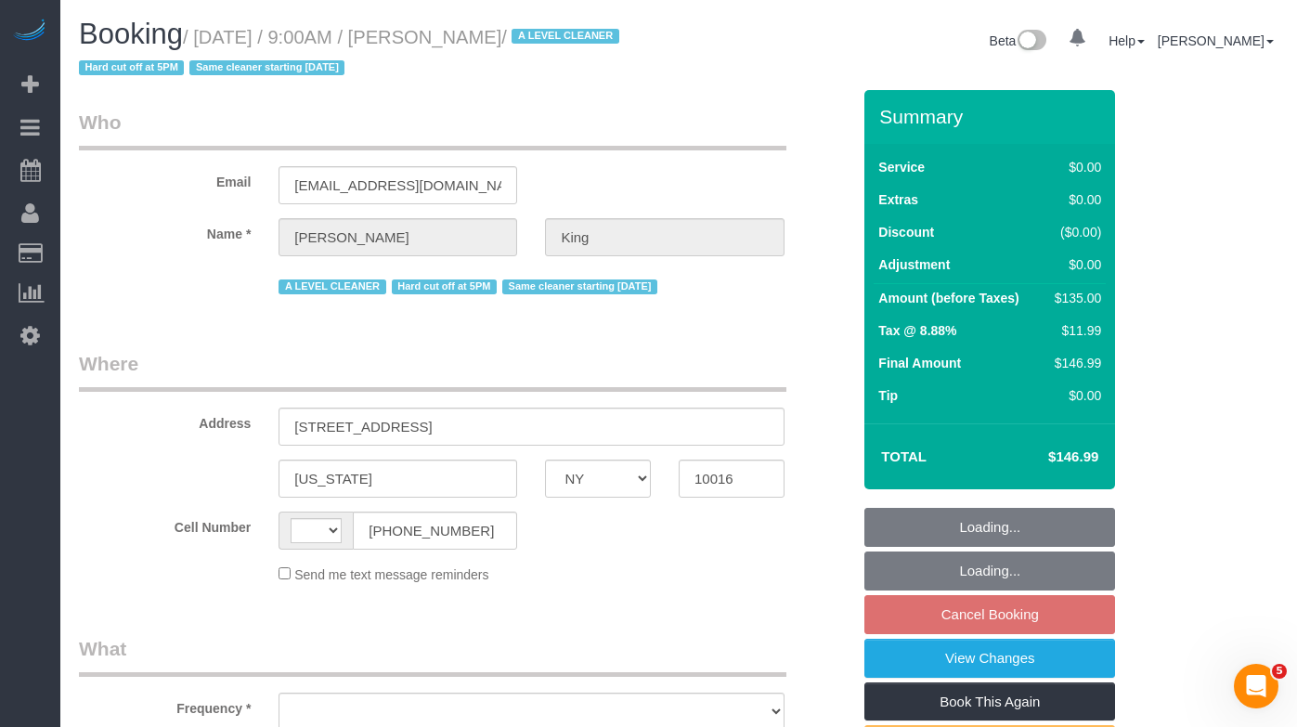
select select "number:5"
select select "object:962"
select select "string:stripe-pm_1POWcJ4VGloSiKo7C7J8JKyy"
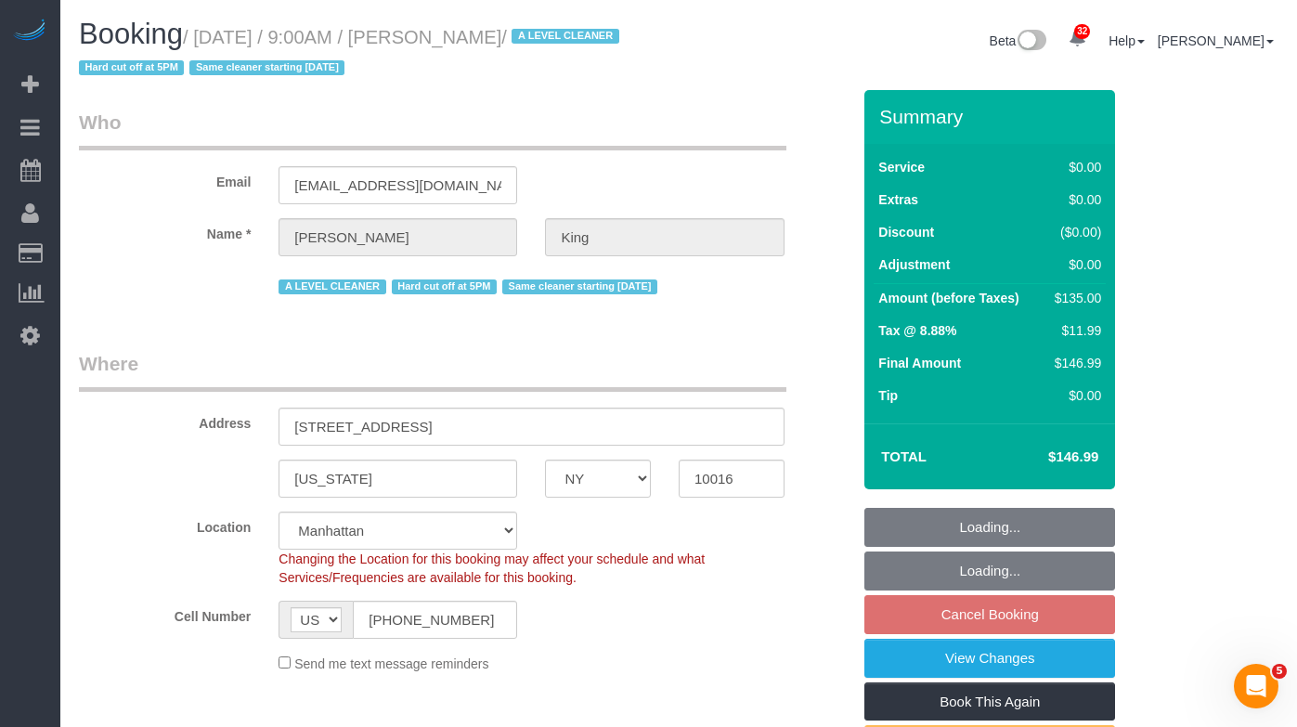
select select "object:1079"
select select "spot2"
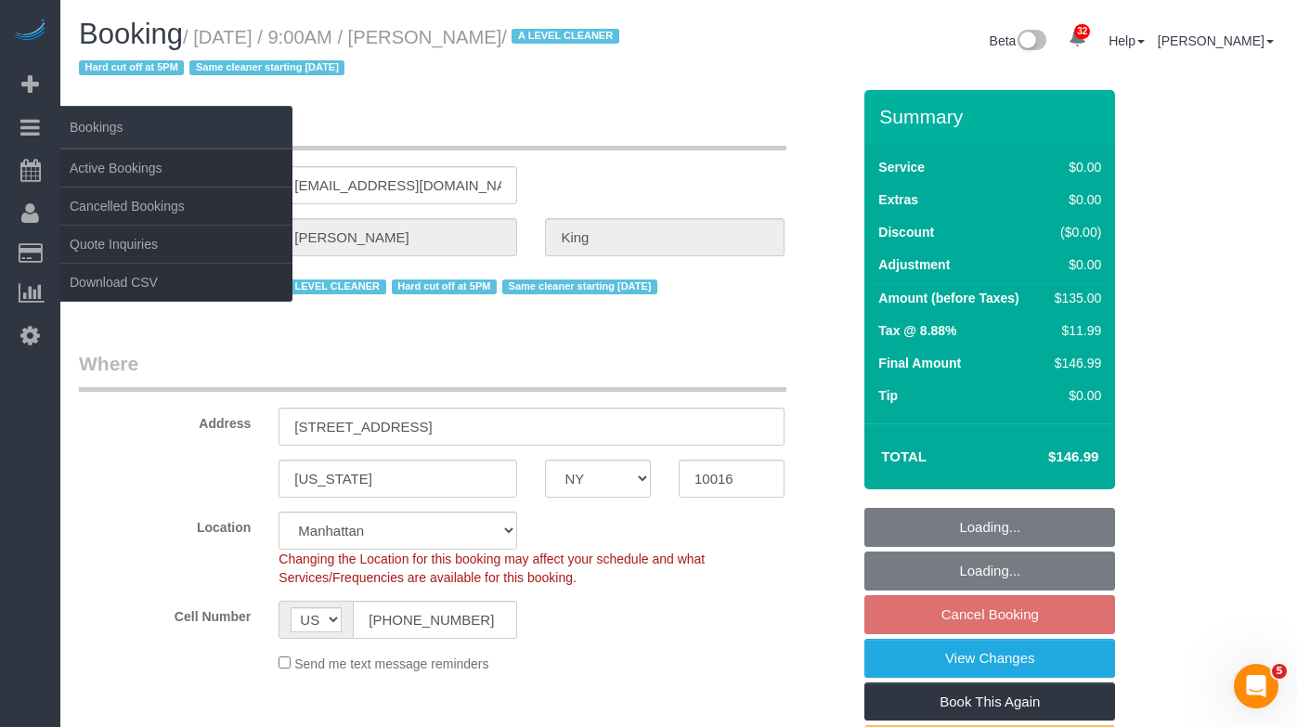
drag, startPoint x: 579, startPoint y: 37, endPoint x: 19, endPoint y: 136, distance: 568.5
click at [213, 43] on small "/ [DATE] / 9:00AM / [PERSON_NAME] / A LEVEL CLEANER Hard cut off at 5PM Same cl…" at bounding box center [352, 53] width 546 height 52
copy small "[DATE] / 9:00AM / [PERSON_NAME]"
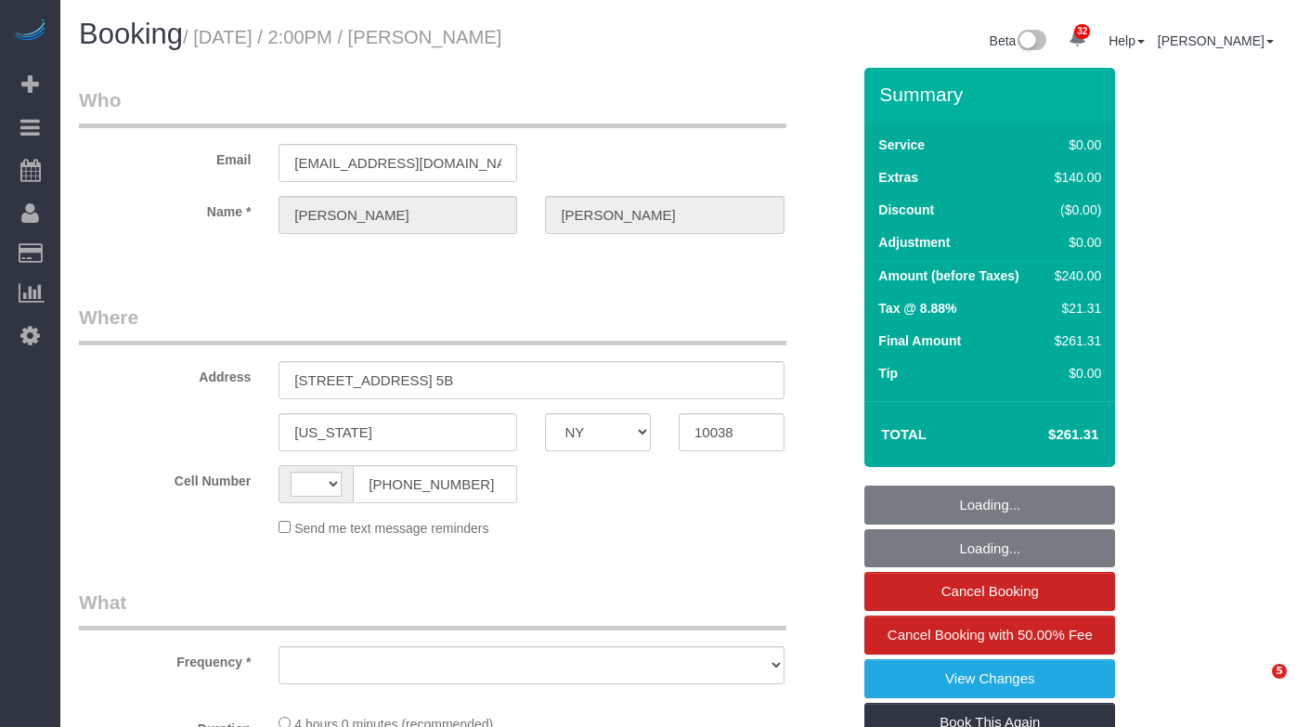
select select "NY"
select select "string:[GEOGRAPHIC_DATA]"
select select "spot1"
click at [213, 48] on h1 "Booking / [DATE] / 2:00PM / [PERSON_NAME]" at bounding box center [372, 35] width 586 height 32
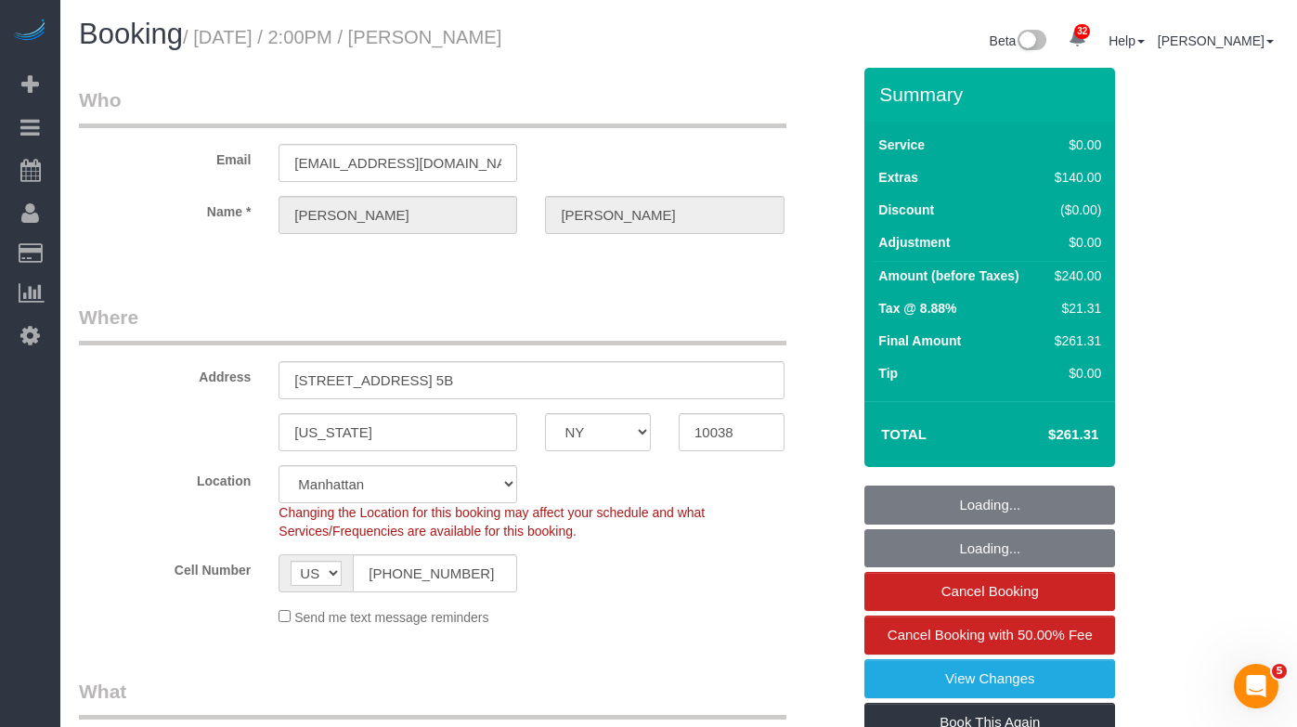
select select "object:821"
select select "string:stripe-pm_1SD8a34VGloSiKo7HT2DnPb1"
select select "1"
select select "spot39"
select select "1"
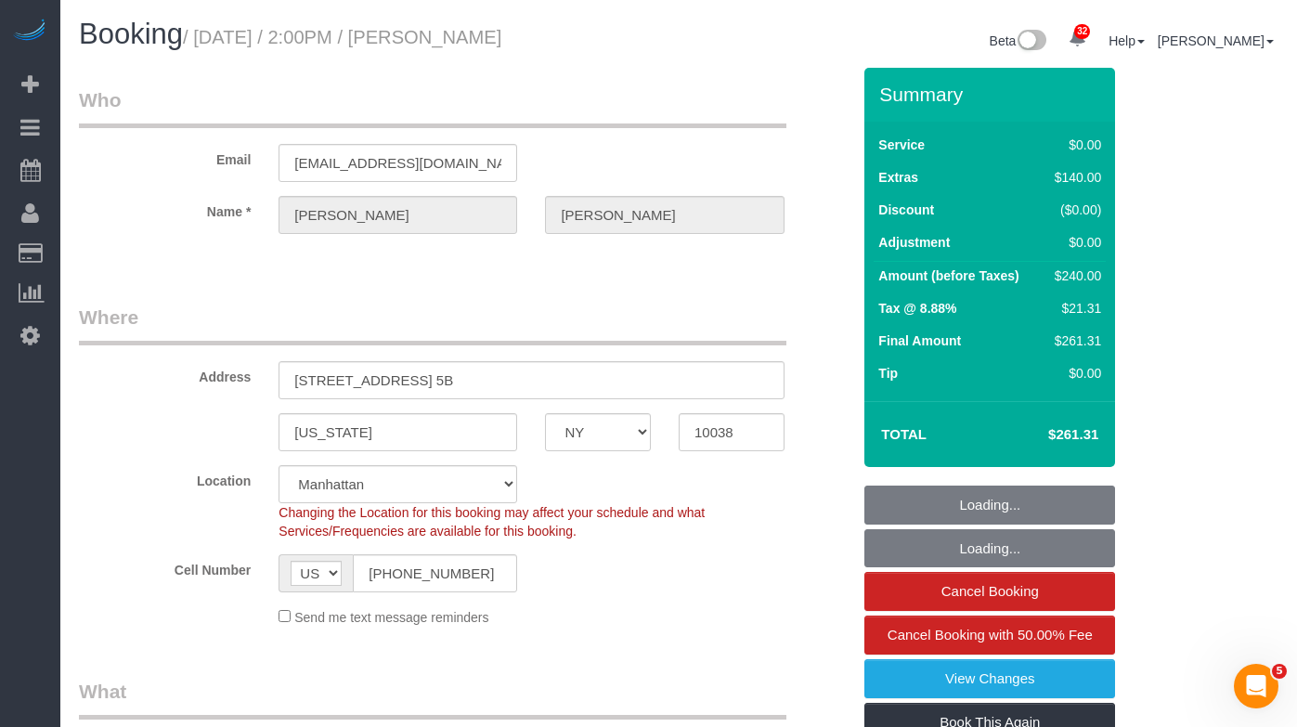
select select "number:59"
select select "number:73"
select select "number:15"
select select "number:5"
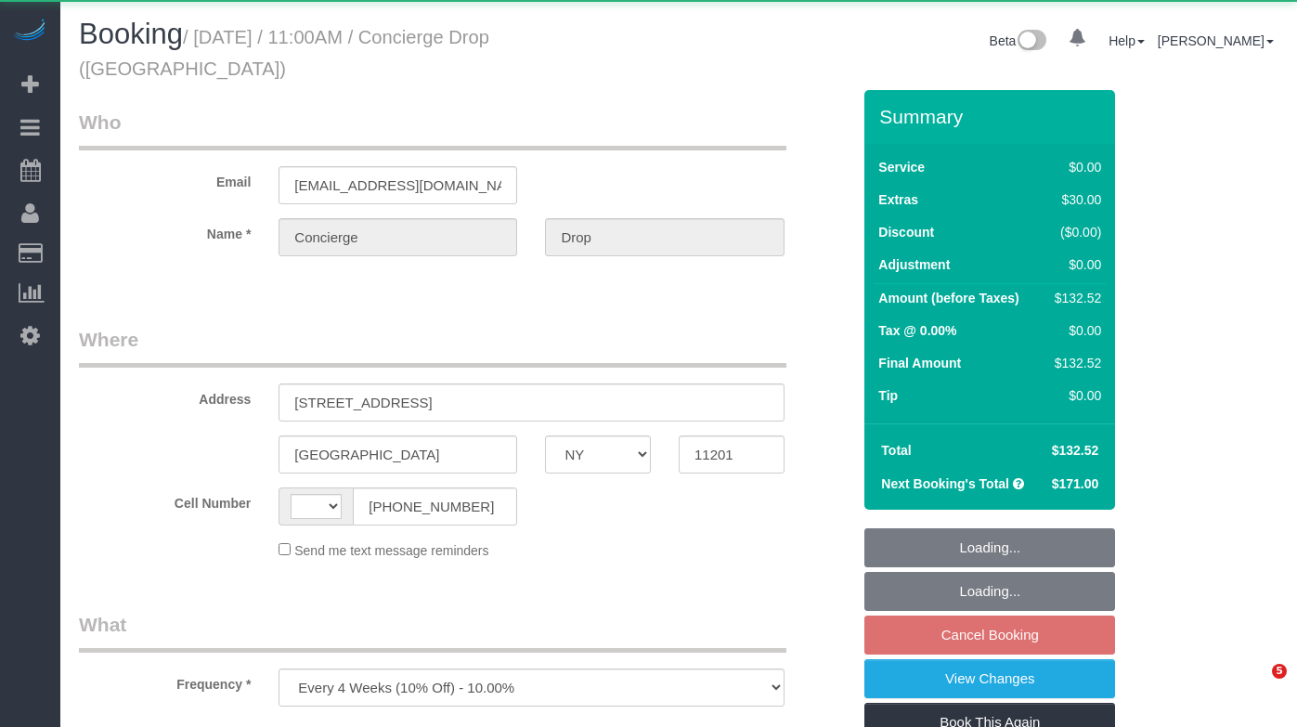
select select "NY"
select select "string:[GEOGRAPHIC_DATA]"
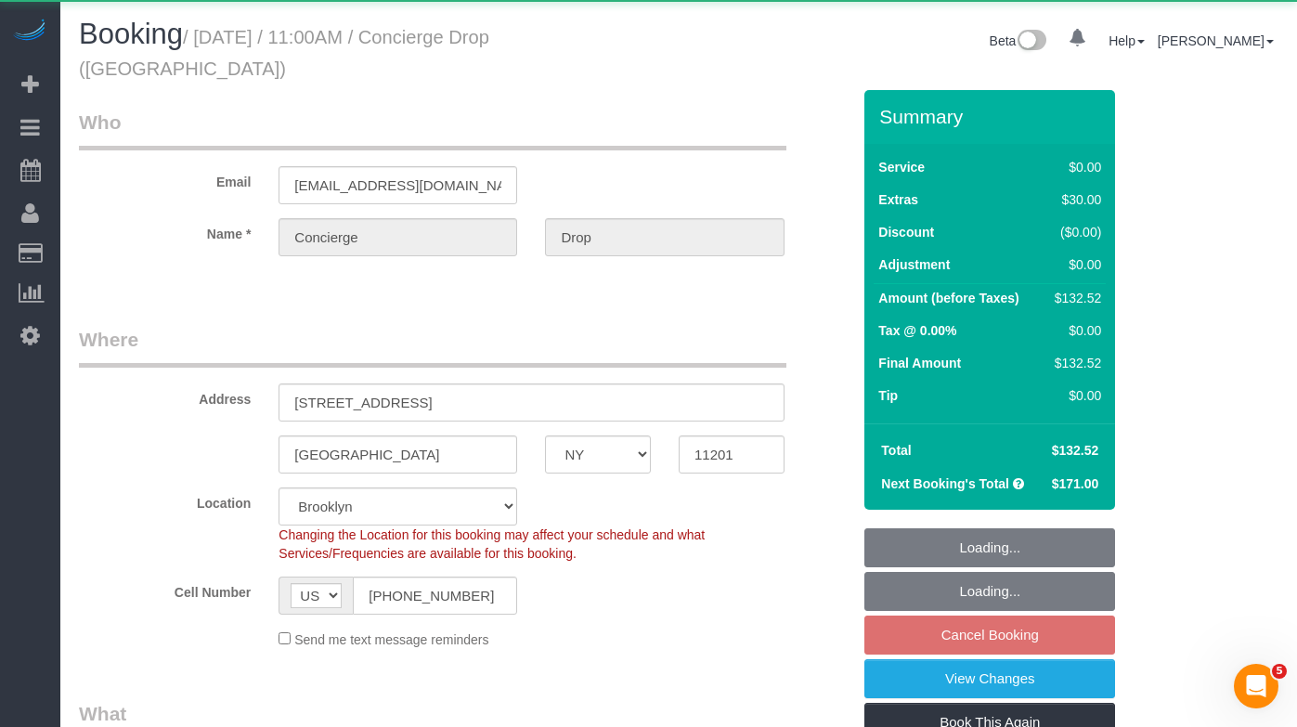
select select "1"
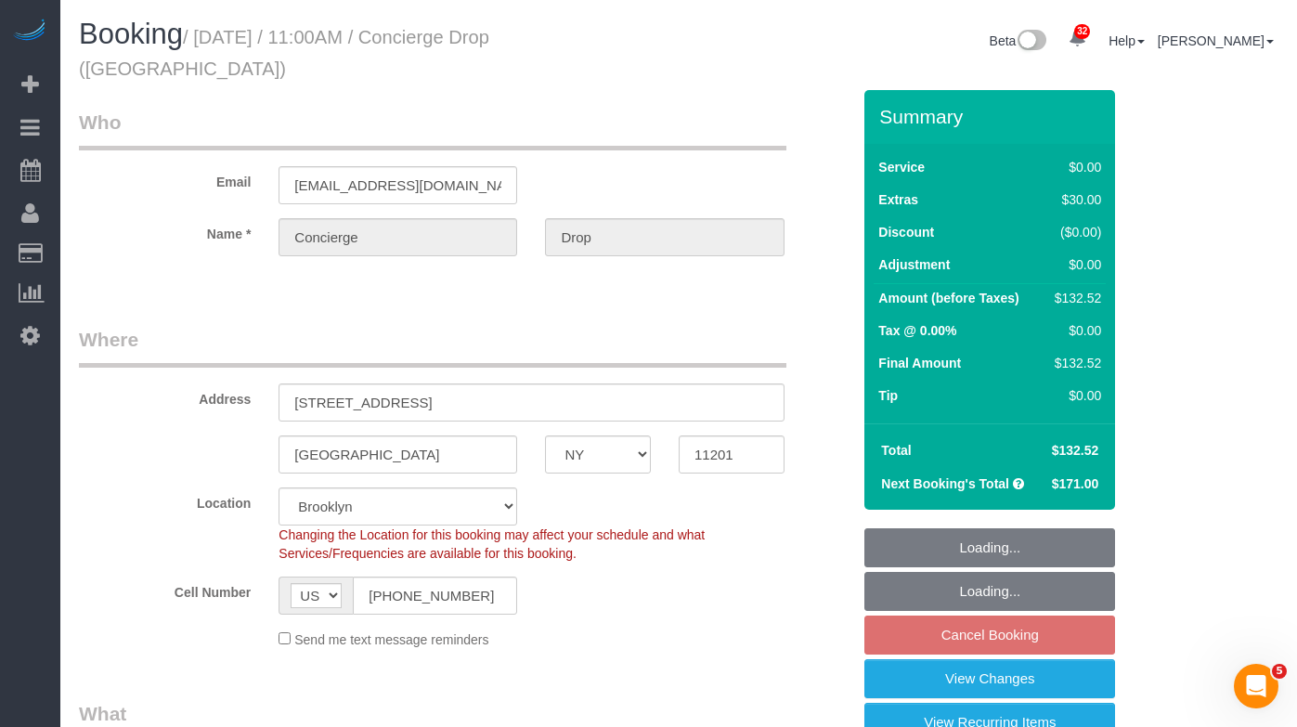
select select "object:1059"
select select "string:stripe-pm_1RaQn24VGloSiKo7zeOF73Wj"
select select "spot4"
select select "number:89"
select select "number:90"
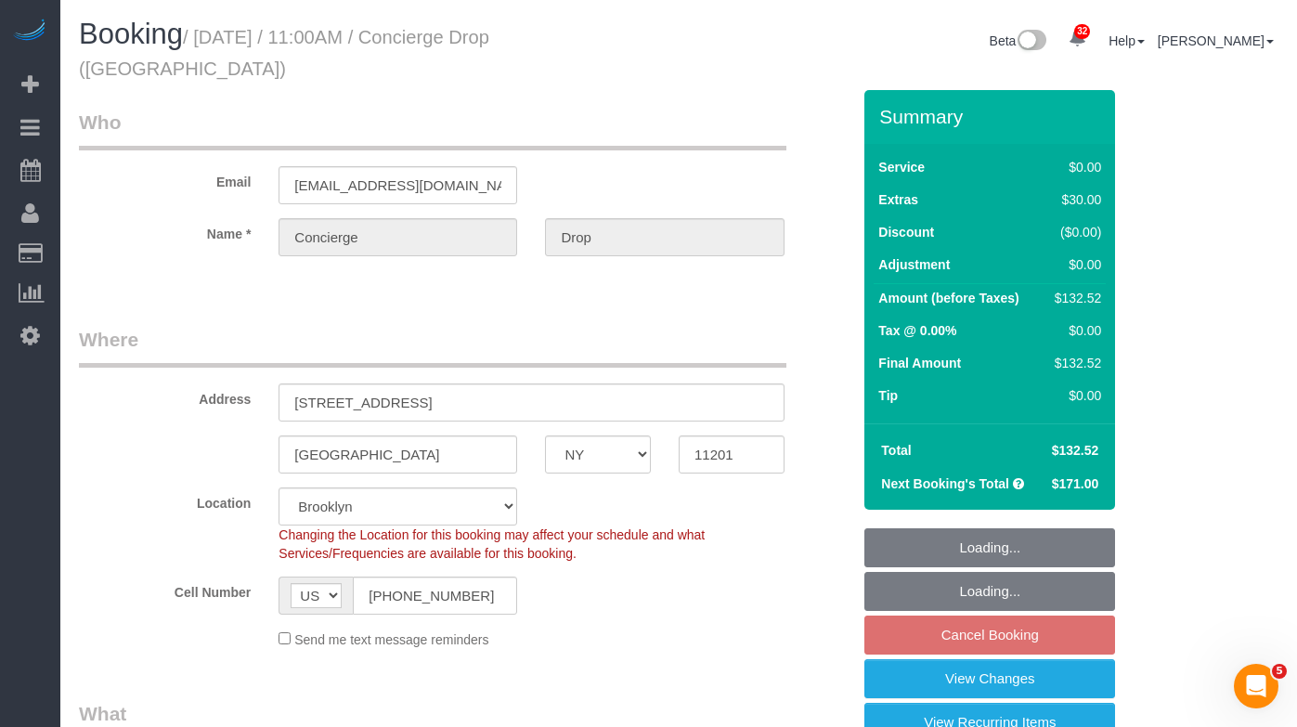
select select "number:13"
select select "number:6"
select select "1"
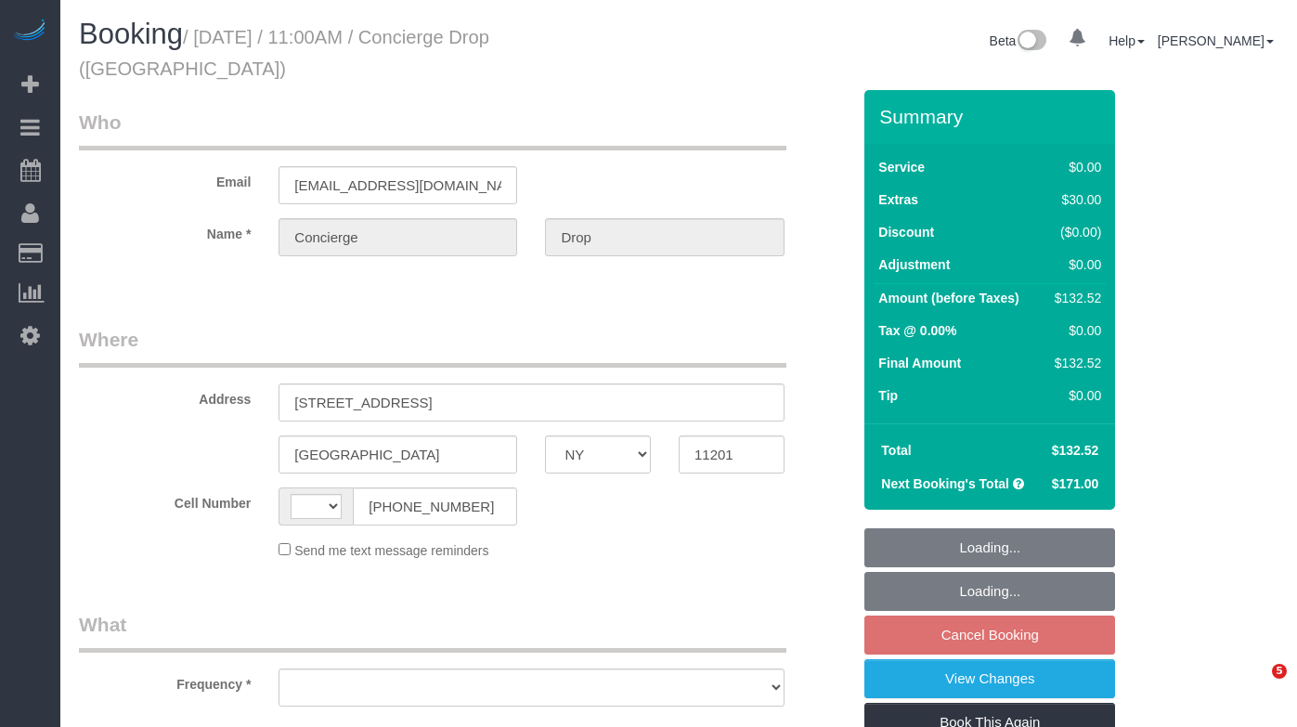
select select "NY"
select select "string:[GEOGRAPHIC_DATA]"
select select "object:910"
select select "1"
select select "spot4"
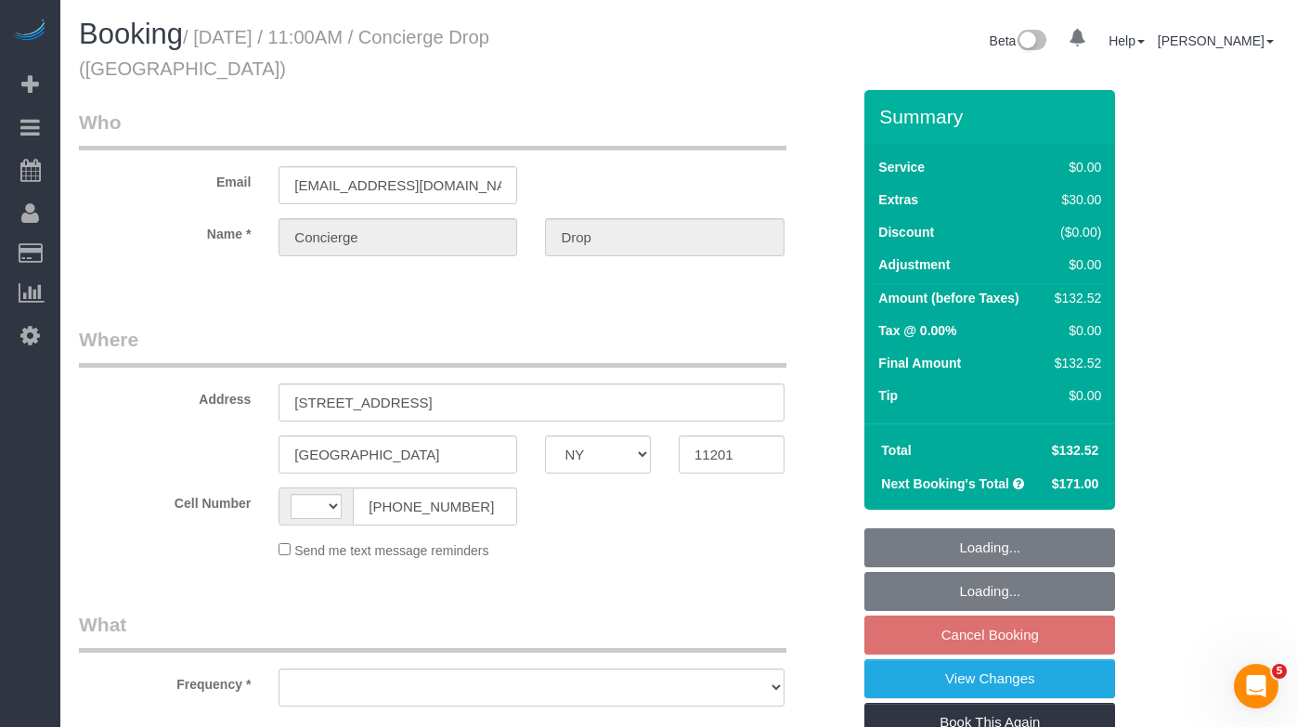
select select "number:89"
select select "number:90"
select select "number:13"
select select "number:6"
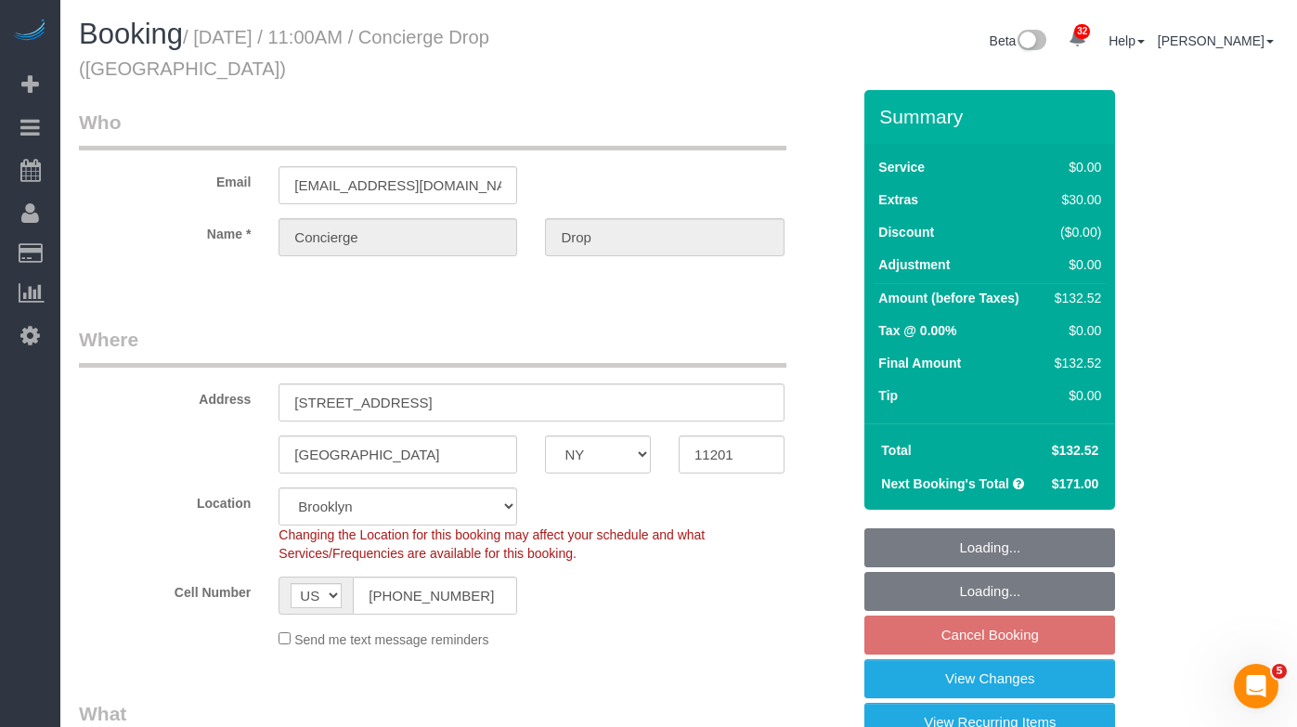
select select "object:1100"
select select "string:stripe-pm_1RaQn24VGloSiKo7zeOF73Wj"
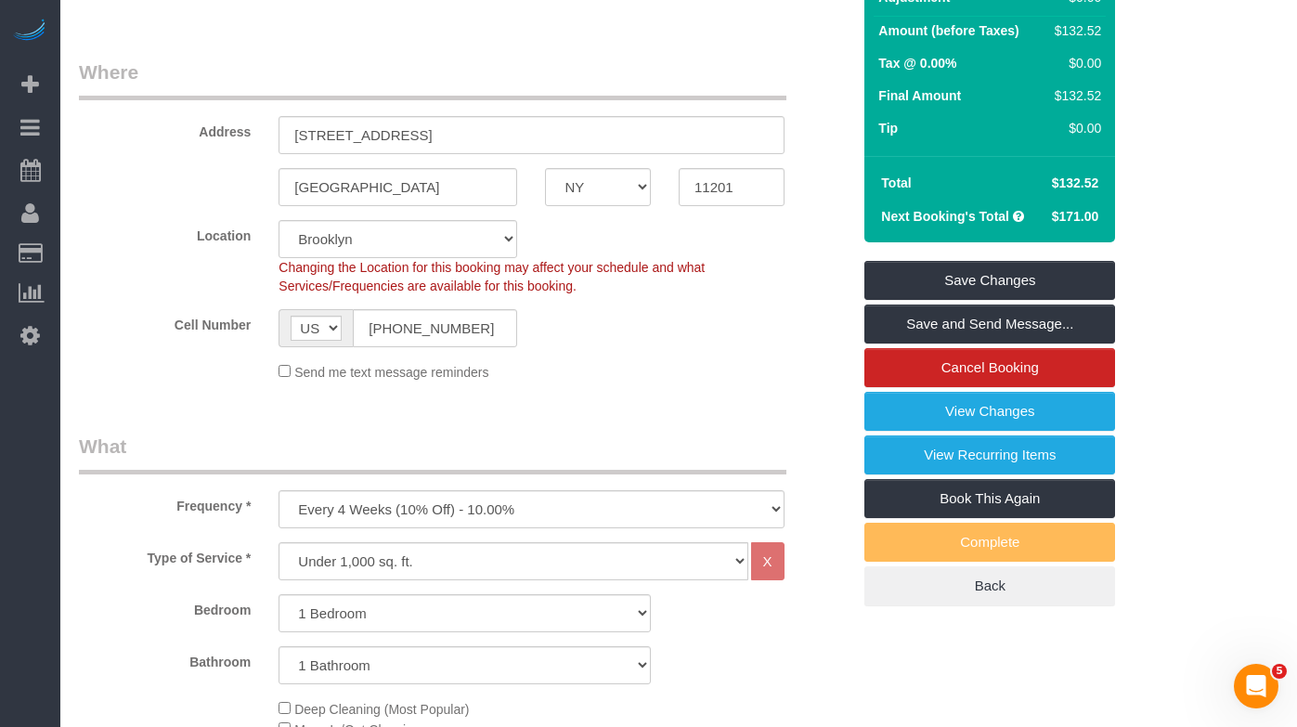
scroll to position [268, 0]
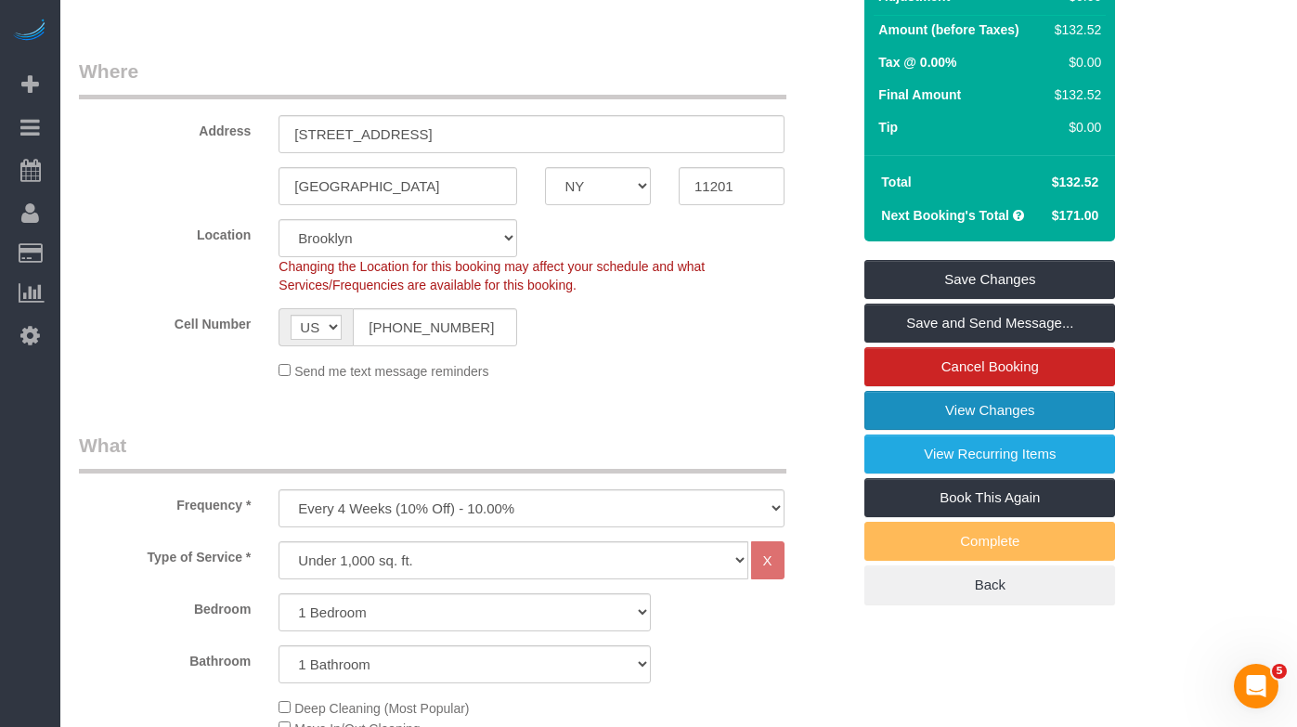
click at [915, 391] on link "View Changes" at bounding box center [989, 410] width 251 height 39
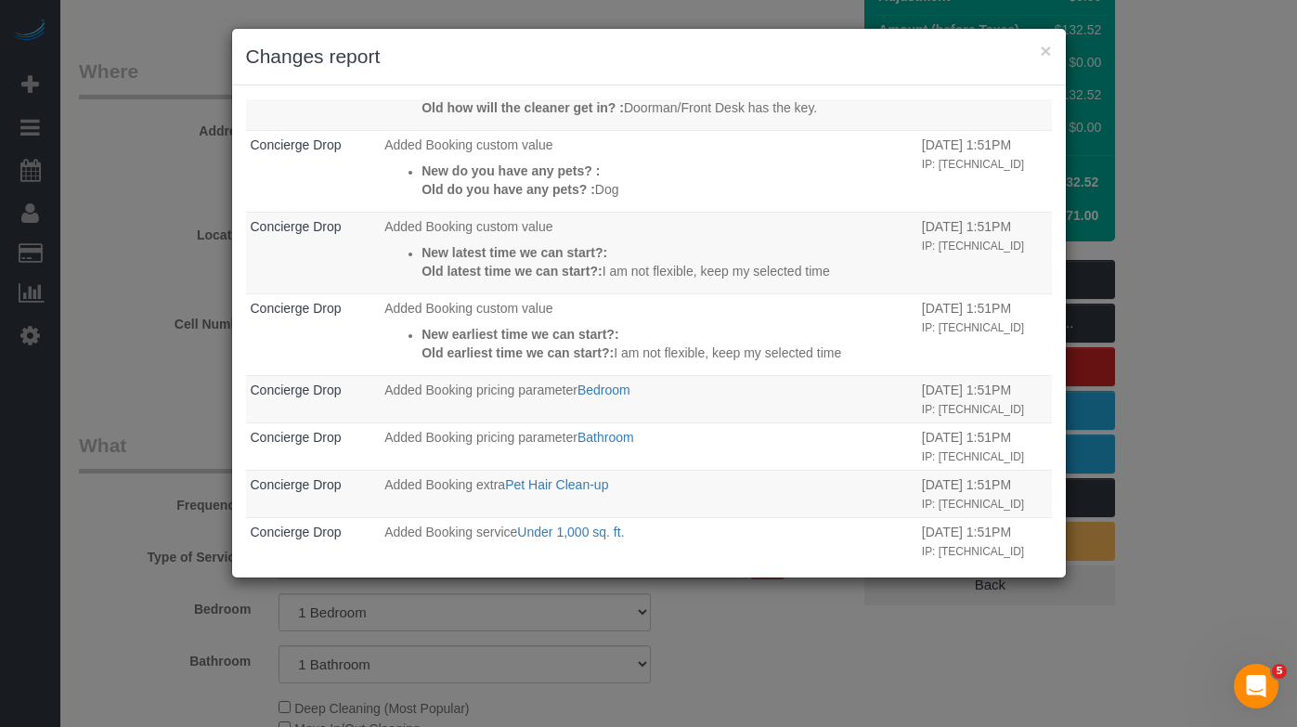
scroll to position [261, 0]
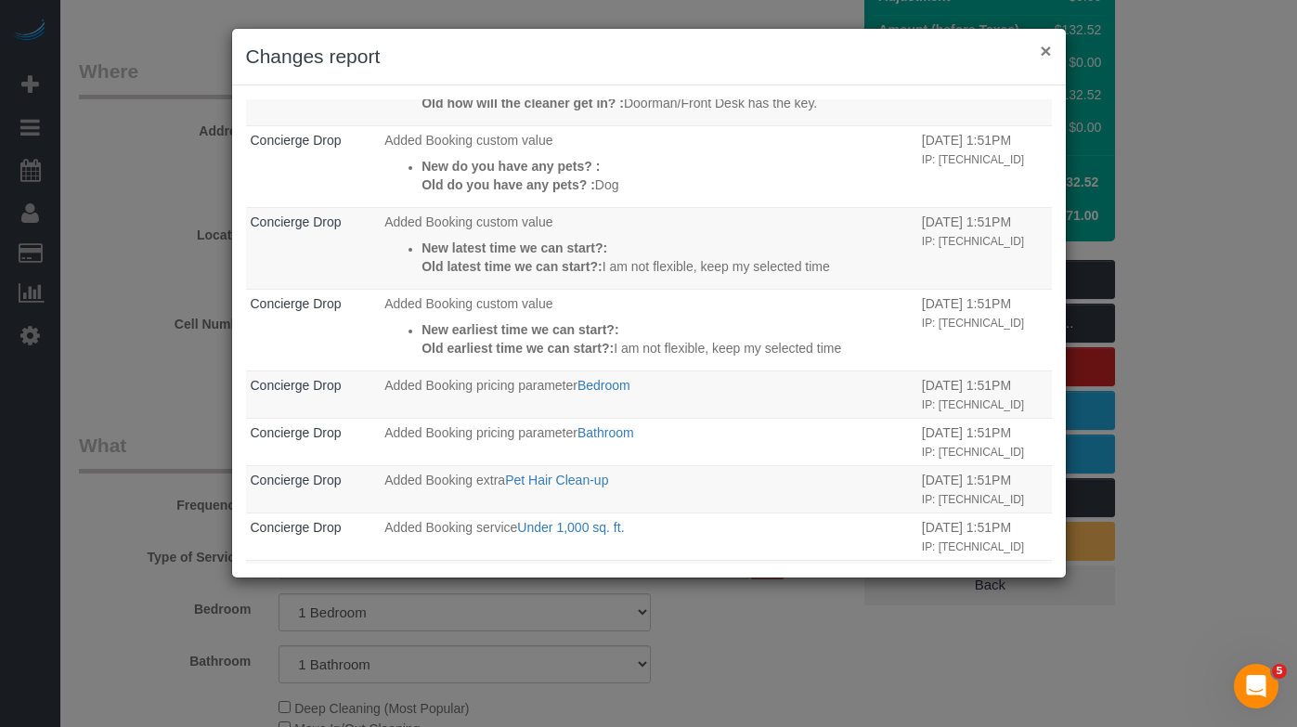
click at [1046, 49] on button "×" at bounding box center [1045, 50] width 11 height 19
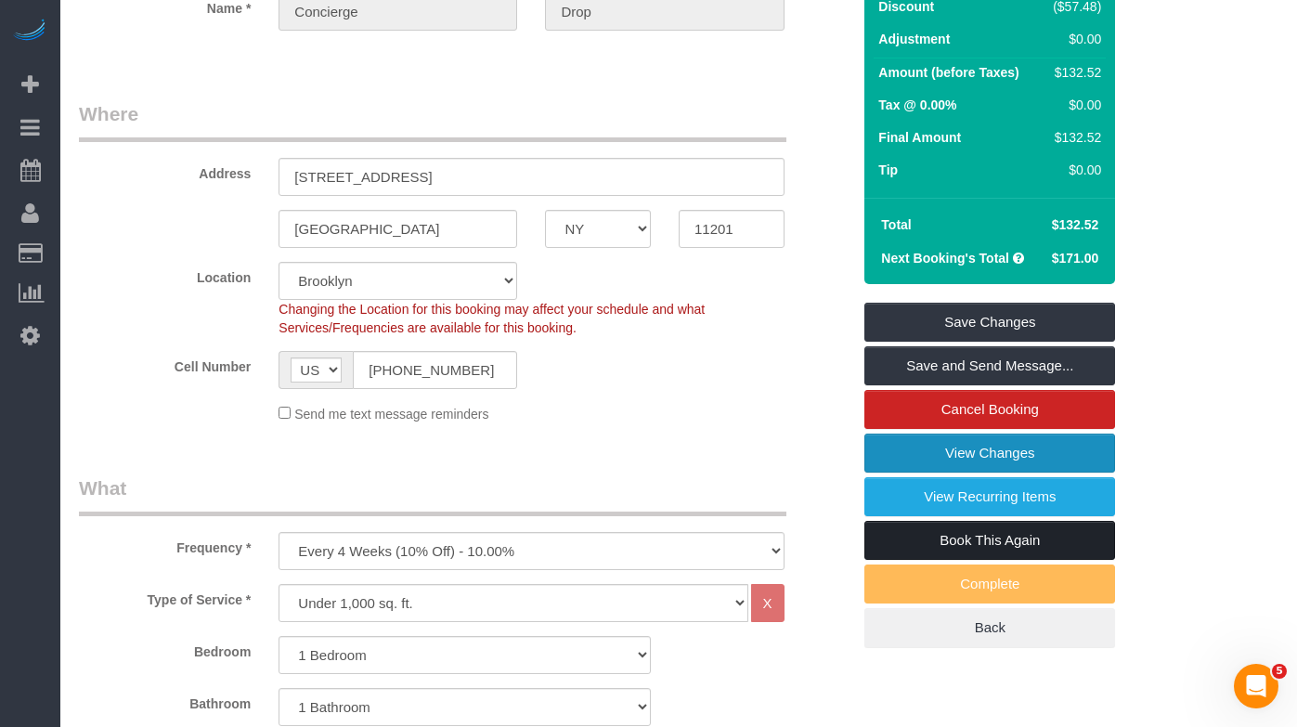
scroll to position [251, 0]
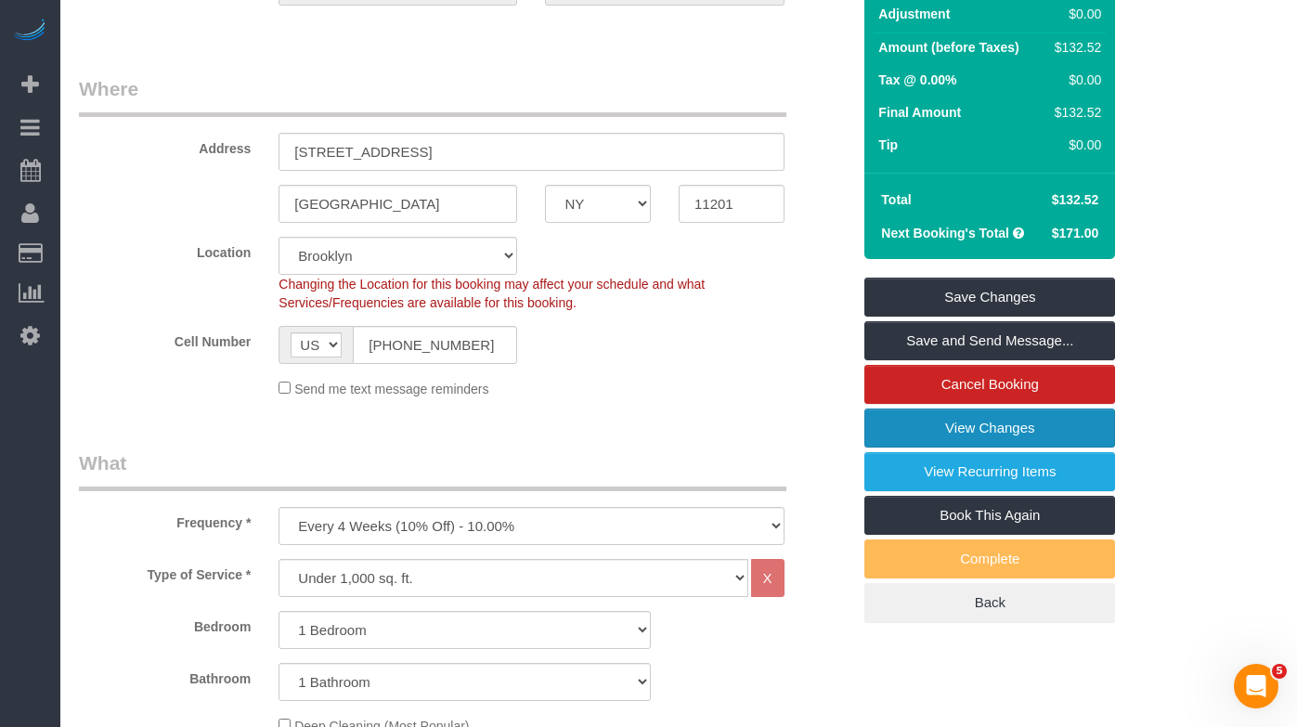
click at [896, 409] on link "View Changes" at bounding box center [989, 428] width 251 height 39
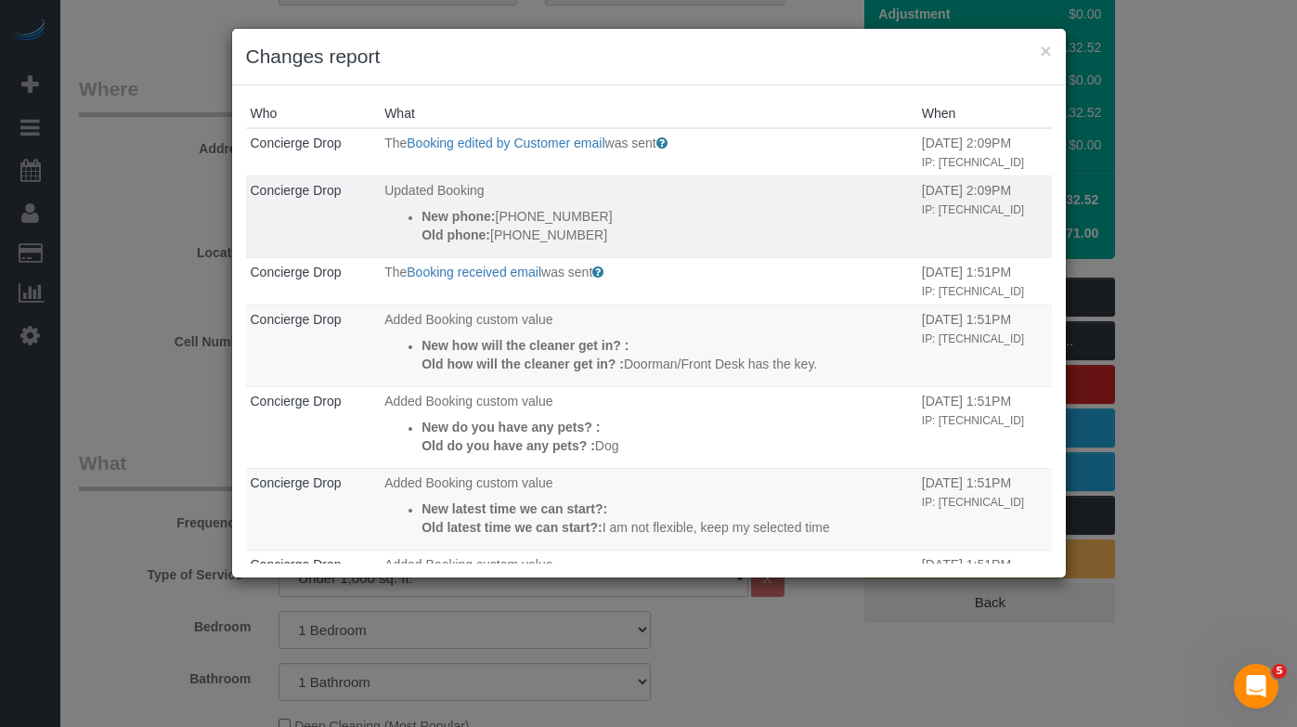
drag, startPoint x: 611, startPoint y: 231, endPoint x: 429, endPoint y: 221, distance: 182.3
click at [406, 218] on ul "New phone: (888) 642-8276 Old phone: (573) 707-1274" at bounding box center [648, 225] width 528 height 37
copy div "New phone: (888) 642-8276 Old phone: (573) 707-1274"
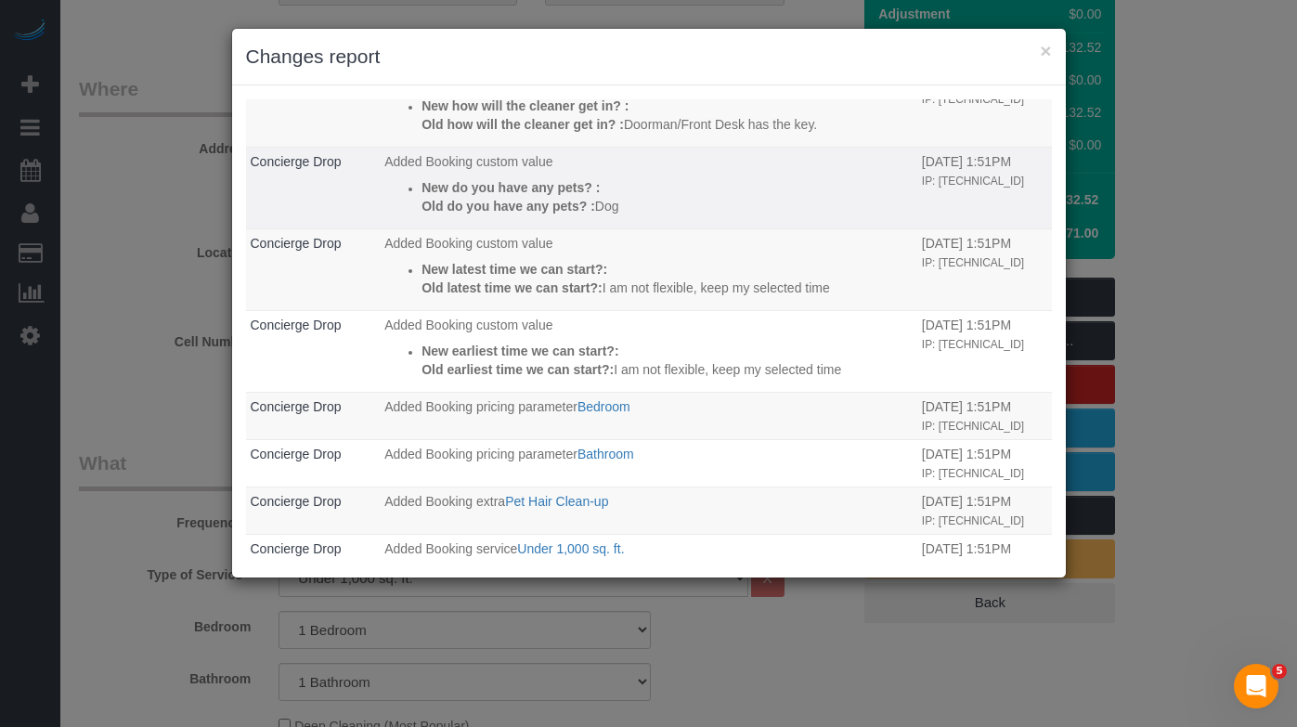
scroll to position [349, 0]
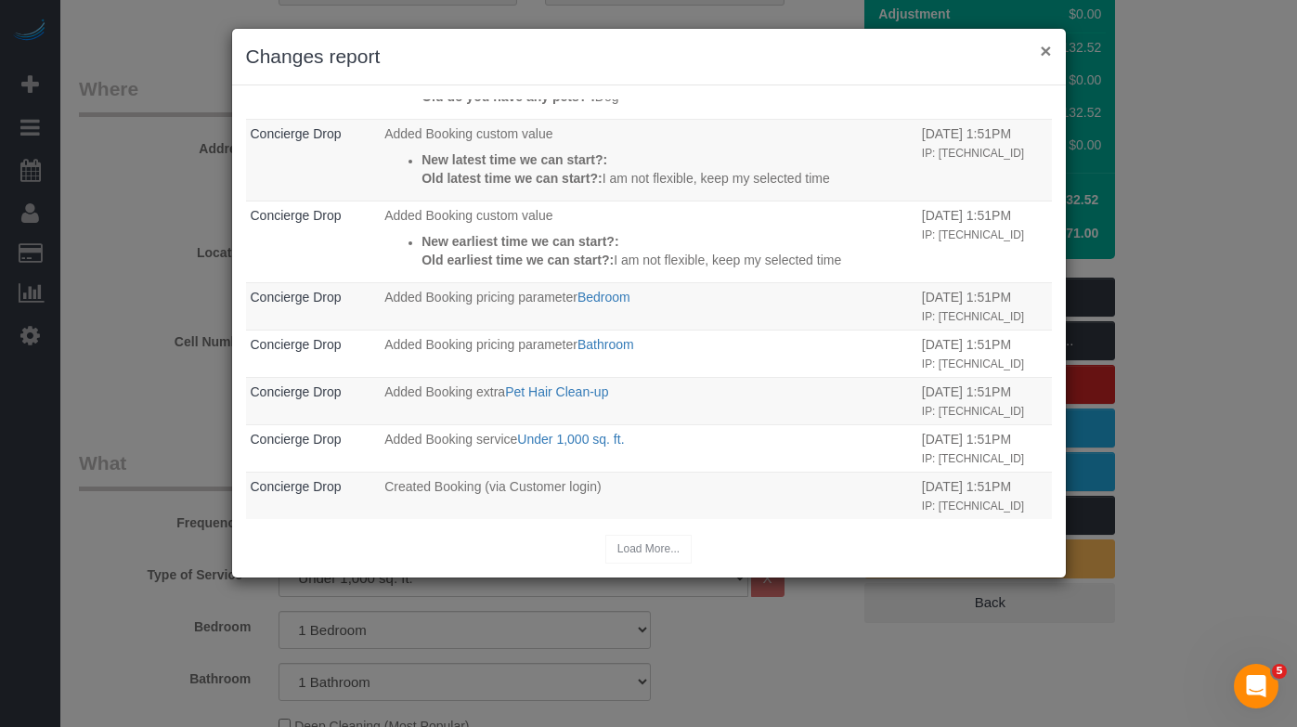
click at [1041, 51] on button "×" at bounding box center [1045, 50] width 11 height 19
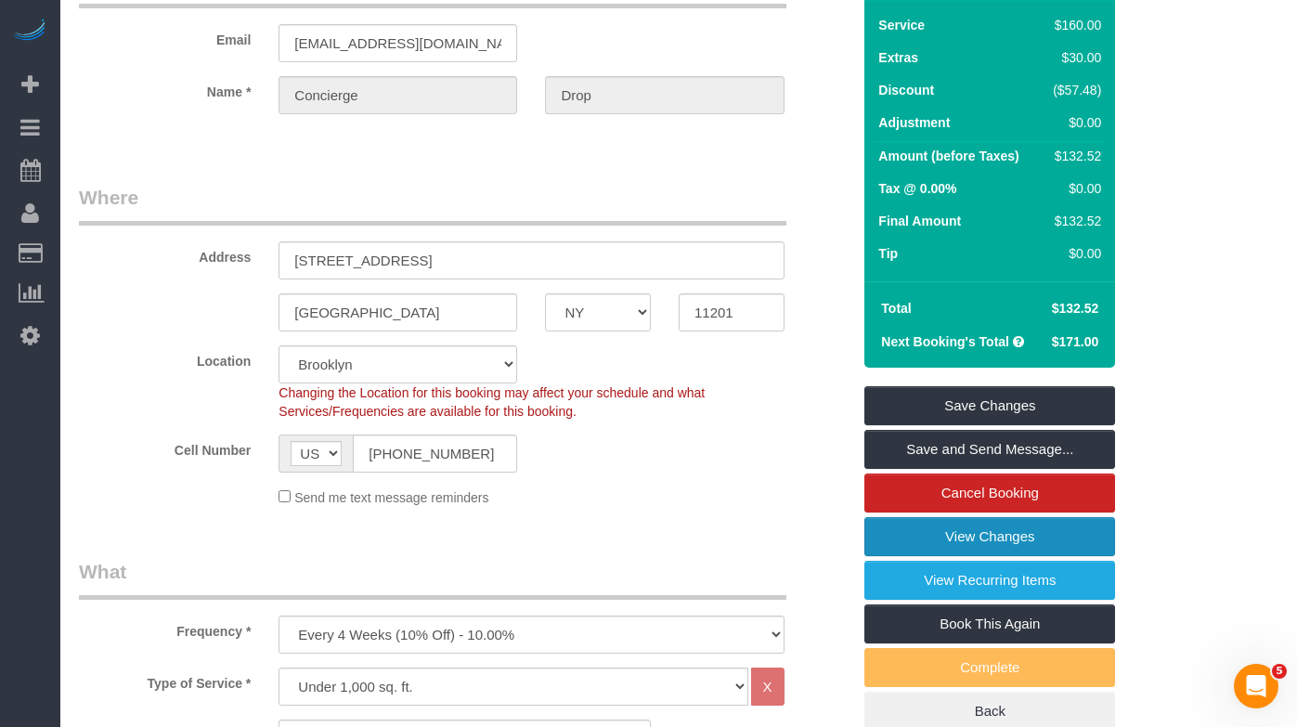
scroll to position [0, 0]
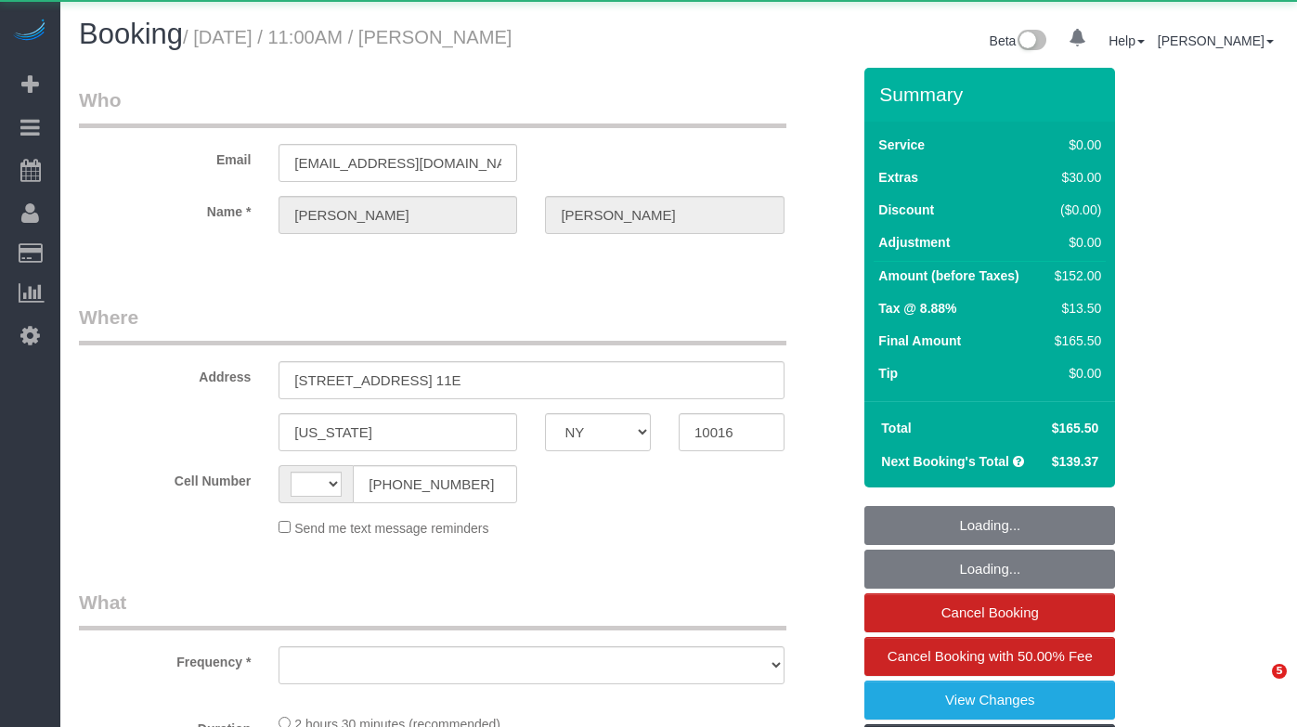
select select "NY"
select select "string:[GEOGRAPHIC_DATA]"
select select "object:920"
select select "string:stripe-pm_1Pehcb4VGloSiKo7kAgfW8VD"
select select "number:89"
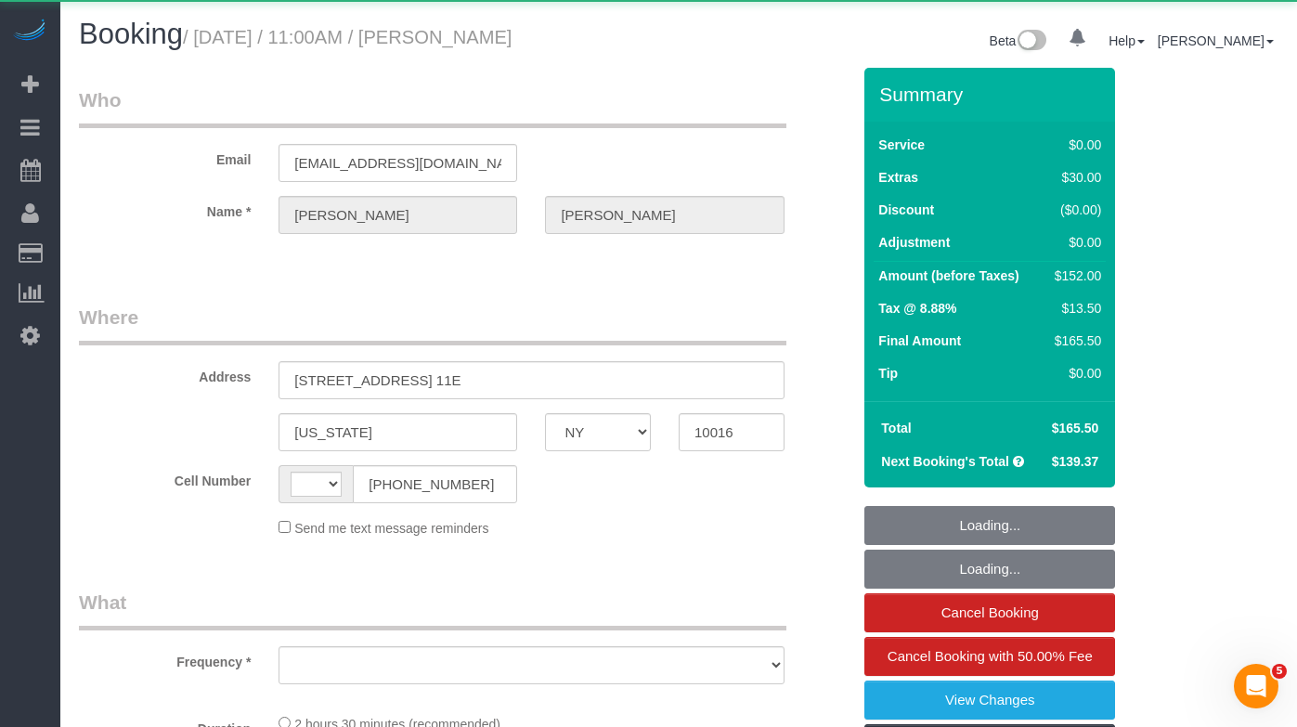
select select "number:90"
select select "number:15"
select select "number:6"
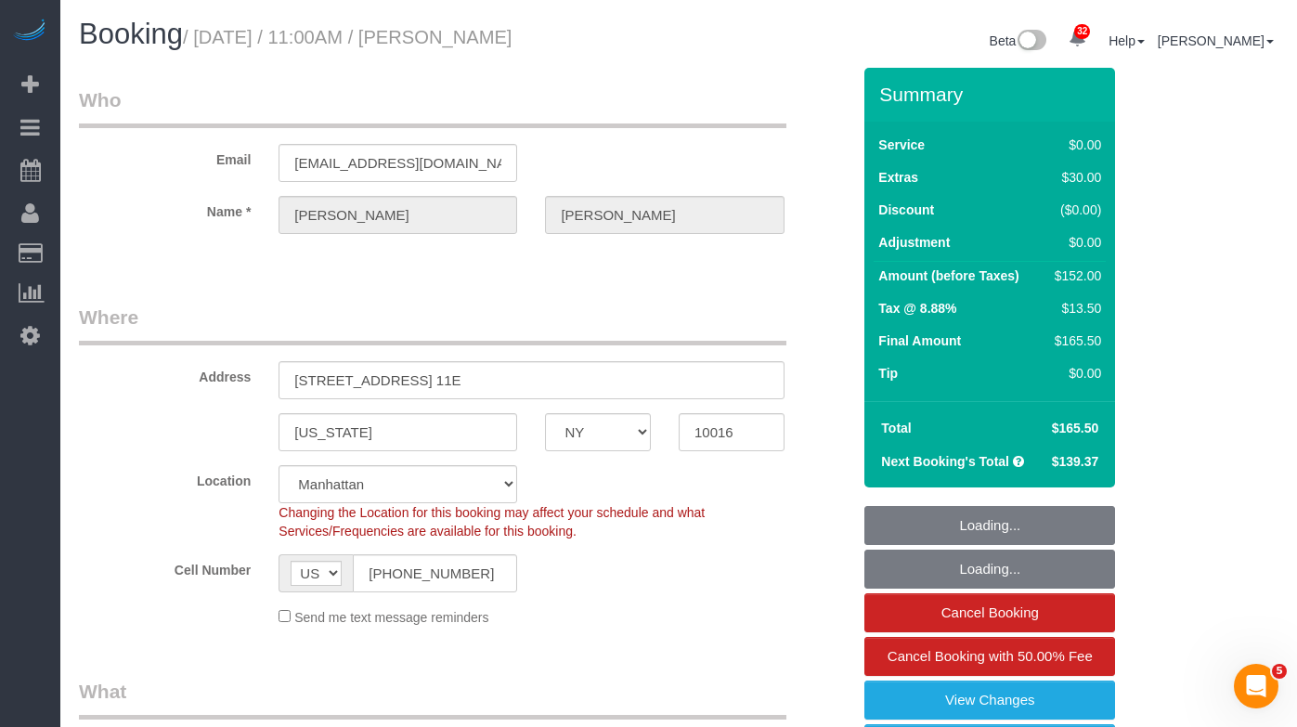
select select "object:1113"
select select "spot1"
select select "1"
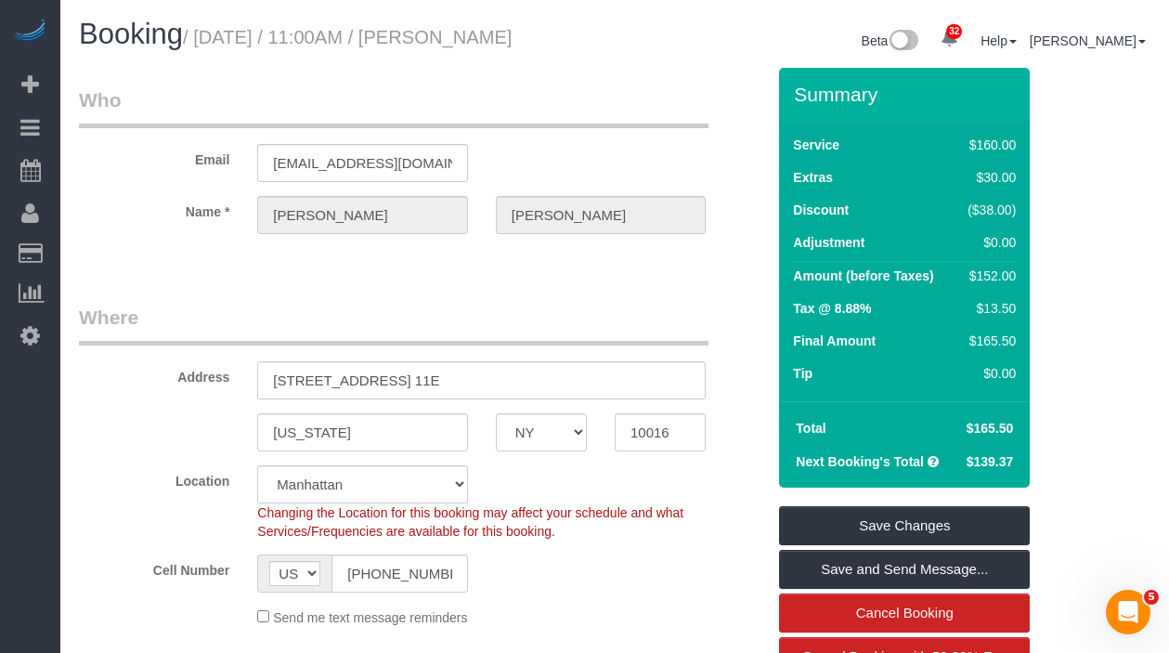
drag, startPoint x: 195, startPoint y: 47, endPoint x: 487, endPoint y: 37, distance: 291.7
click at [487, 37] on h1 "Booking / October 02, 2025 / 11:00AM / Theodore Mahlum" at bounding box center [340, 35] width 522 height 32
click at [404, 50] on h1 "Booking / October 02, 2025 / 11:00AM / Theodore Mahlum" at bounding box center [340, 35] width 522 height 32
drag, startPoint x: 403, startPoint y: 62, endPoint x: 463, endPoint y: 37, distance: 65.4
click at [463, 37] on h1 "Booking / October 02, 2025 / 11:00AM / Theodore Mahlum" at bounding box center [340, 35] width 522 height 32
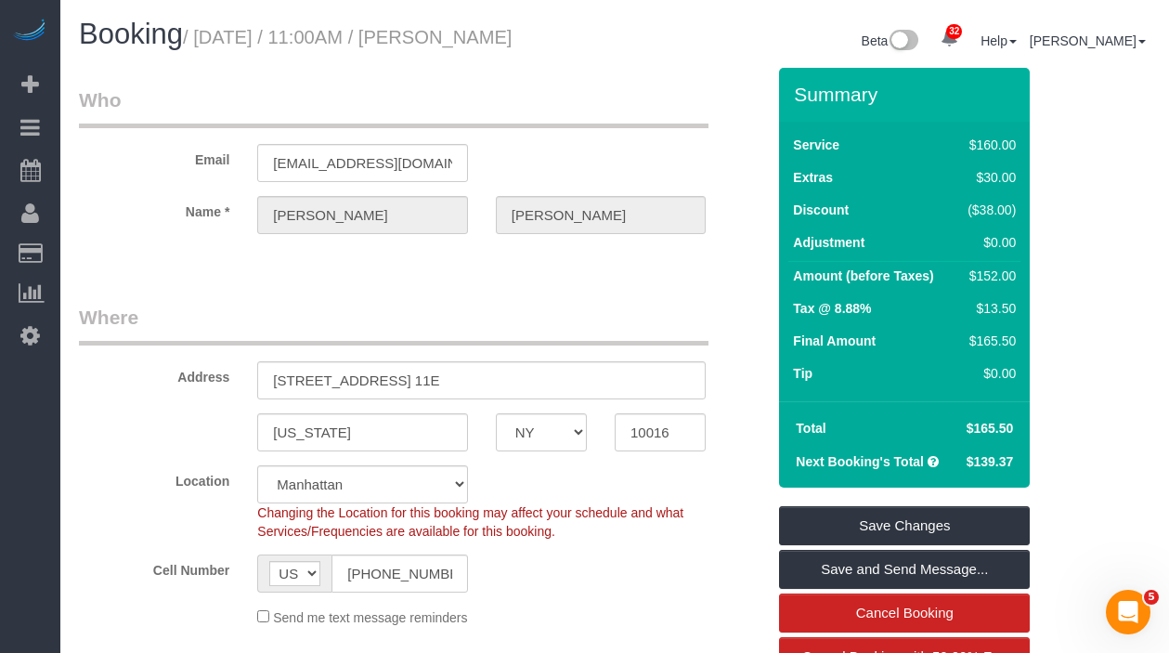
copy small "Theodore Mahlum"
click at [256, 58] on div "Booking / October 02, 2025 / 11:00AM / Theodore Mahlum" at bounding box center [340, 39] width 550 height 40
drag, startPoint x: 210, startPoint y: 36, endPoint x: 1113, endPoint y: 191, distance: 916.7
click at [363, 50] on h1 "Booking / October 02, 2025 / 11:00AM / Theodore Mahlum" at bounding box center [340, 35] width 522 height 32
copy small "October 02, 2025 / 11:00AM / Theodore Mahlum"
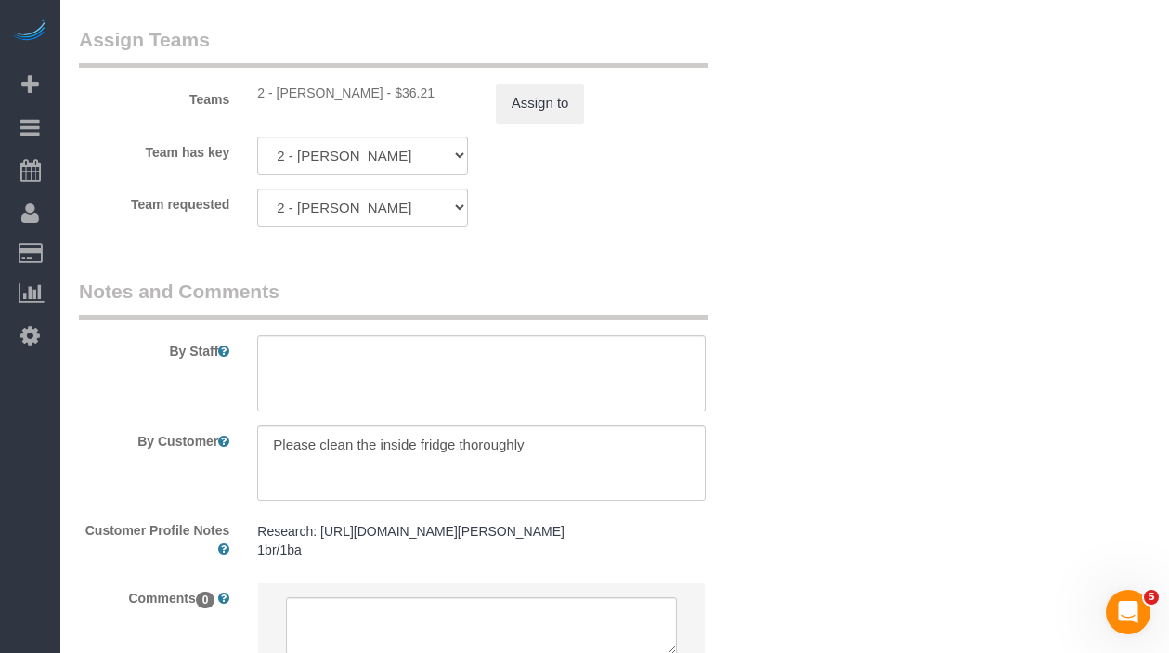
scroll to position [2445, 0]
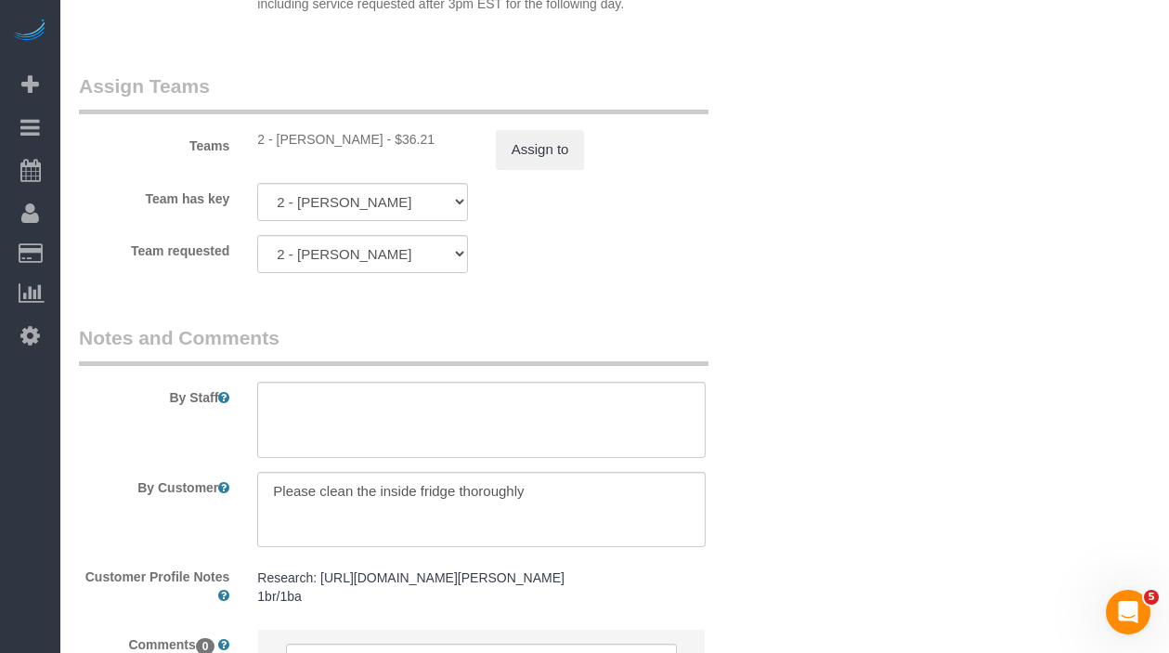
drag, startPoint x: 382, startPoint y: 162, endPoint x: 275, endPoint y: 162, distance: 106.8
click at [275, 149] on div "2 - Katherine Poveda - $36.21" at bounding box center [362, 139] width 210 height 19
copy div "Katherine Poveda"
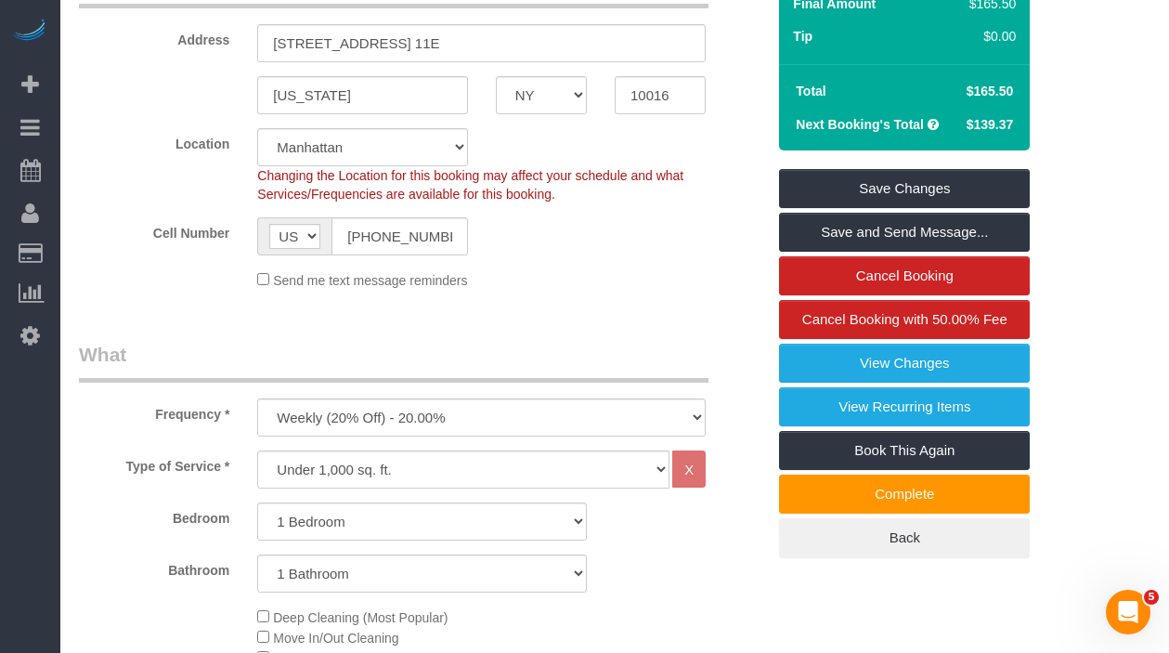
scroll to position [0, 0]
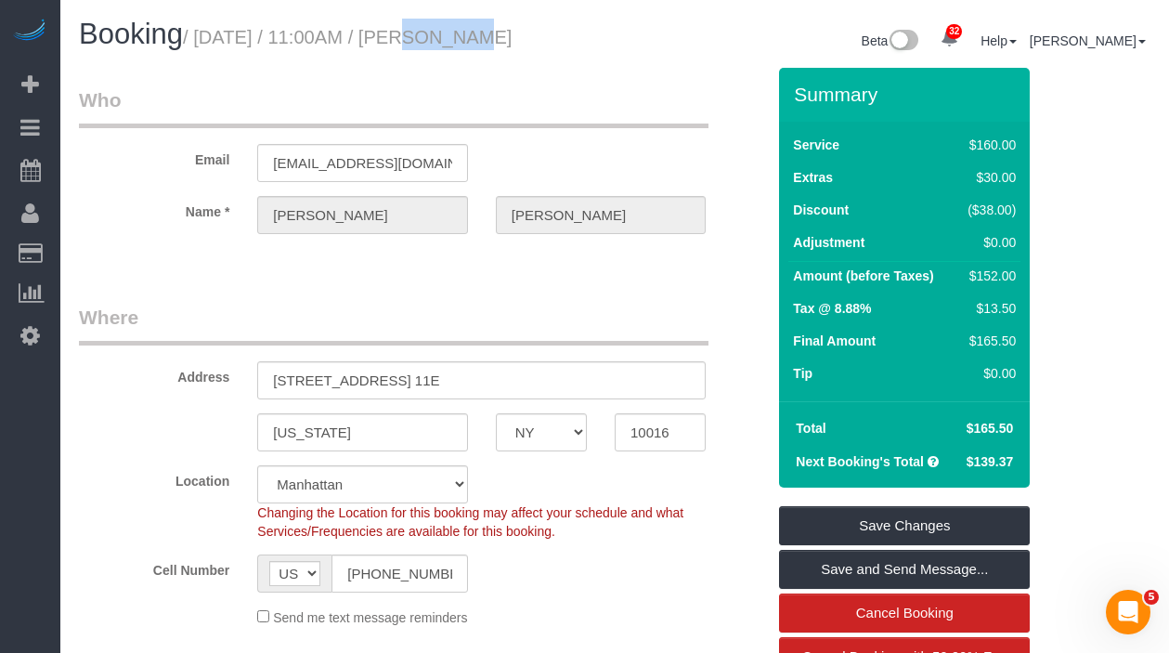
drag, startPoint x: 443, startPoint y: 40, endPoint x: 372, endPoint y: 38, distance: 70.6
click at [372, 38] on small "/ October 02, 2025 / 11:00AM / Theodore Mahlum" at bounding box center [347, 37] width 329 height 20
copy small "11:00AM"
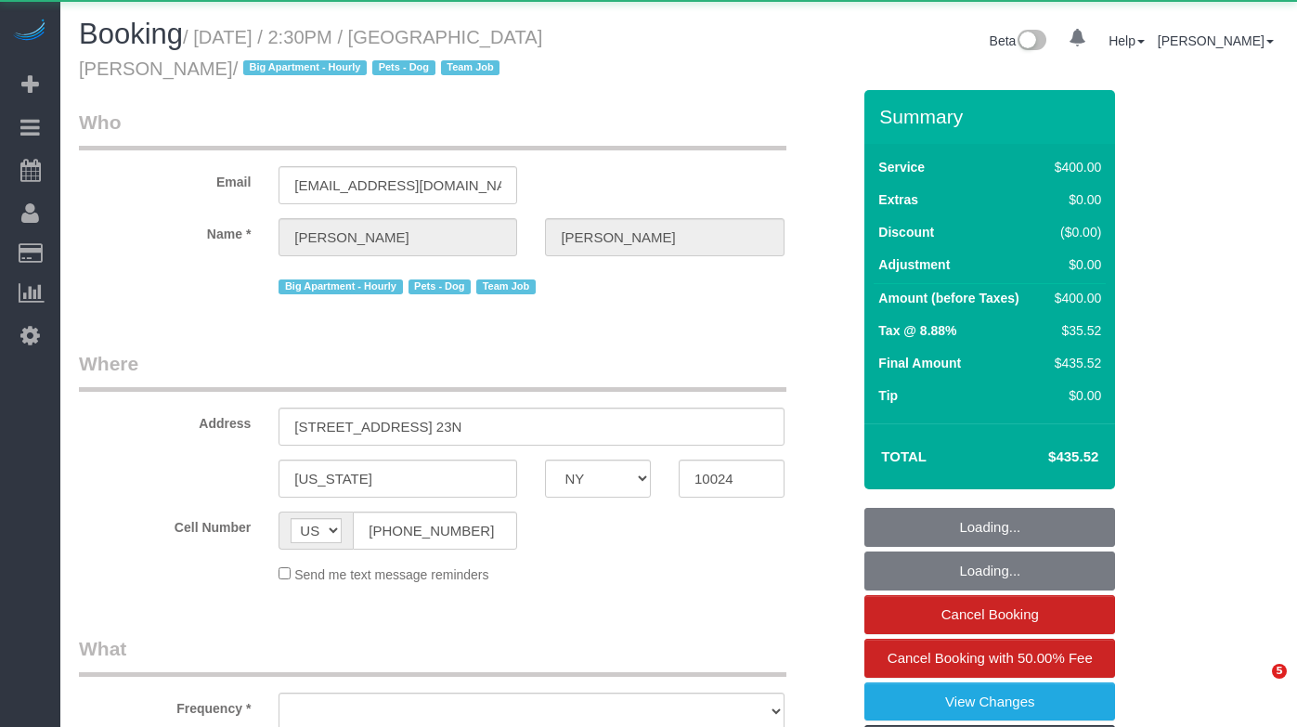
select select "NY"
select select "object:833"
select select "string:stripe-pm_1QIE0P4VGloSiKo7MUBaprga"
select select "2"
select select "150"
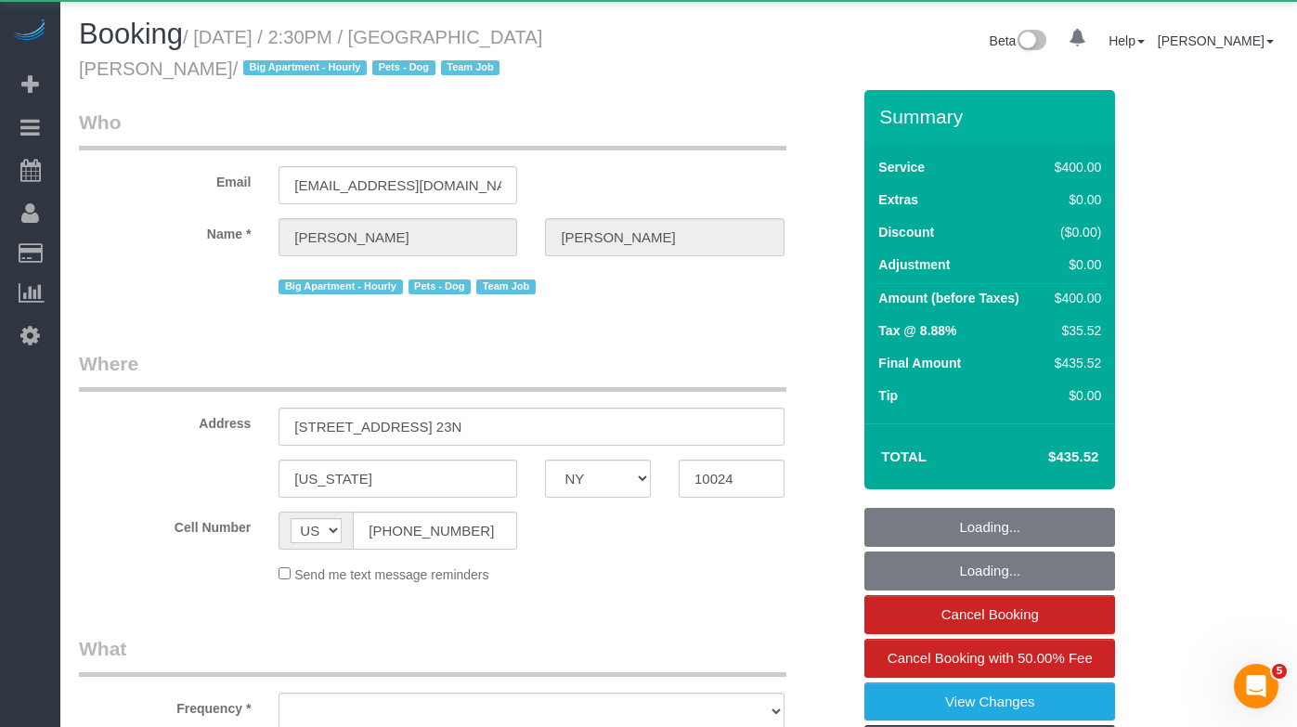
select select "number:59"
select select "number:74"
select select "number:13"
select select "number:5"
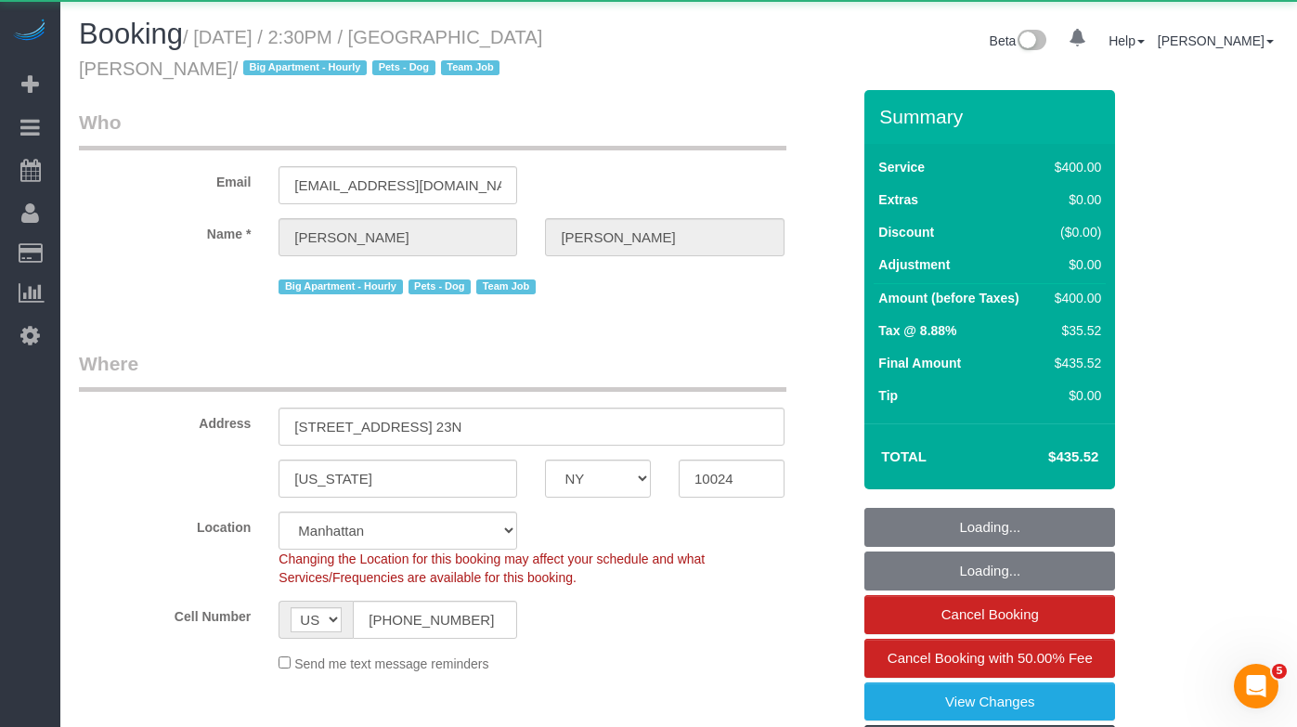
select select "object:1063"
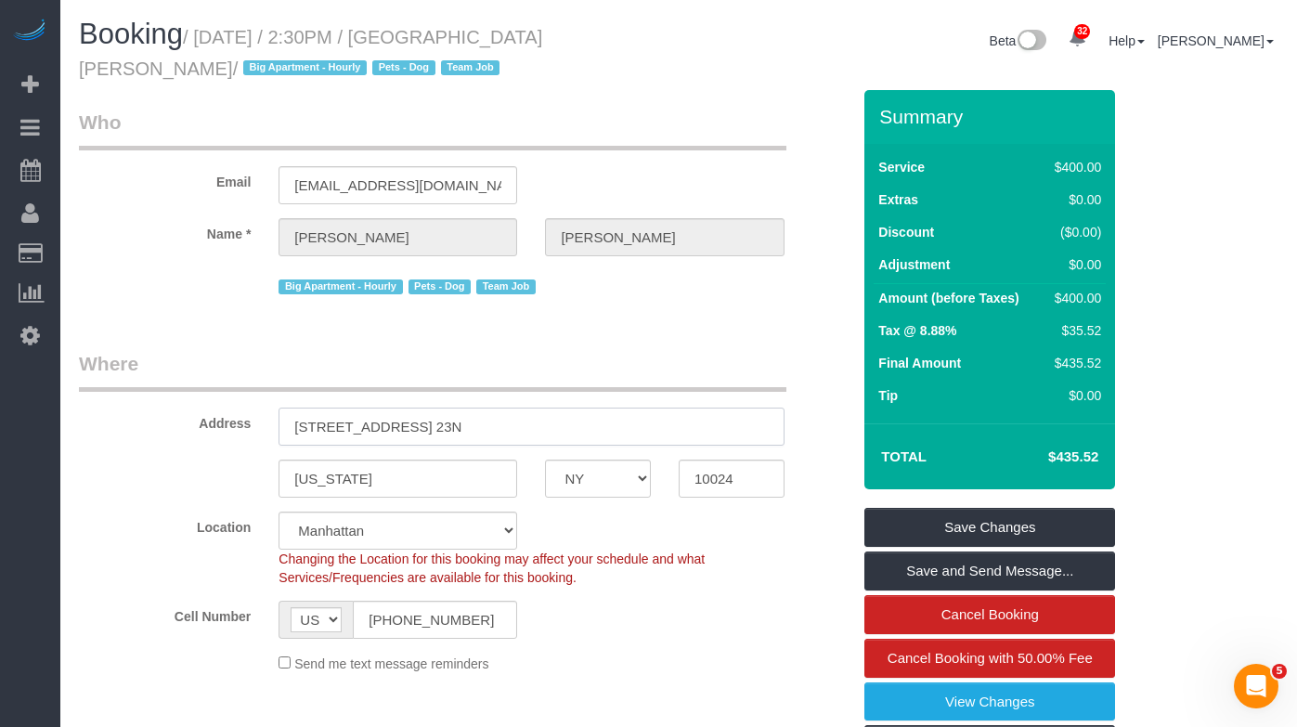
click at [412, 410] on input "[STREET_ADDRESS] 23N" at bounding box center [531, 427] width 505 height 38
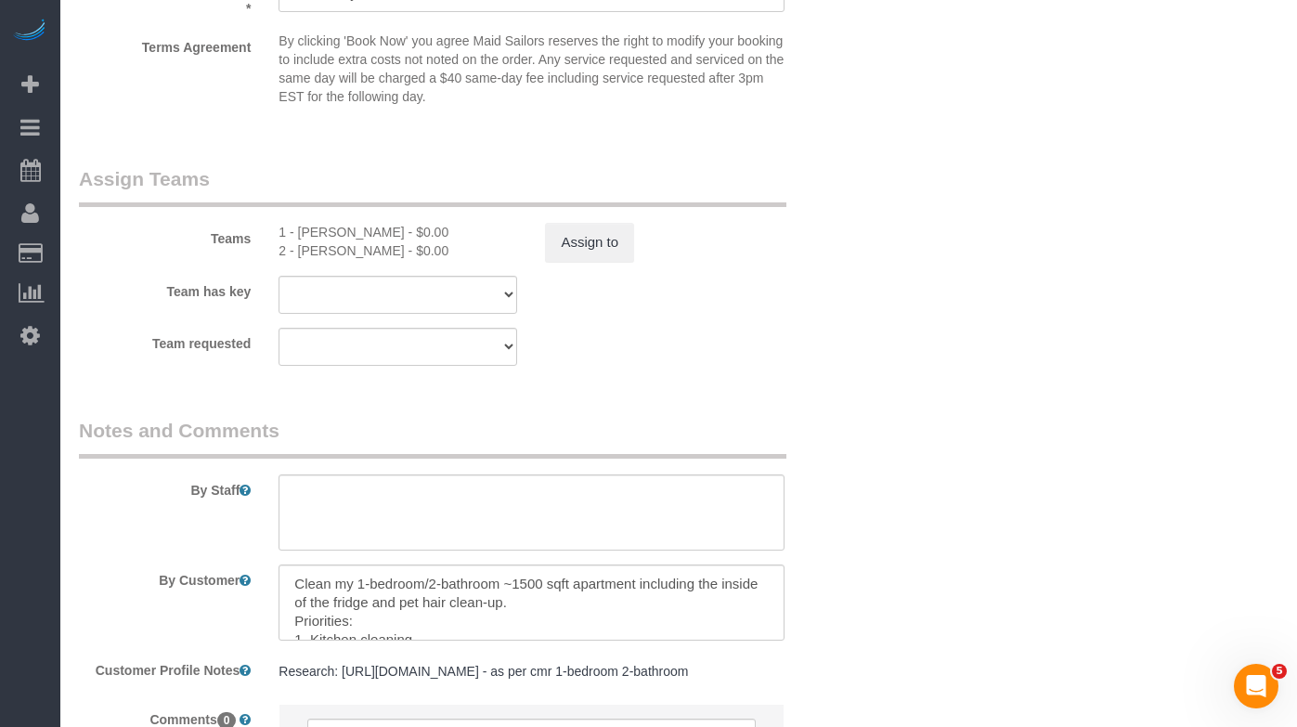
scroll to position [2072, 0]
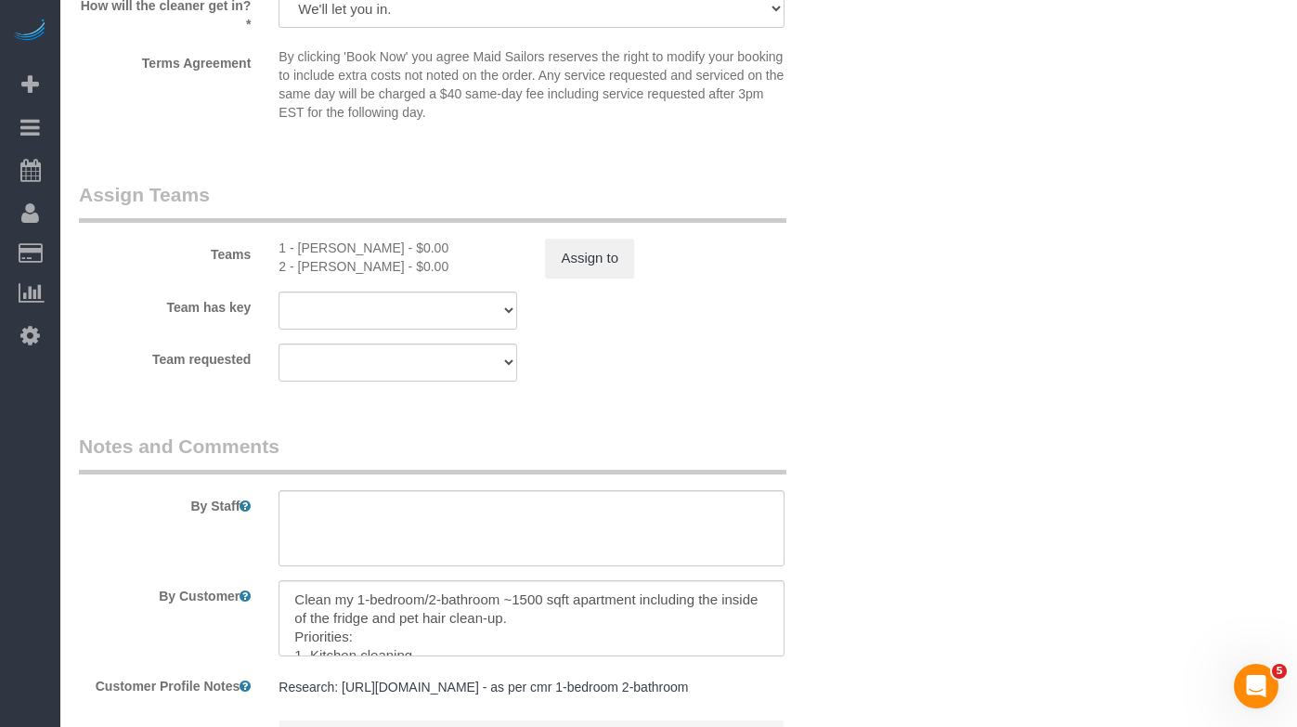
click at [316, 247] on div "1 - [PERSON_NAME] - $0.00" at bounding box center [398, 248] width 239 height 19
copy div "[PERSON_NAME]"
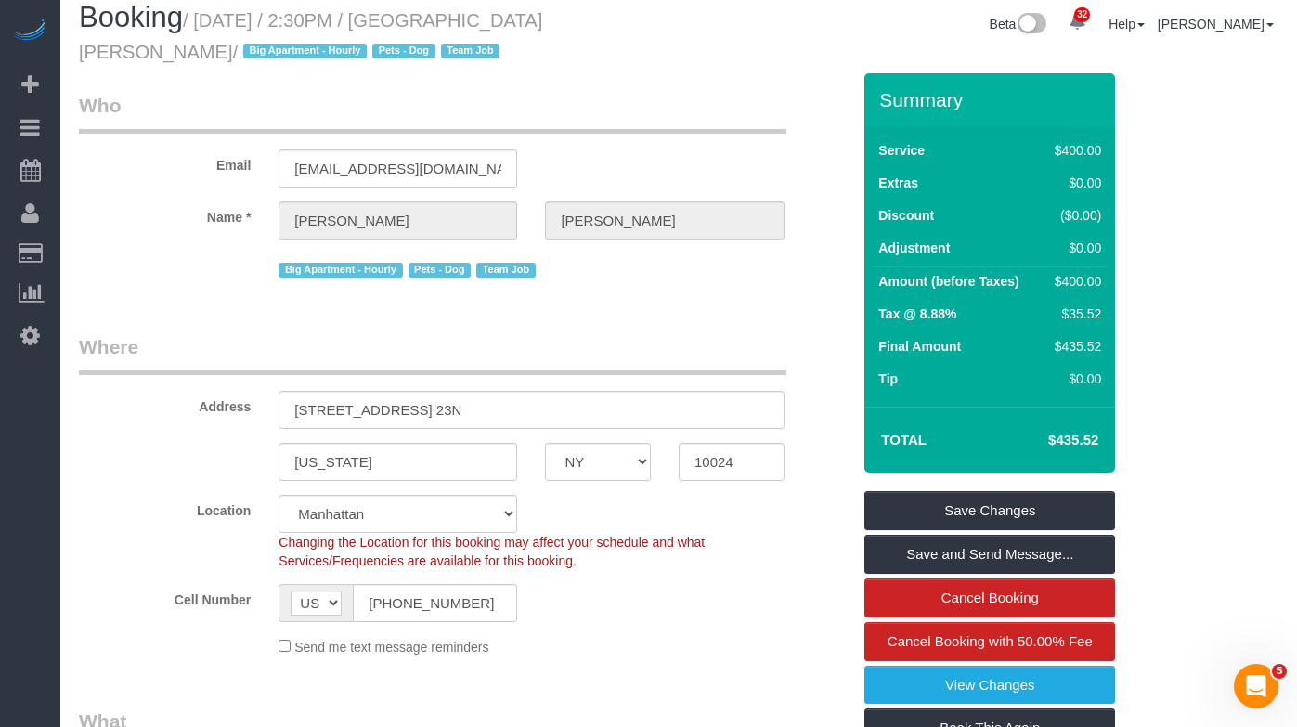
scroll to position [0, 0]
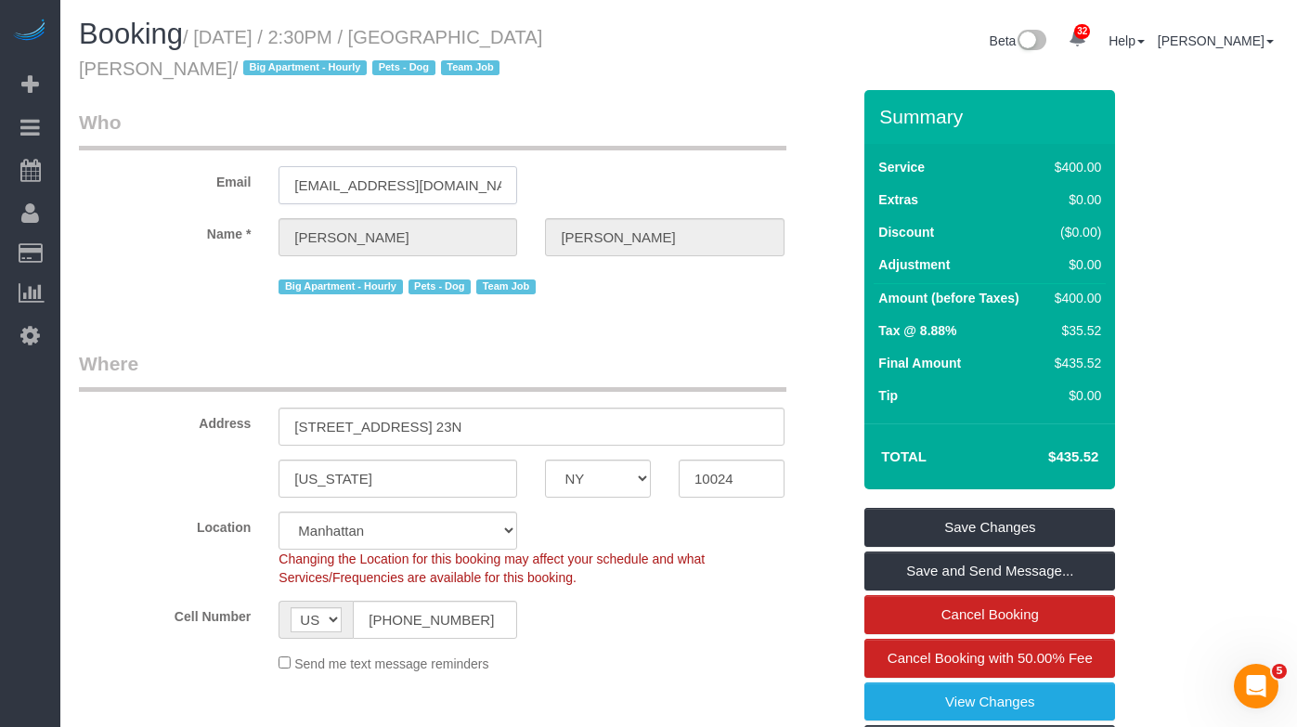
click at [327, 184] on input "[EMAIL_ADDRESS][DOMAIN_NAME]" at bounding box center [398, 185] width 239 height 38
drag, startPoint x: 537, startPoint y: 45, endPoint x: 618, endPoint y: 37, distance: 82.0
click at [537, 44] on small "/ [DATE] / 2:30PM / [GEOGRAPHIC_DATA][PERSON_NAME] / Big Apartment - Hourly Pet…" at bounding box center [310, 53] width 463 height 52
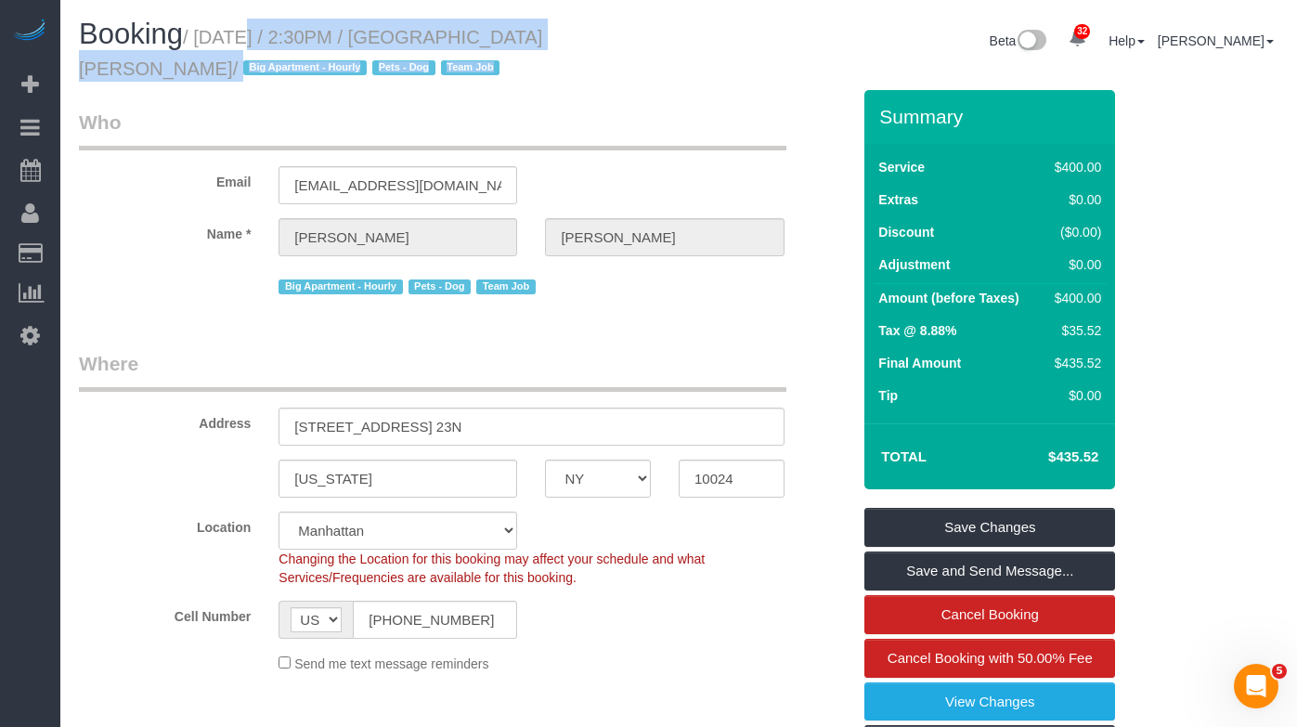
drag, startPoint x: 599, startPoint y: 29, endPoint x: 210, endPoint y: 33, distance: 389.1
click at [218, 26] on div "Booking / [DATE] / 2:30PM / [GEOGRAPHIC_DATA][PERSON_NAME][GEOGRAPHIC_DATA] / B…" at bounding box center [679, 54] width 1228 height 71
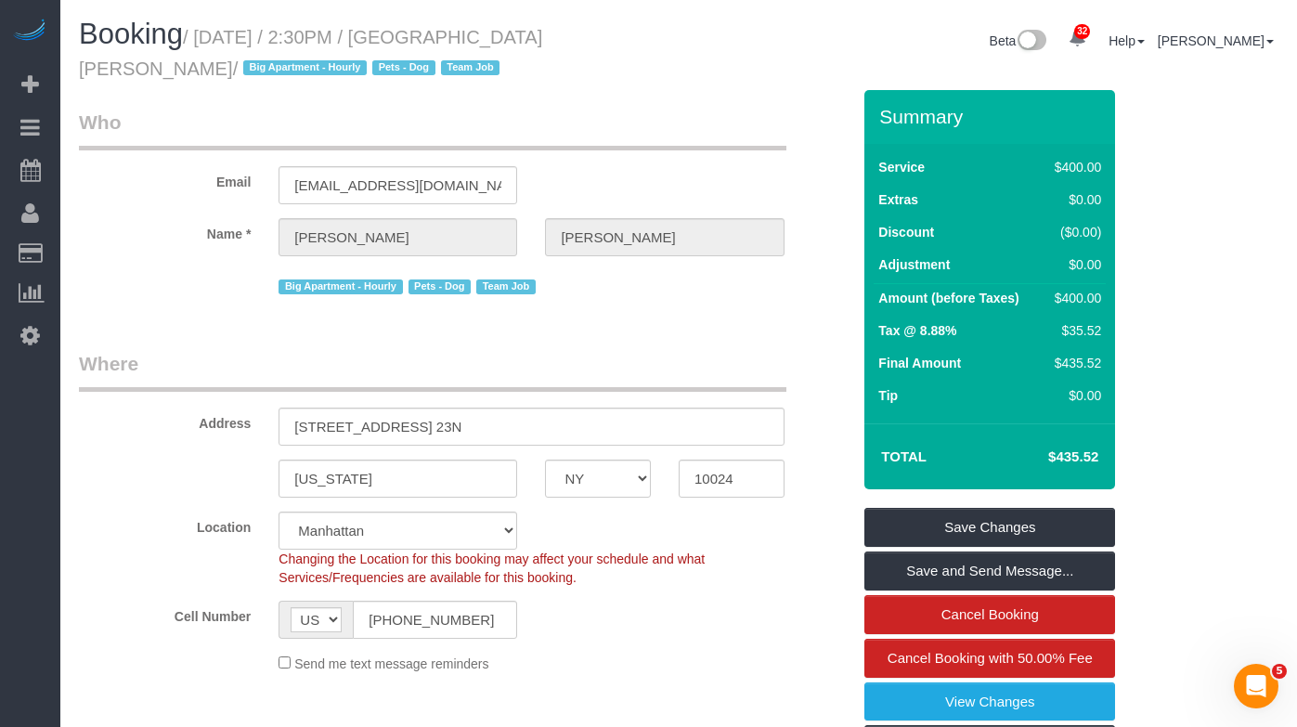
click at [211, 33] on small "/ [DATE] / 2:30PM / [GEOGRAPHIC_DATA][PERSON_NAME] / Big Apartment - Hourly Pet…" at bounding box center [310, 53] width 463 height 52
drag, startPoint x: 209, startPoint y: 34, endPoint x: 661, endPoint y: 37, distance: 452.2
click at [666, 33] on div "Booking / [DATE] / 2:30PM / [GEOGRAPHIC_DATA][PERSON_NAME][GEOGRAPHIC_DATA] / B…" at bounding box center [372, 54] width 614 height 71
copy small "[DATE] / 2:30PM / [GEOGRAPHIC_DATA][PERSON_NAME][GEOGRAPHIC_DATA]"
click at [131, 152] on div "Email [EMAIL_ADDRESS][DOMAIN_NAME]" at bounding box center [464, 157] width 799 height 96
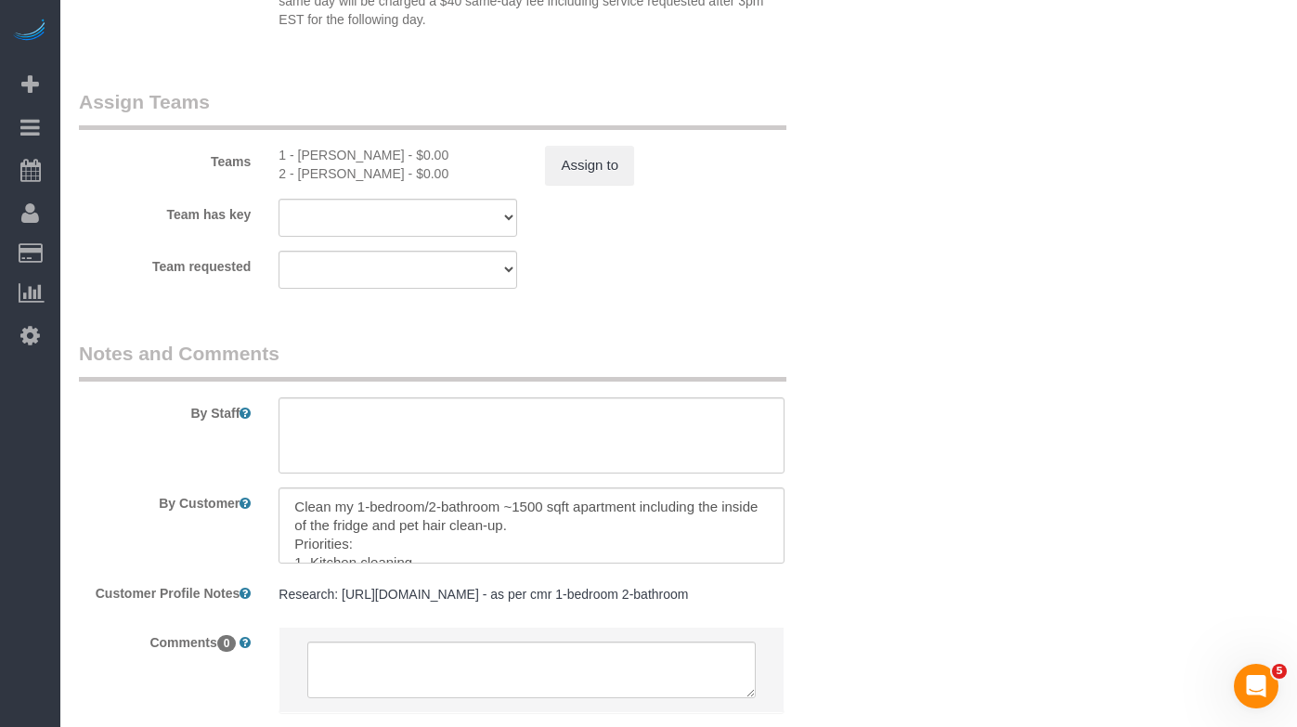
scroll to position [2193, 0]
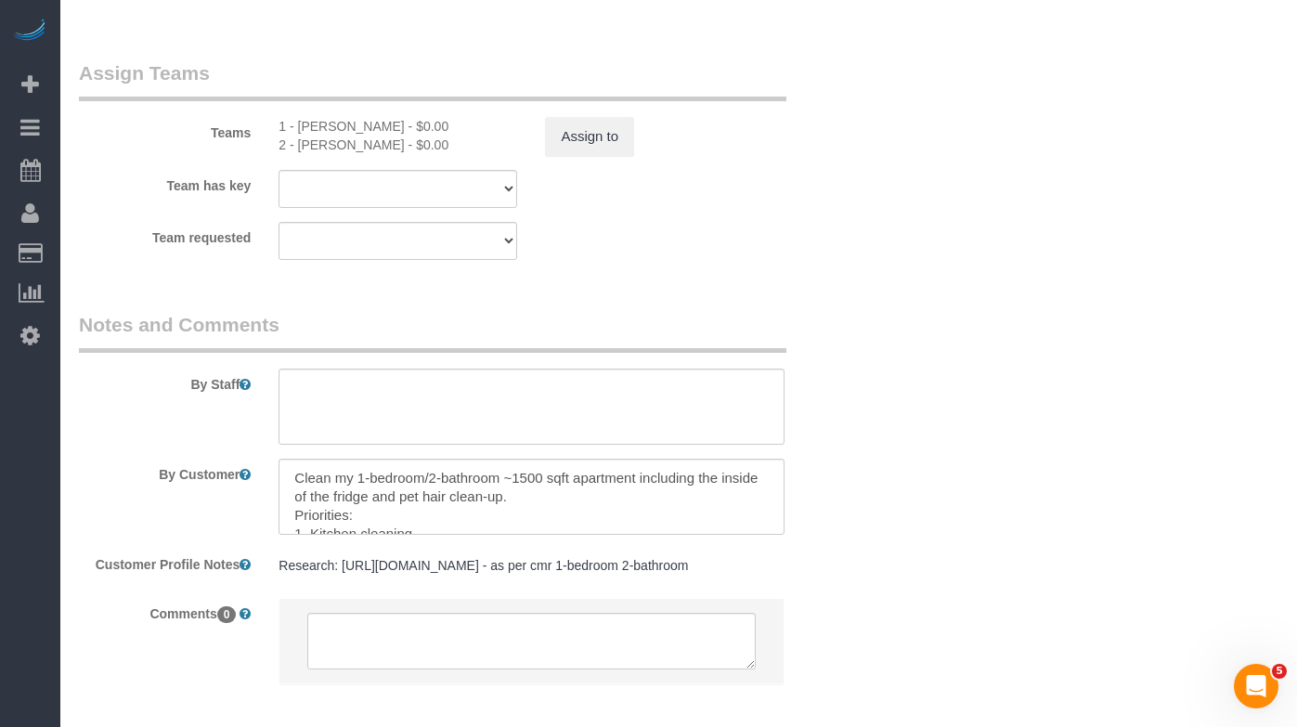
click at [329, 129] on div "1 - [PERSON_NAME] - $0.00" at bounding box center [398, 126] width 239 height 19
drag, startPoint x: 373, startPoint y: 127, endPoint x: 299, endPoint y: 128, distance: 74.3
click at [299, 128] on div "1 - [PERSON_NAME] - $0.00" at bounding box center [398, 126] width 239 height 19
copy div "[PERSON_NAME]"
click at [401, 151] on div "2 - [PERSON_NAME] - $0.00" at bounding box center [398, 145] width 239 height 19
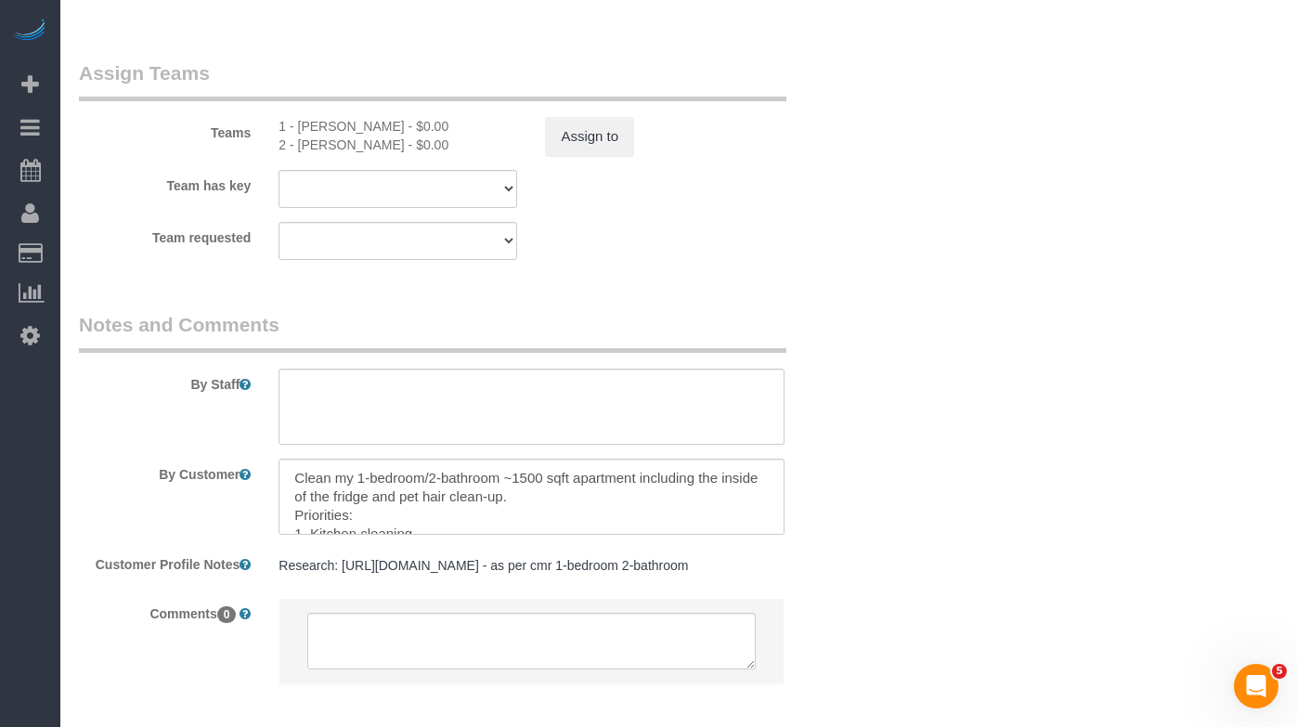
drag, startPoint x: 394, startPoint y: 147, endPoint x: 473, endPoint y: 207, distance: 99.4
click at [292, 138] on div "2 - [PERSON_NAME] - $0.00" at bounding box center [398, 145] width 239 height 19
copy div "[PERSON_NAME]"
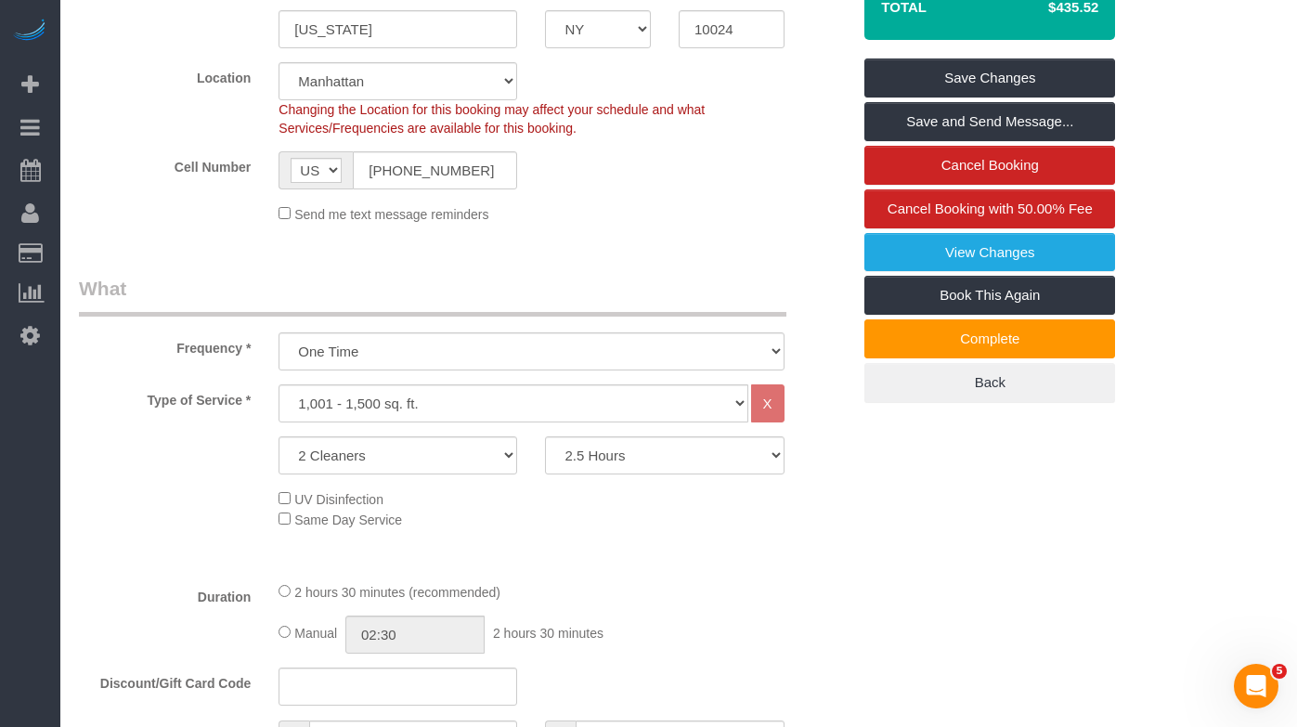
scroll to position [0, 0]
